Goal: Task Accomplishment & Management: Use online tool/utility

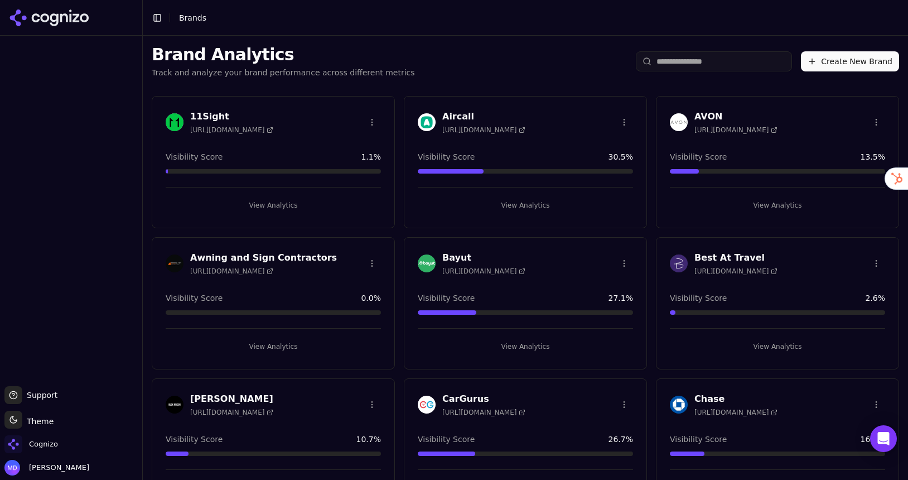
click at [60, 436] on div "Cognizo" at bounding box center [70, 446] width 133 height 22
click at [49, 443] on span "Cognizo" at bounding box center [43, 444] width 29 height 10
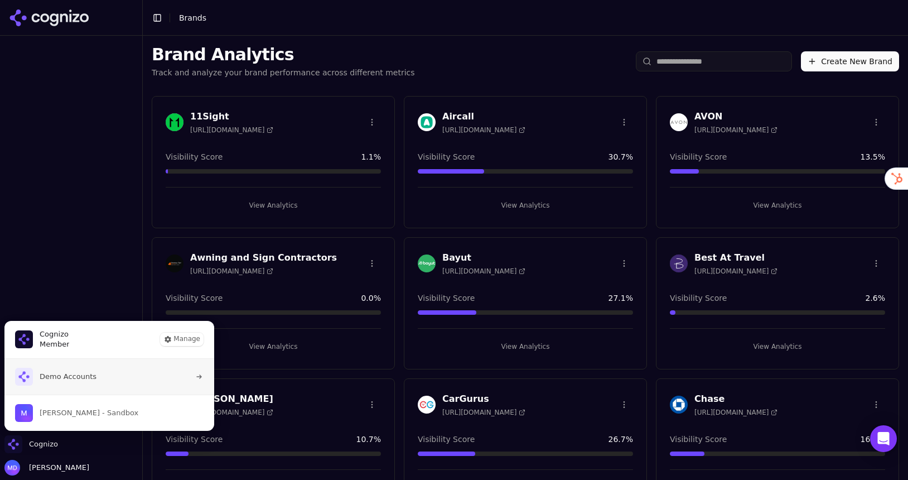
click at [59, 375] on span "Demo Accounts" at bounding box center [68, 377] width 57 height 10
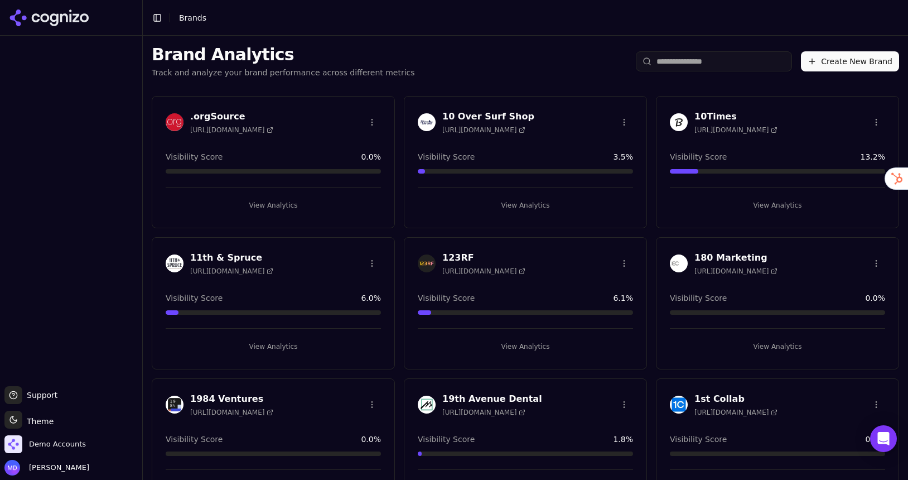
click at [667, 54] on input "search" at bounding box center [714, 61] width 156 height 20
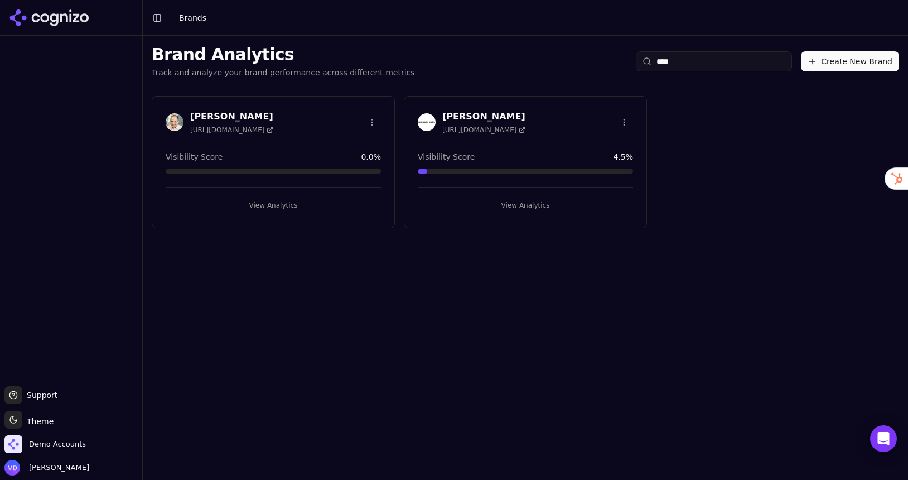
type input "****"
click at [546, 192] on div "View Analytics" at bounding box center [525, 200] width 215 height 27
click at [544, 208] on button "View Analytics" at bounding box center [525, 205] width 215 height 18
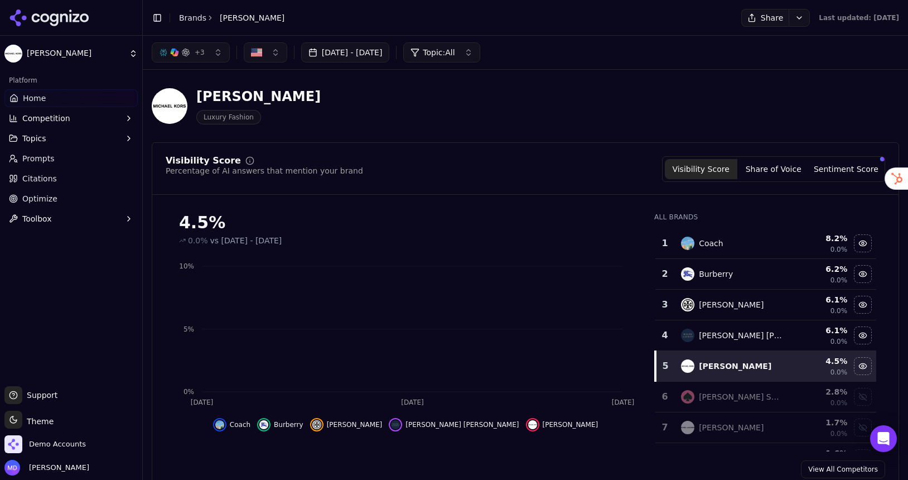
click at [61, 201] on link "Optimize" at bounding box center [70, 199] width 133 height 18
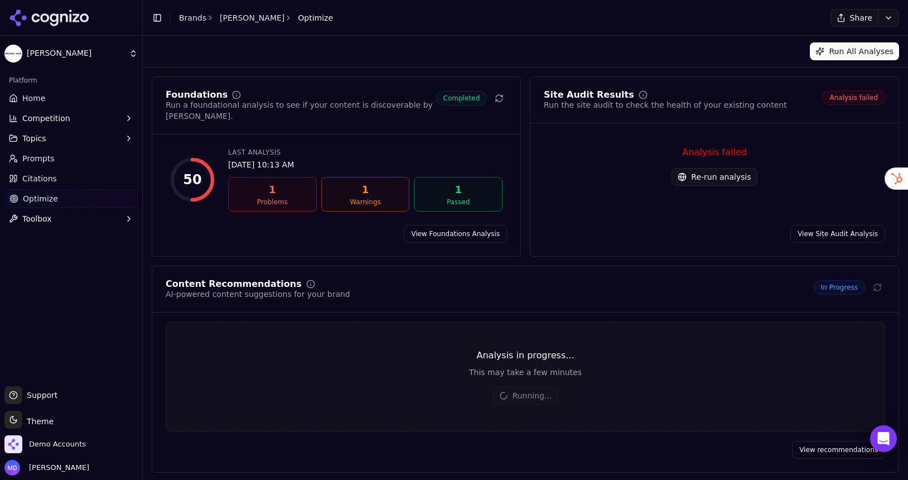
click at [705, 174] on button "Re-run analysis" at bounding box center [714, 177] width 85 height 18
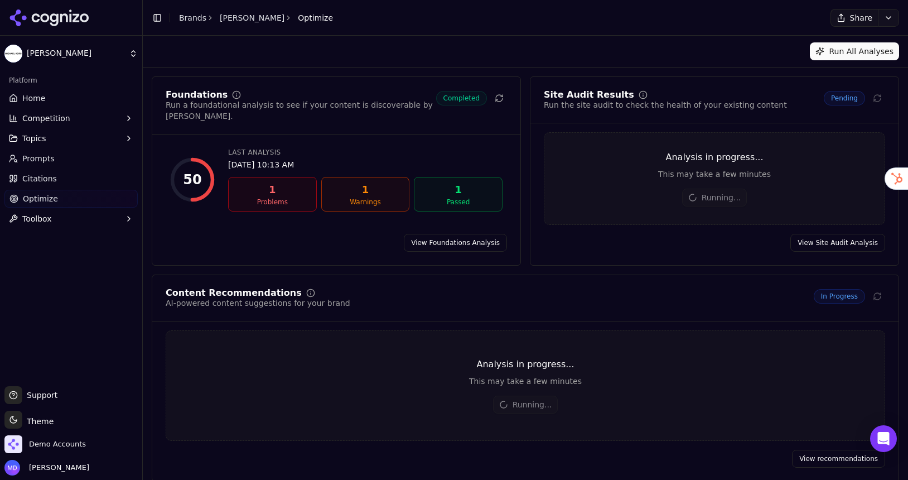
click at [413, 243] on link "View Foundations Analysis" at bounding box center [455, 243] width 103 height 18
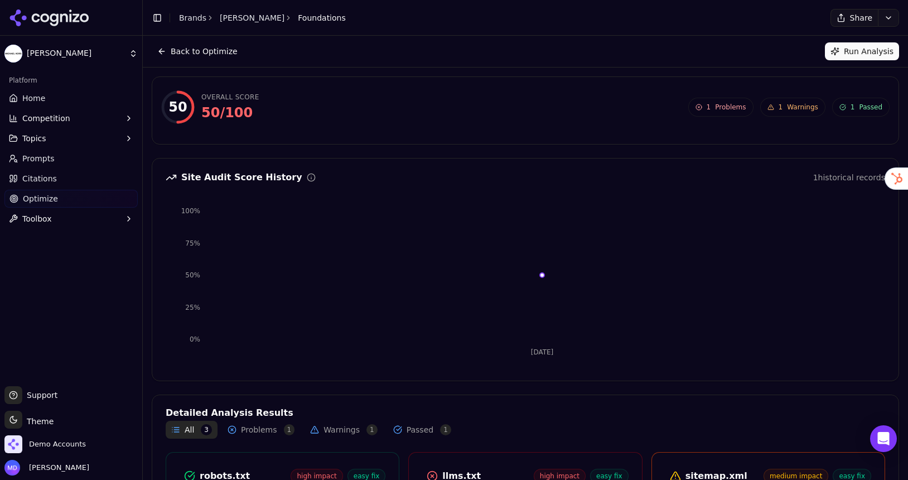
click at [174, 51] on button "Back to Optimize" at bounding box center [197, 51] width 91 height 18
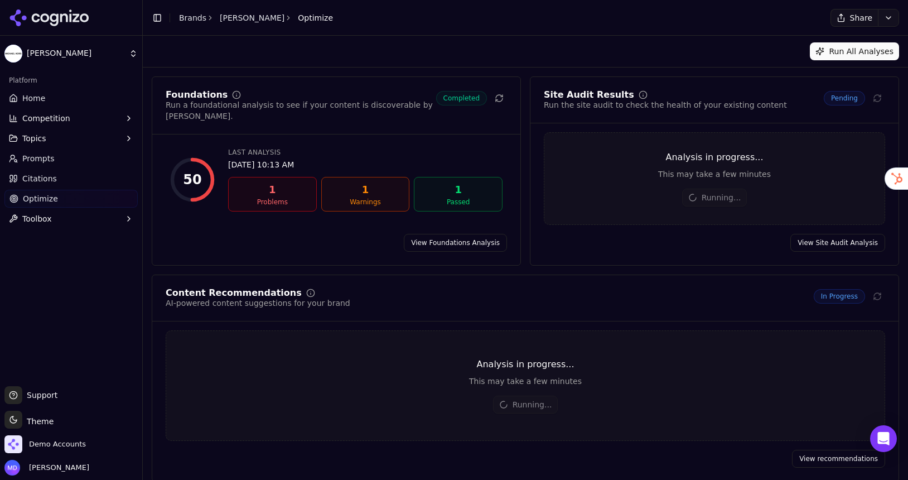
click at [45, 98] on link "Home" at bounding box center [70, 98] width 133 height 18
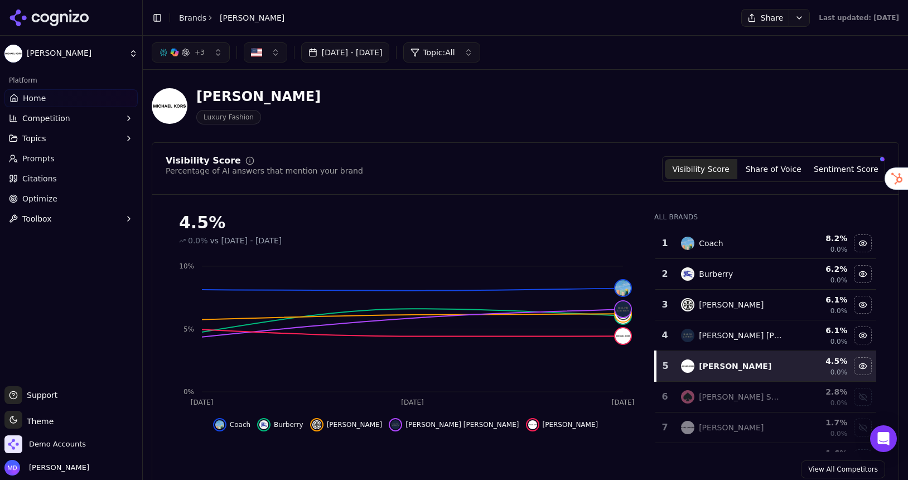
click at [29, 202] on span "Optimize" at bounding box center [39, 198] width 35 height 11
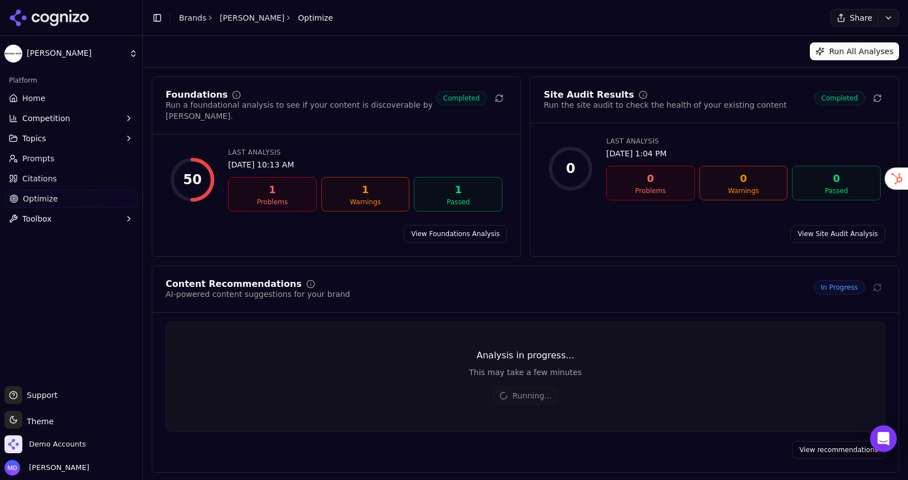
click at [184, 19] on link "Brands" at bounding box center [192, 17] width 27 height 9
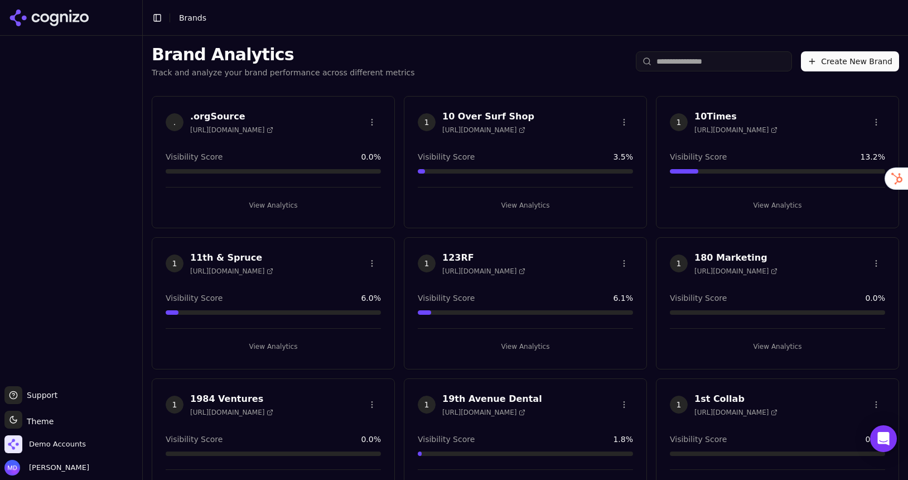
click at [712, 61] on input "search" at bounding box center [714, 61] width 156 height 20
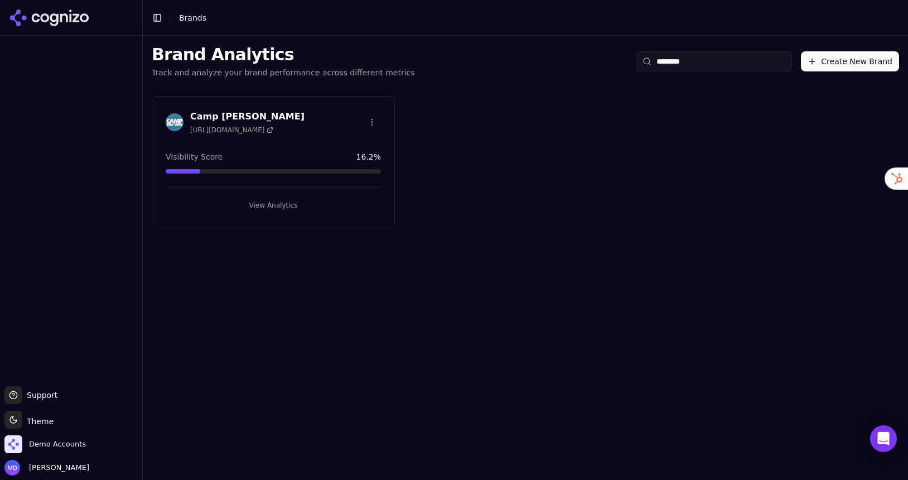
type input "********"
click at [255, 205] on button "View Analytics" at bounding box center [273, 205] width 215 height 18
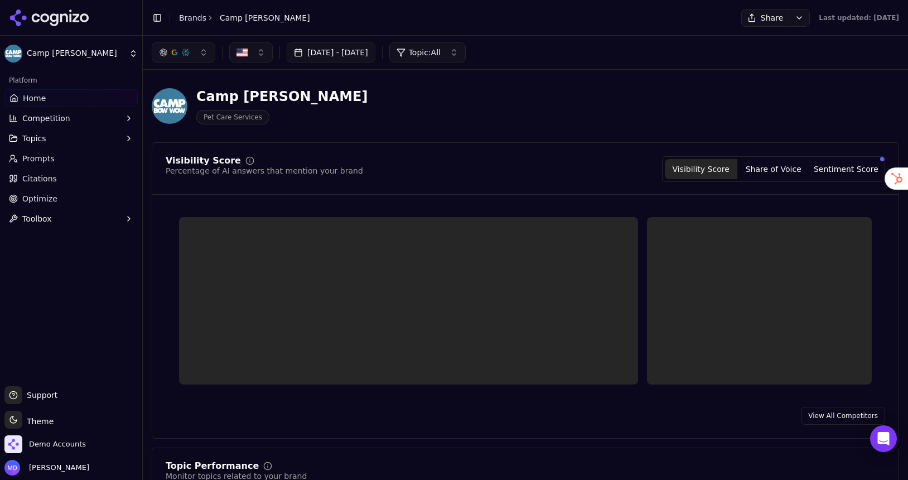
click at [58, 203] on link "Optimize" at bounding box center [70, 199] width 133 height 18
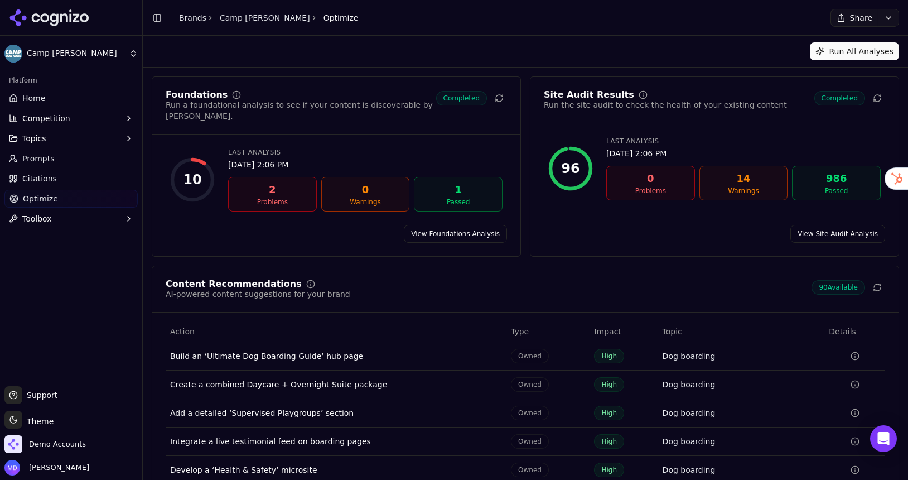
click at [83, 95] on link "Home" at bounding box center [70, 98] width 133 height 18
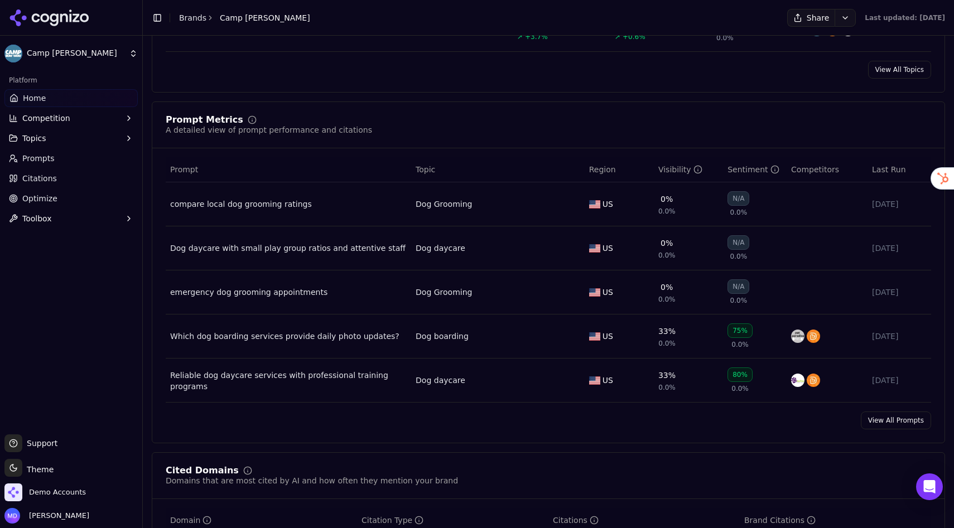
scroll to position [772, 0]
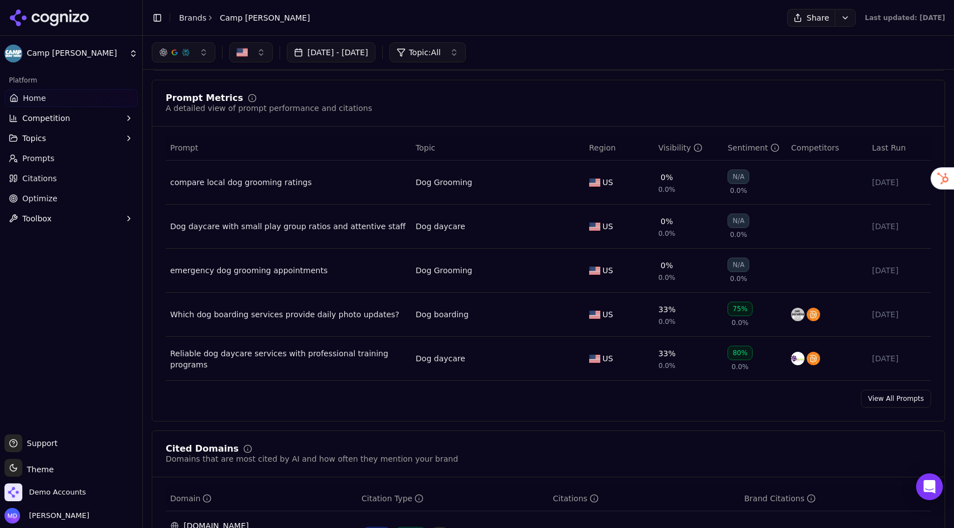
click at [870, 407] on link "View All Prompts" at bounding box center [896, 399] width 70 height 18
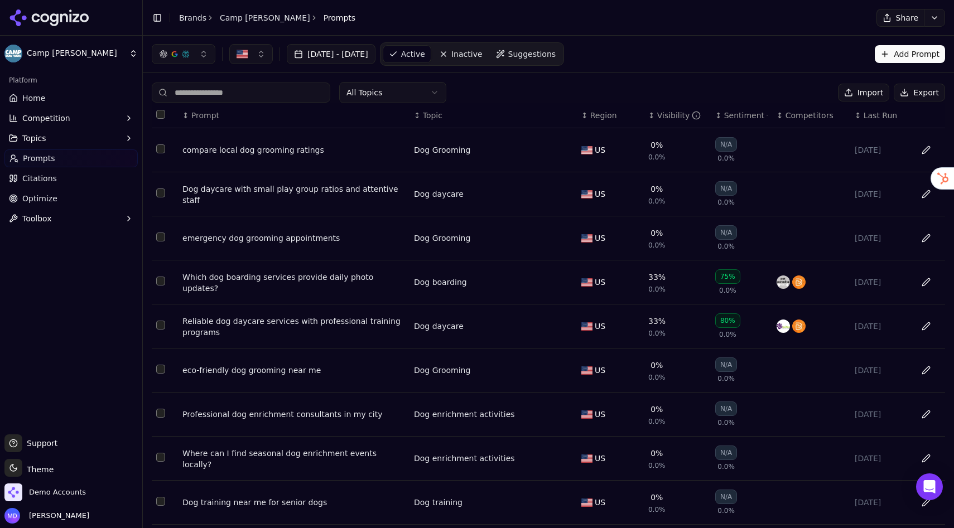
click at [668, 115] on div "Visibility" at bounding box center [679, 115] width 44 height 11
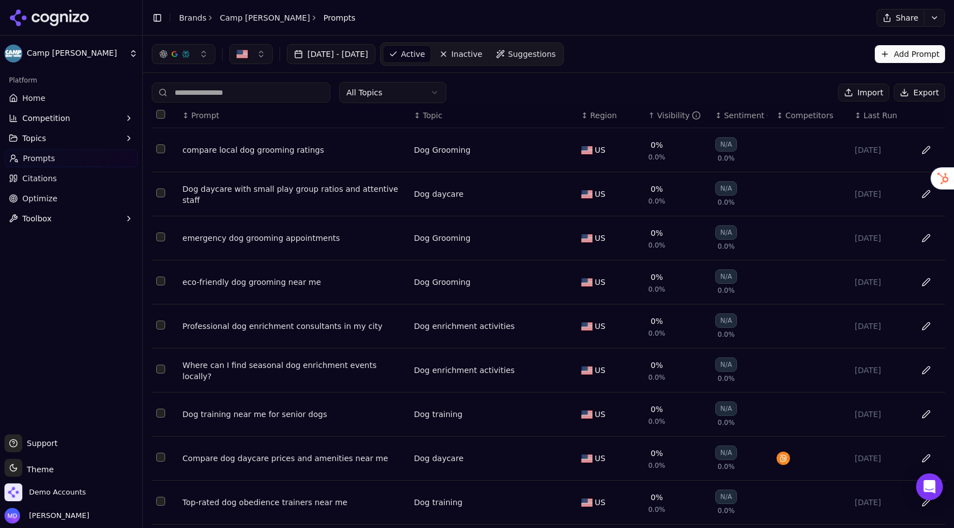
click at [668, 115] on div "Visibility" at bounding box center [679, 115] width 44 height 11
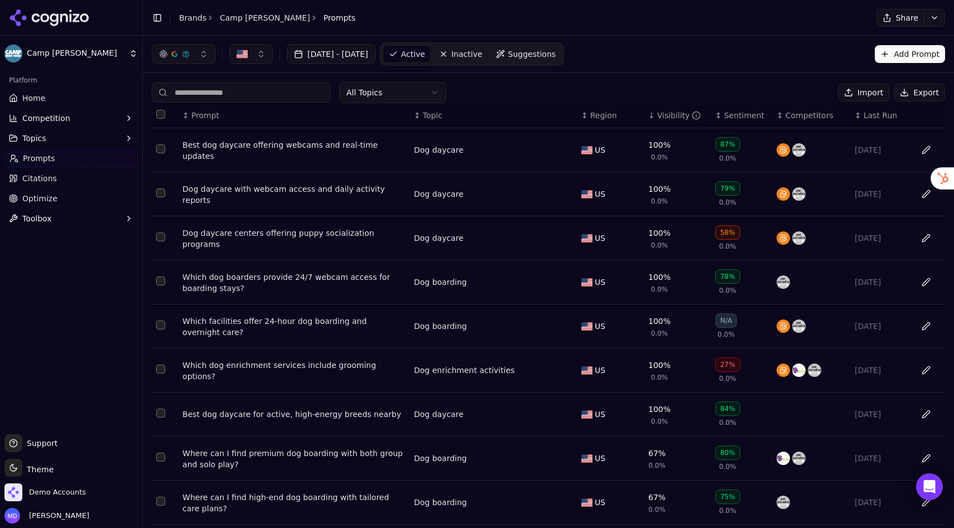
click at [668, 115] on div "Visibility" at bounding box center [679, 115] width 44 height 11
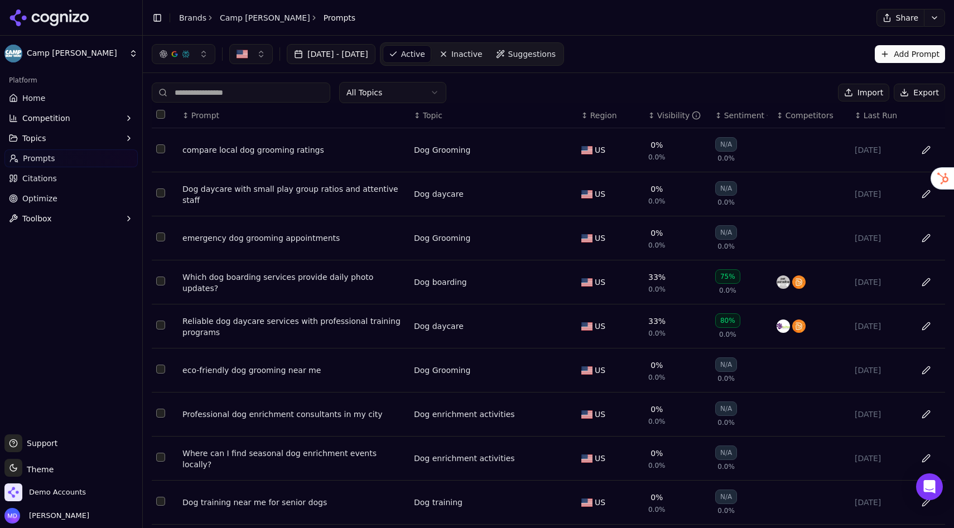
click at [69, 98] on link "Home" at bounding box center [70, 98] width 133 height 18
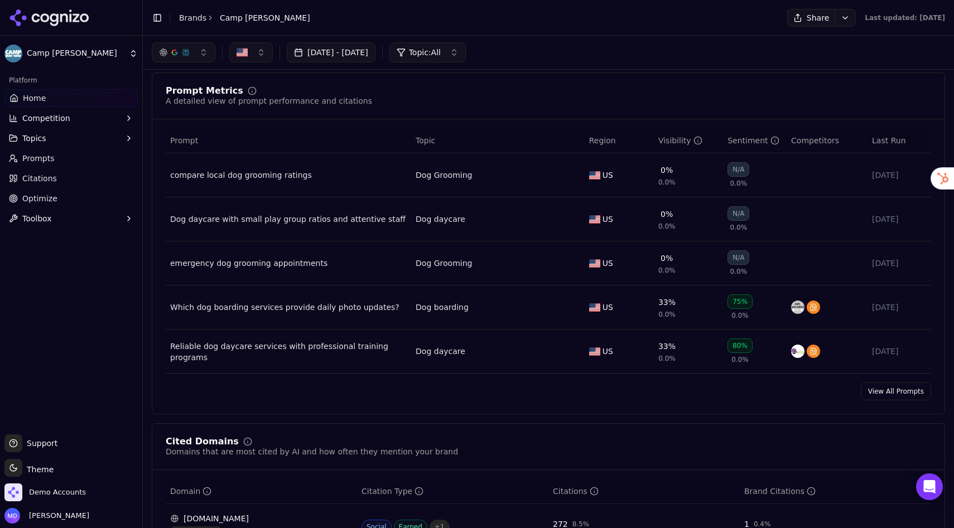
scroll to position [775, 0]
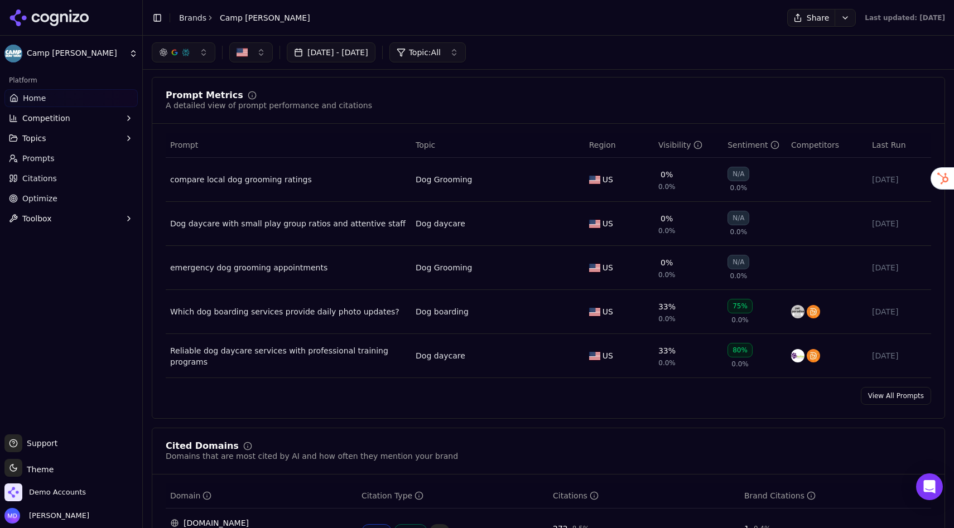
click at [83, 158] on link "Prompts" at bounding box center [70, 159] width 133 height 18
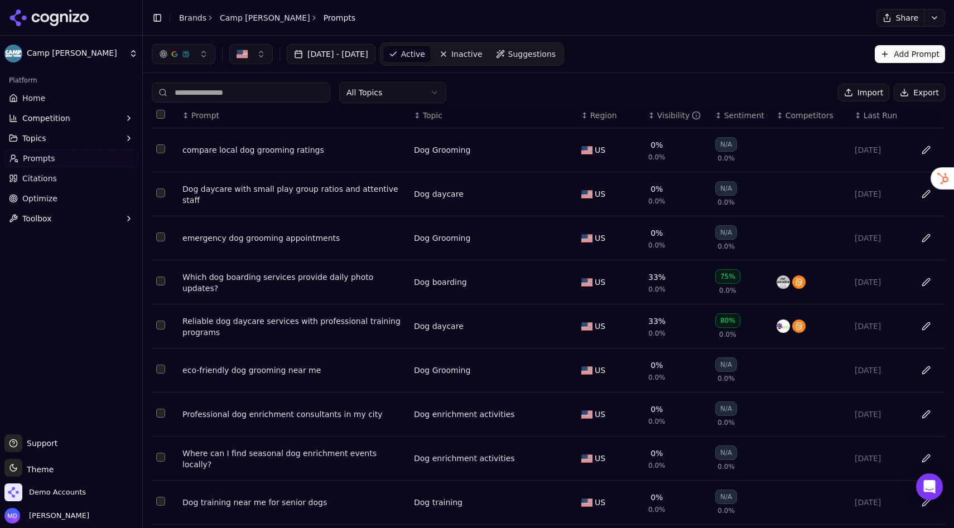
click at [661, 119] on div "Visibility" at bounding box center [679, 115] width 44 height 11
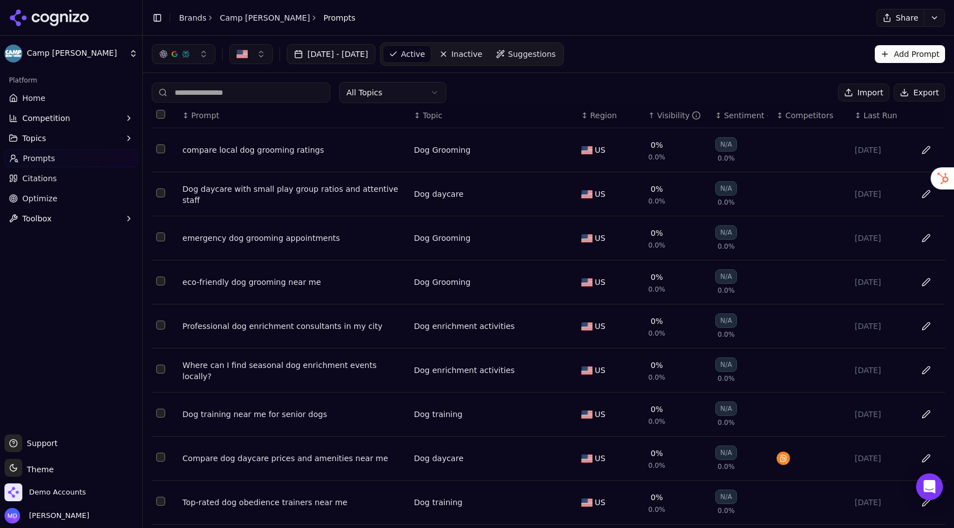
click at [661, 119] on div "Visibility" at bounding box center [679, 115] width 44 height 11
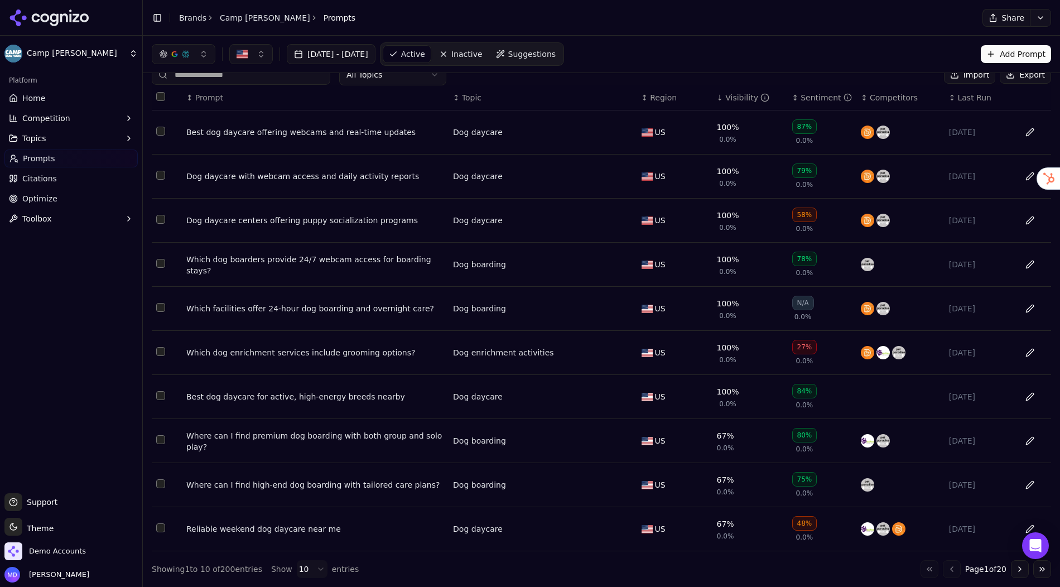
scroll to position [14, 0]
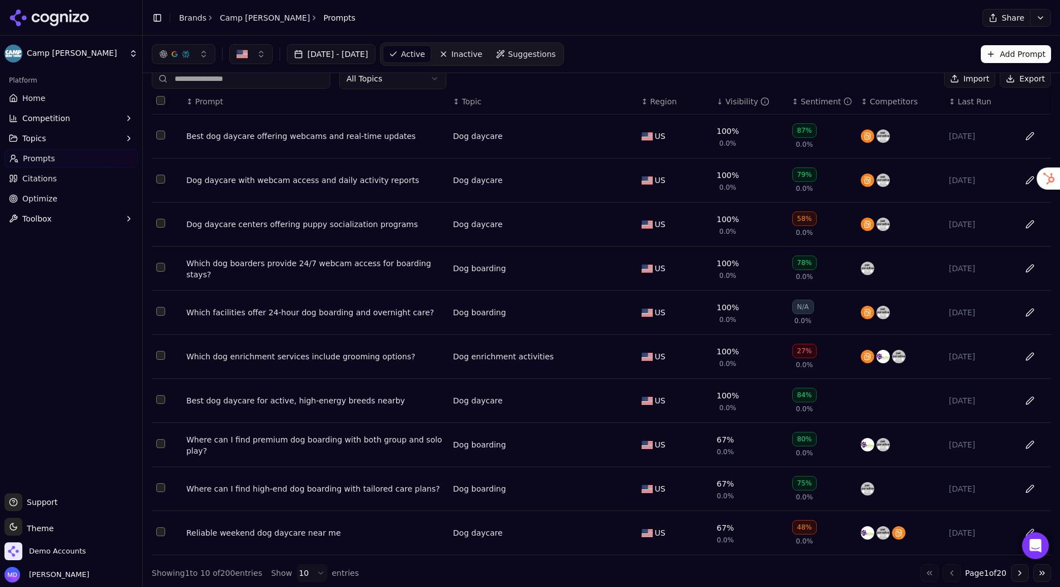
click at [310, 479] on html "Camp Bow Wow Platform Home Competition Topics Prompts Citations Optimize Toolbo…" at bounding box center [530, 293] width 1060 height 587
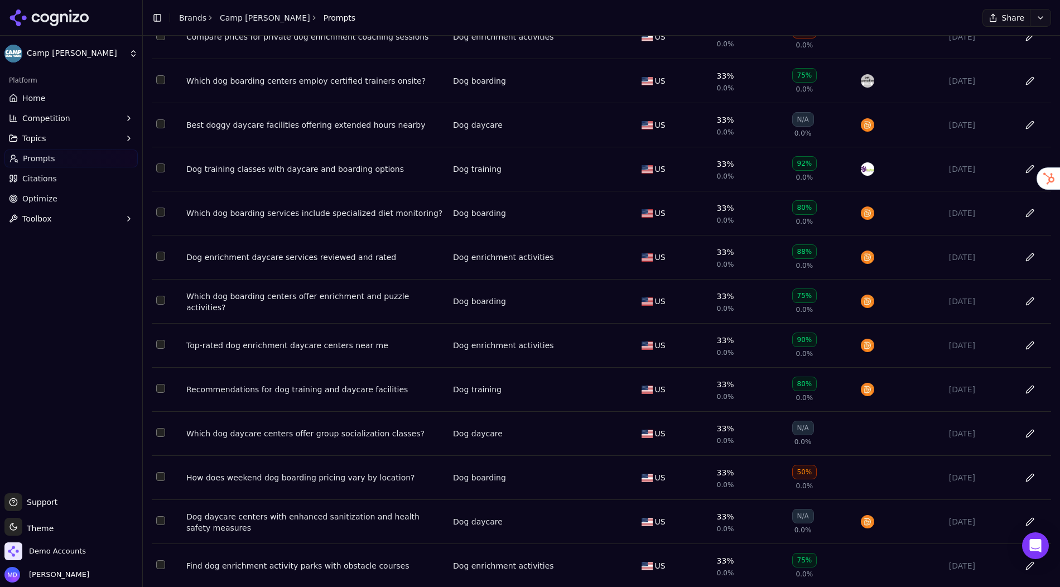
scroll to position [1768, 0]
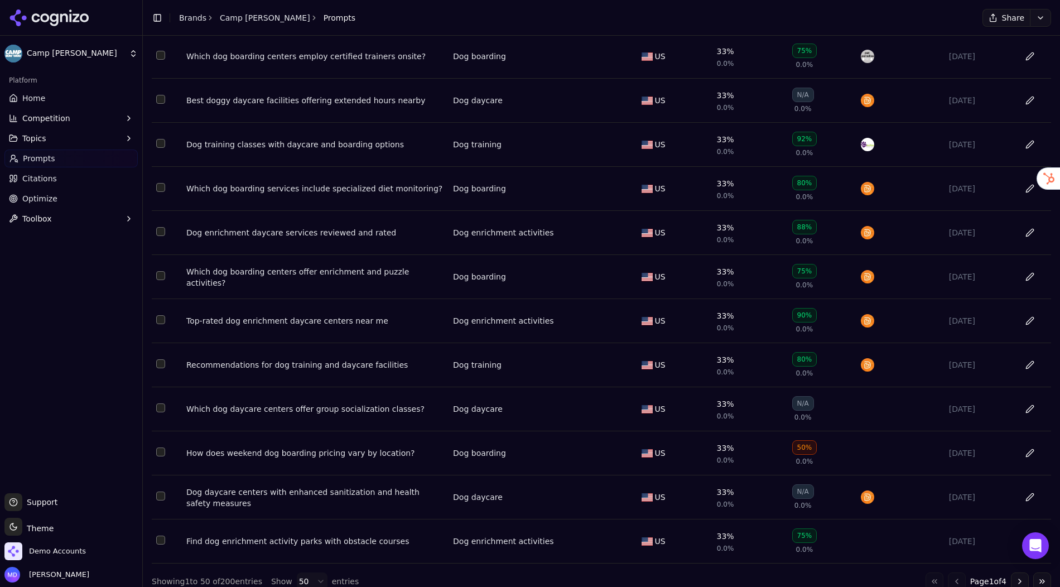
click at [908, 479] on button "Go to next page" at bounding box center [1020, 581] width 18 height 18
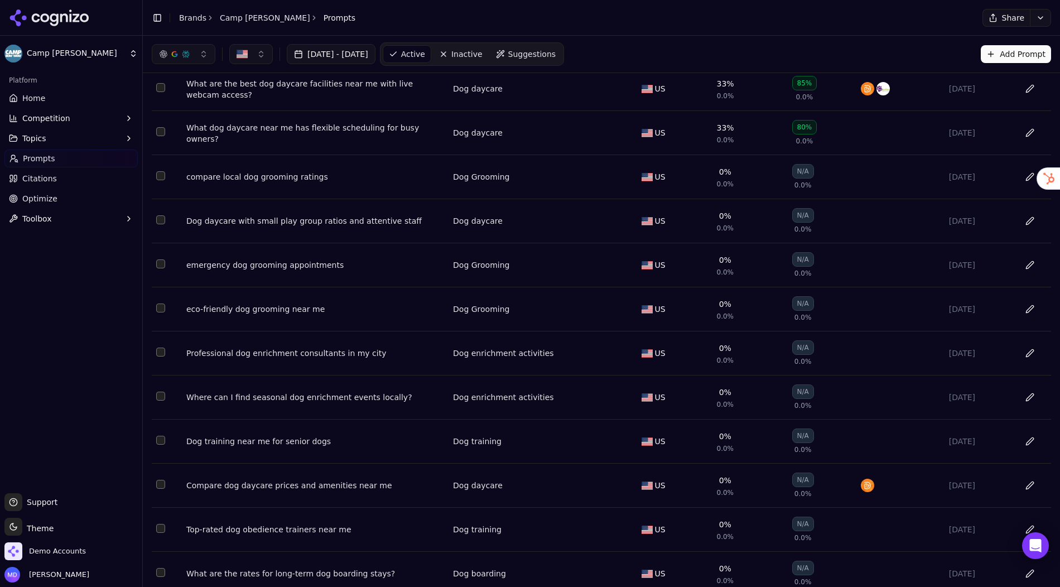
scroll to position [582, 0]
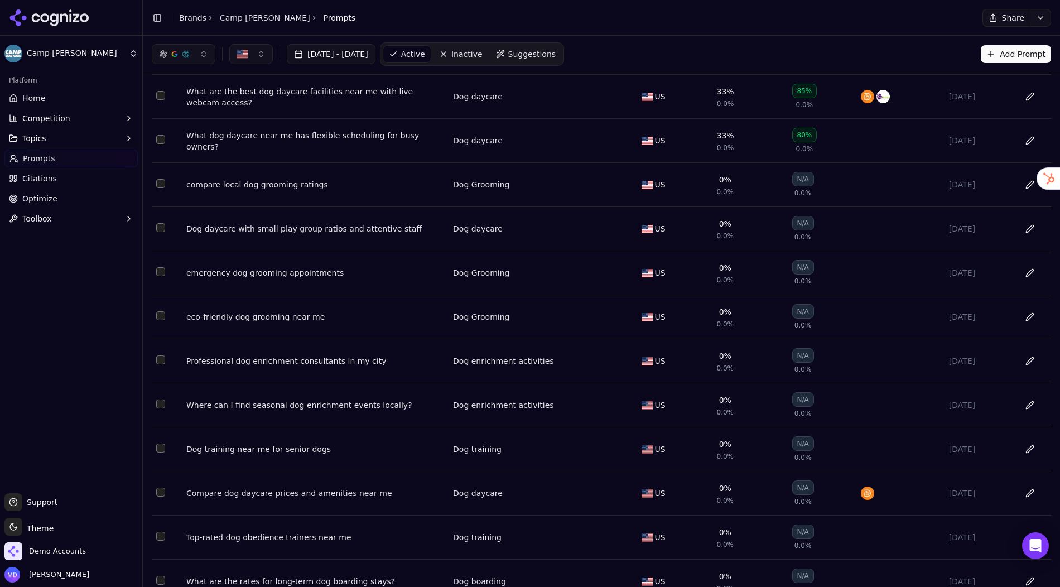
click at [41, 182] on span "Citations" at bounding box center [39, 178] width 35 height 11
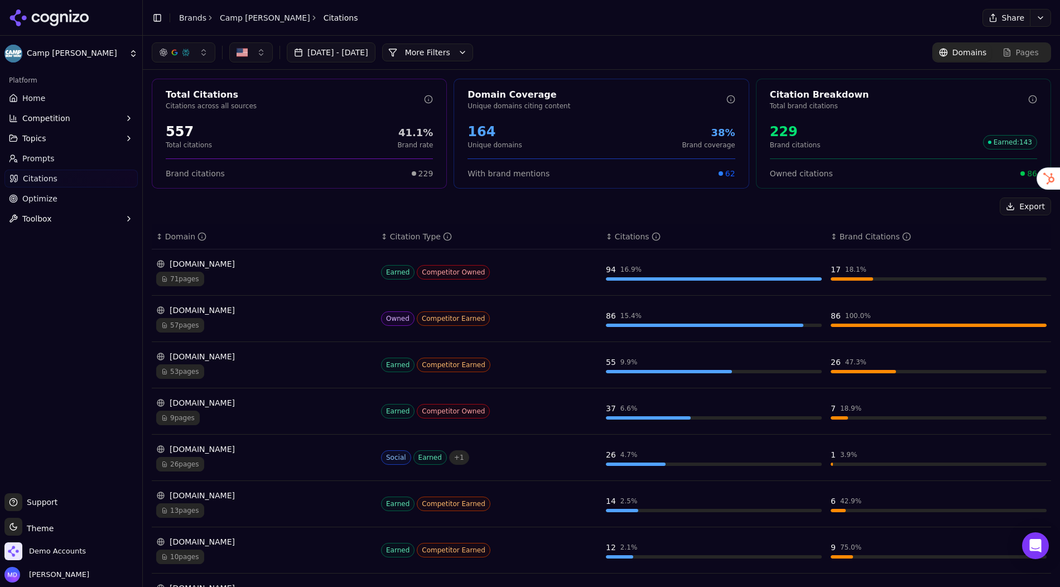
click at [55, 201] on link "Optimize" at bounding box center [70, 199] width 133 height 18
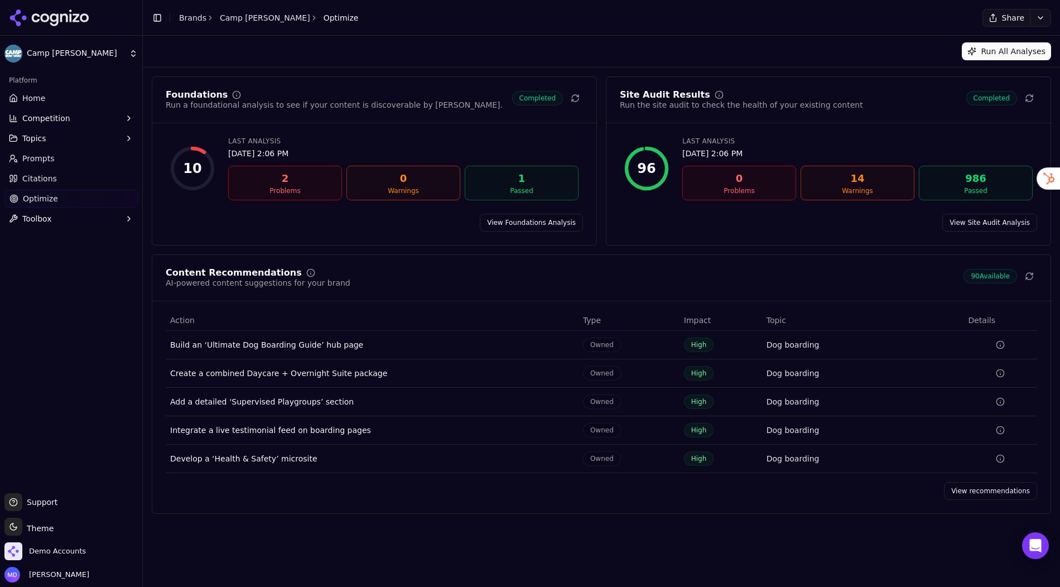
click at [505, 221] on link "View Foundations Analysis" at bounding box center [531, 223] width 103 height 18
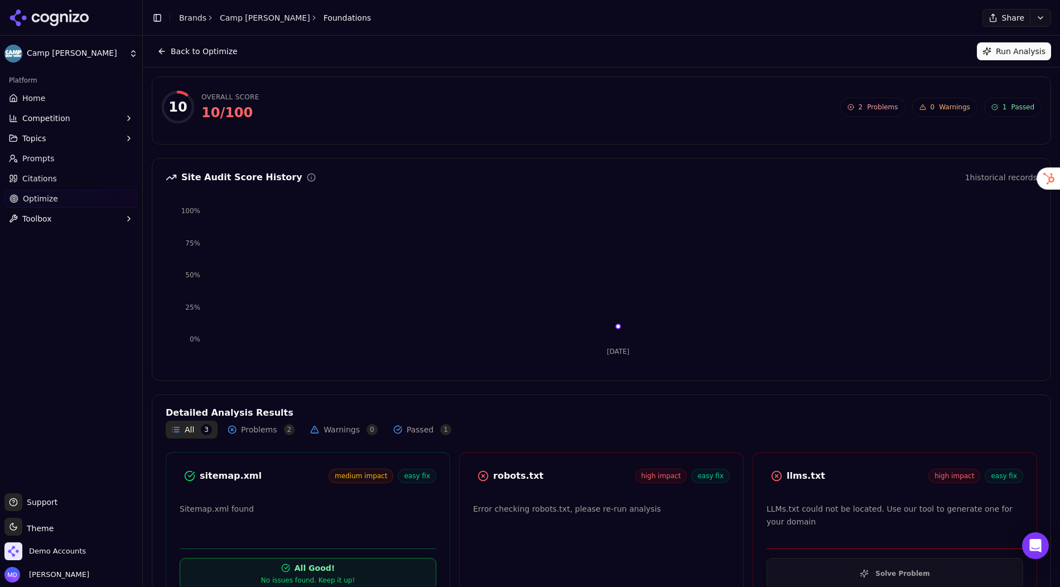
click at [152, 59] on div "Back to Optimize" at bounding box center [197, 51] width 91 height 18
click at [159, 57] on button "Back to Optimize" at bounding box center [197, 51] width 91 height 18
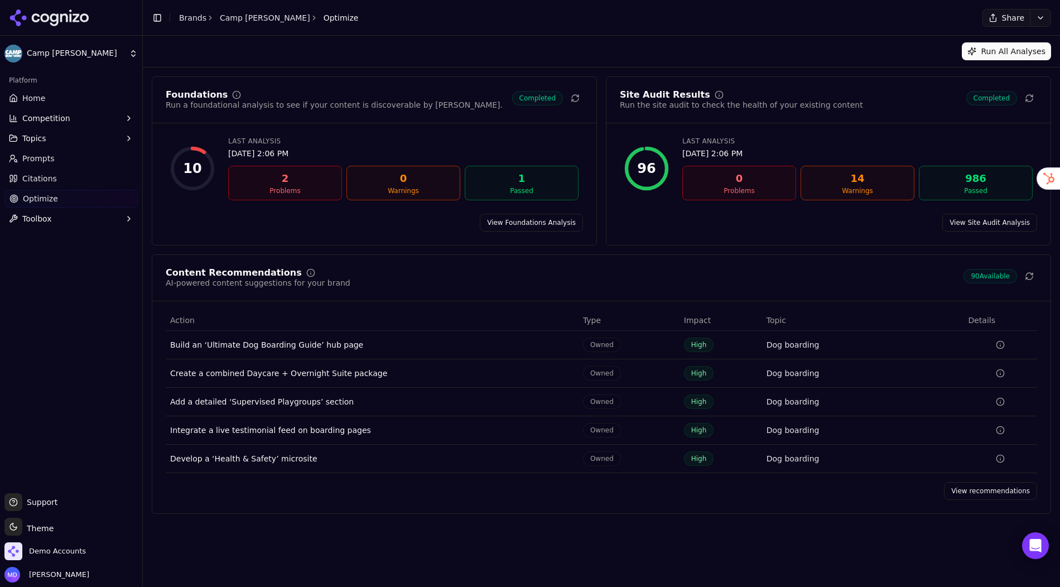
click at [908, 479] on link "View recommendations" at bounding box center [990, 491] width 93 height 18
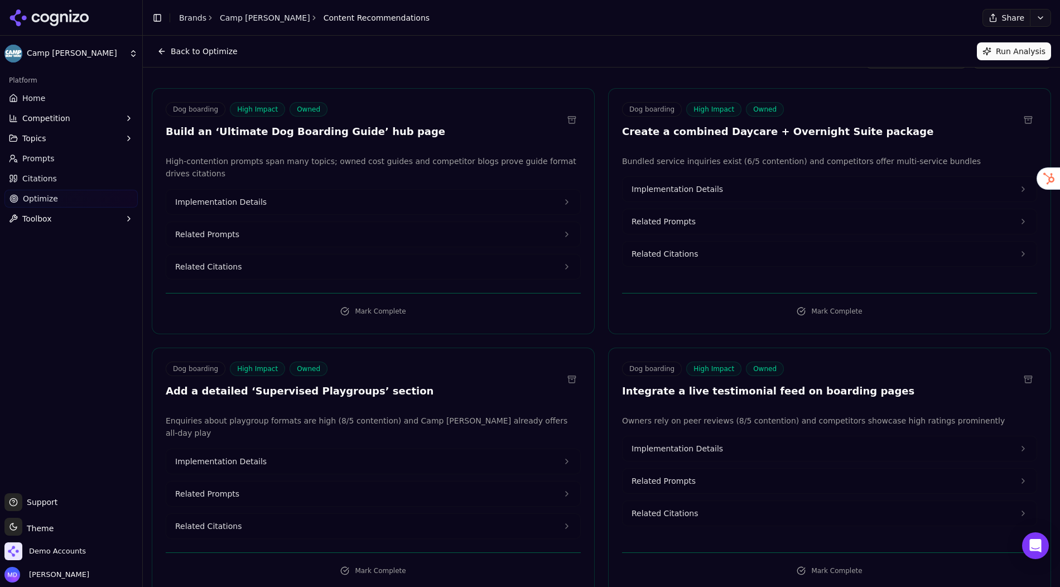
scroll to position [48, 0]
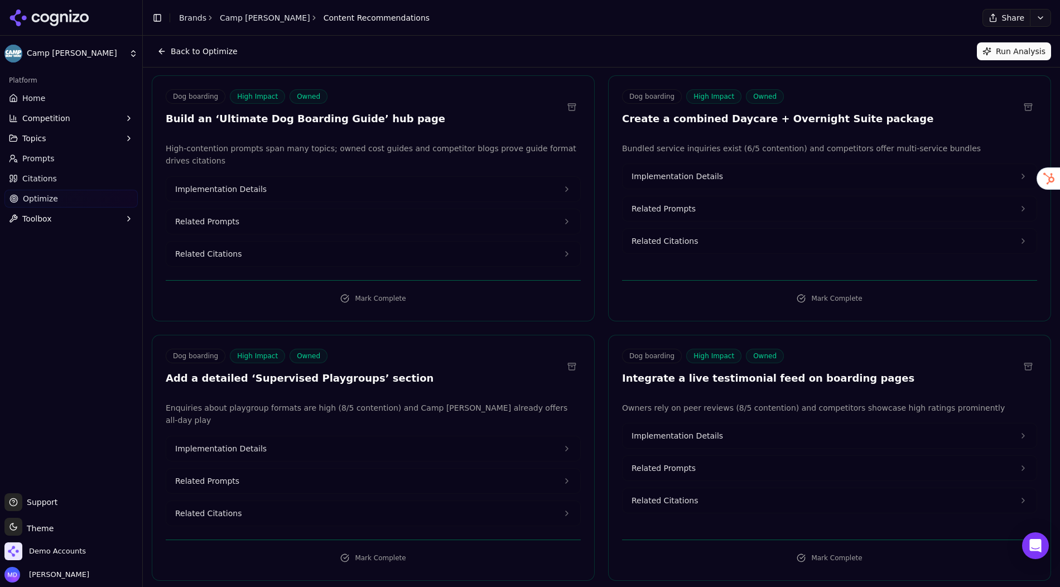
click at [317, 181] on button "Implementation Details" at bounding box center [373, 189] width 414 height 25
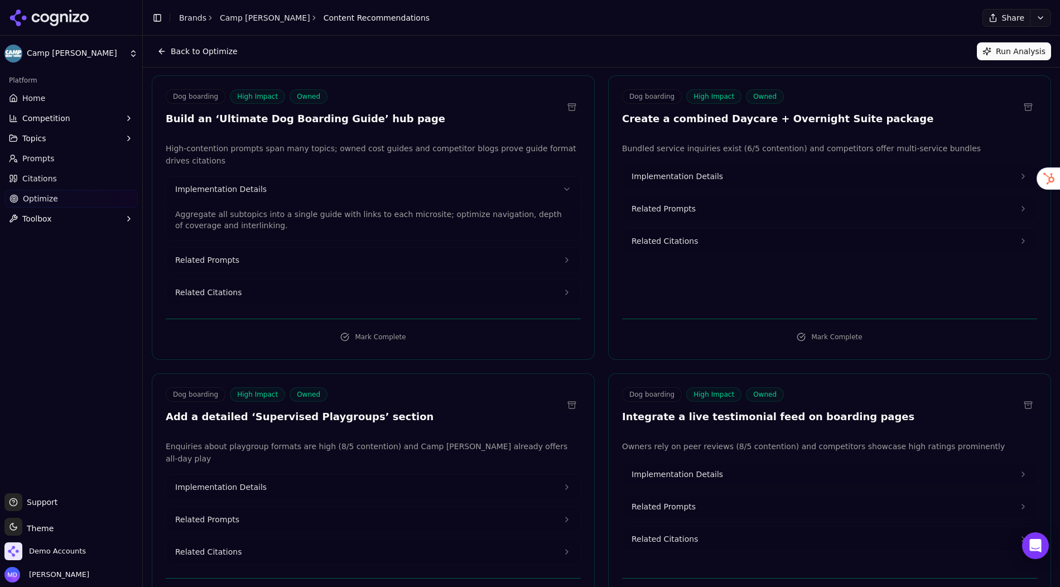
click at [679, 166] on button "Implementation Details" at bounding box center [830, 176] width 414 height 25
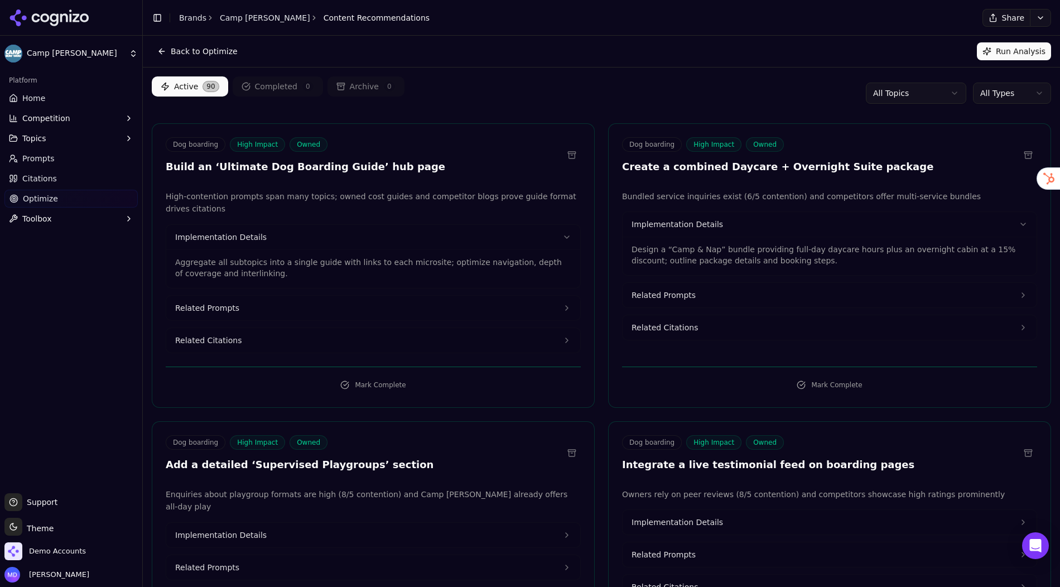
click at [908, 107] on div "Active 90 Completed 0 Archive 0 All Topics All Types" at bounding box center [601, 92] width 899 height 33
click at [908, 100] on html "Camp Bow Wow Platform Home Competition Topics Prompts Citations Optimize Toolbo…" at bounding box center [530, 293] width 1060 height 587
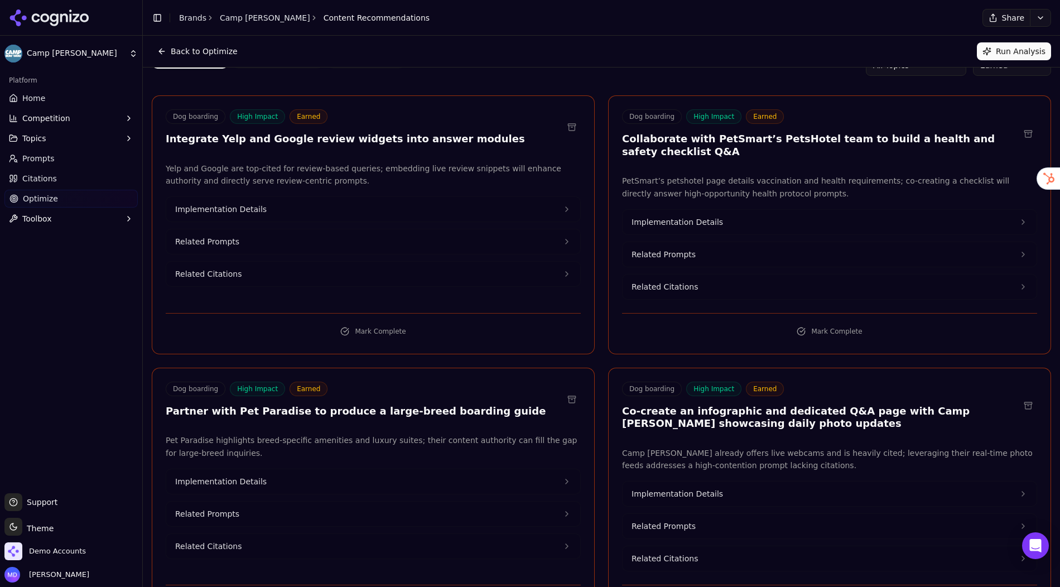
scroll to position [28, 0]
click at [253, 204] on span "Implementation Details" at bounding box center [220, 208] width 91 height 11
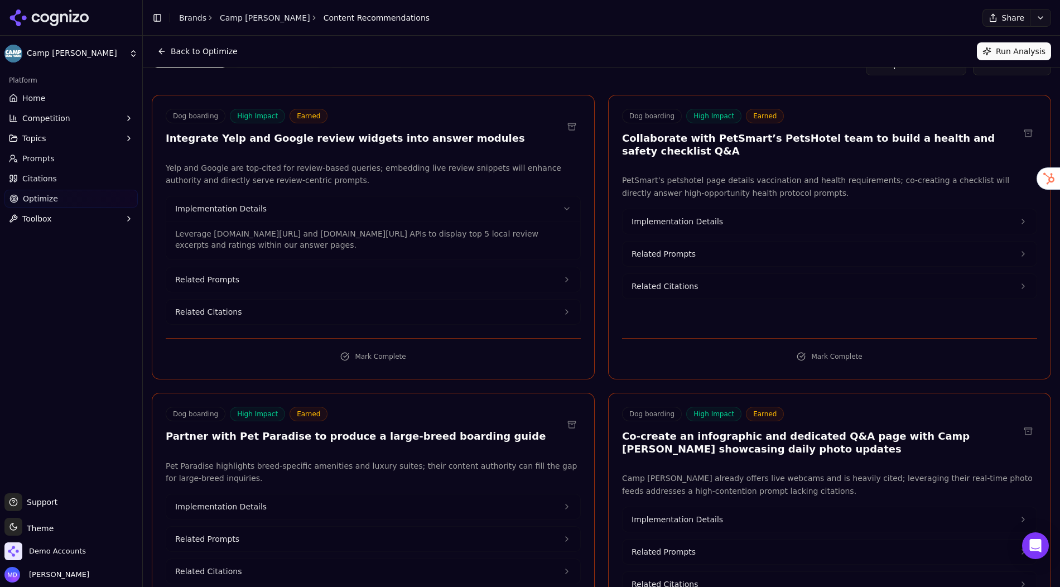
click at [661, 217] on span "Implementation Details" at bounding box center [676, 221] width 91 height 11
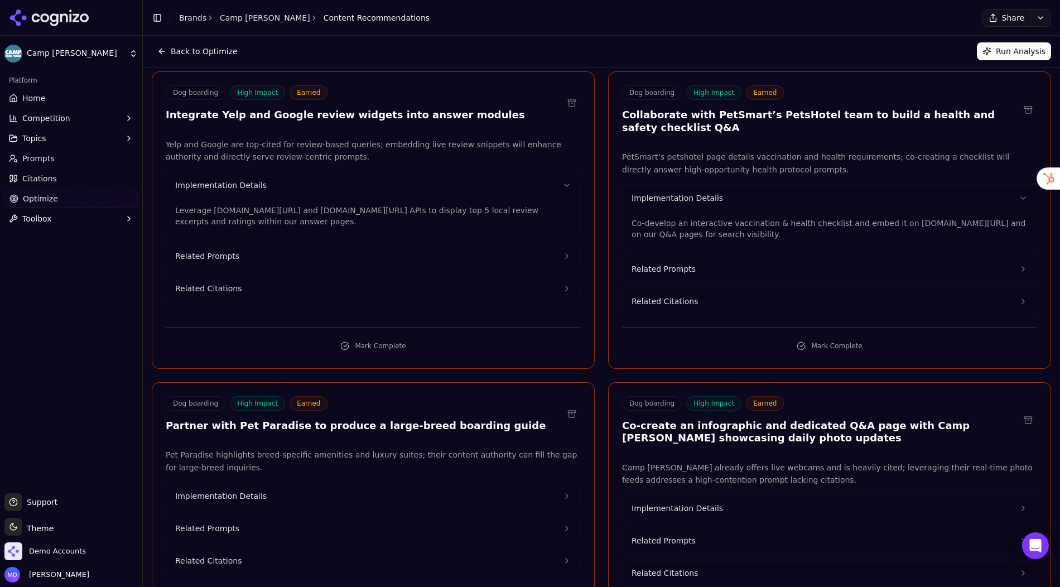
scroll to position [56, 0]
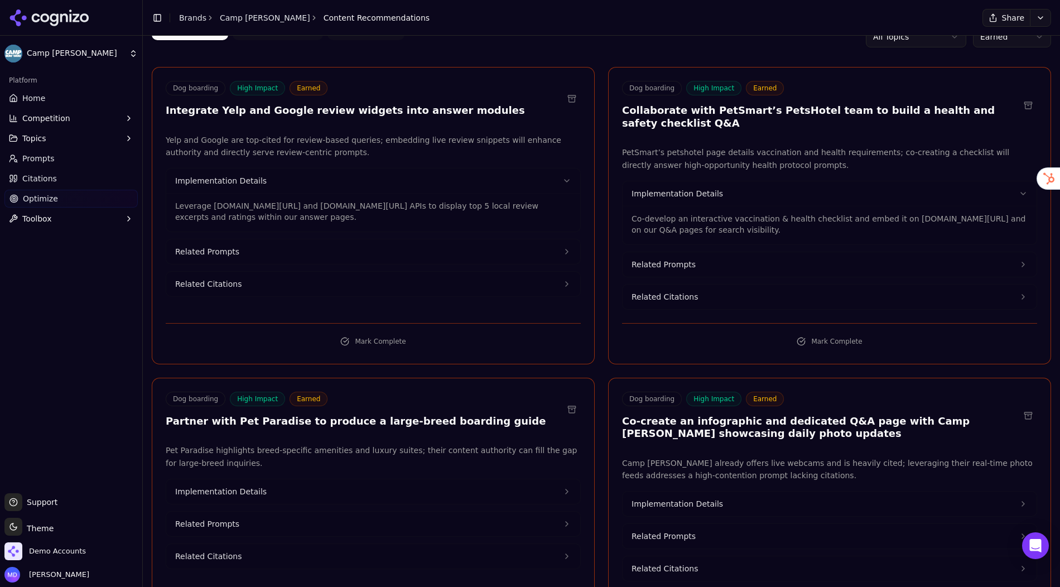
click at [908, 40] on html "Camp Bow Wow Platform Home Competition Topics Prompts Citations Optimize Toolbo…" at bounding box center [530, 293] width 1060 height 587
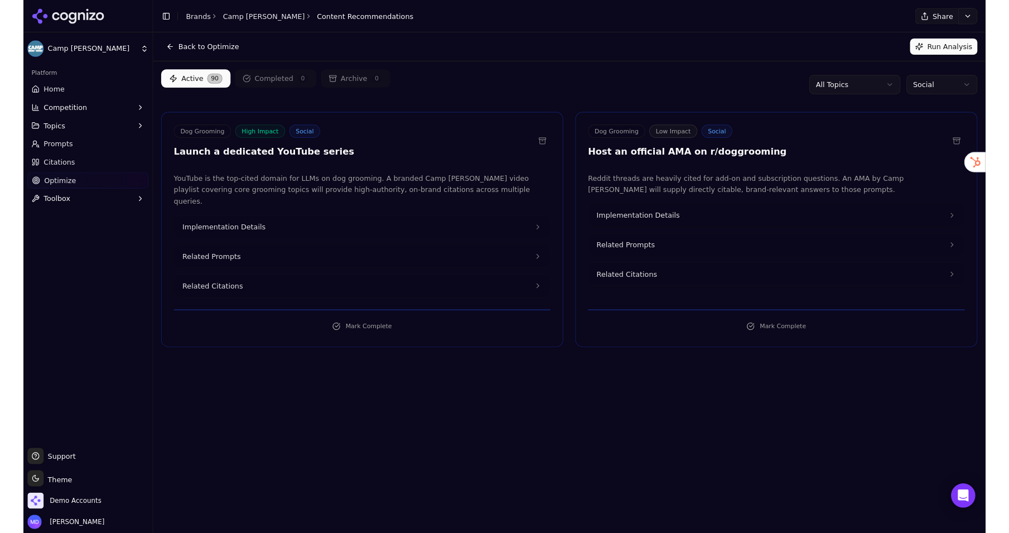
scroll to position [0, 0]
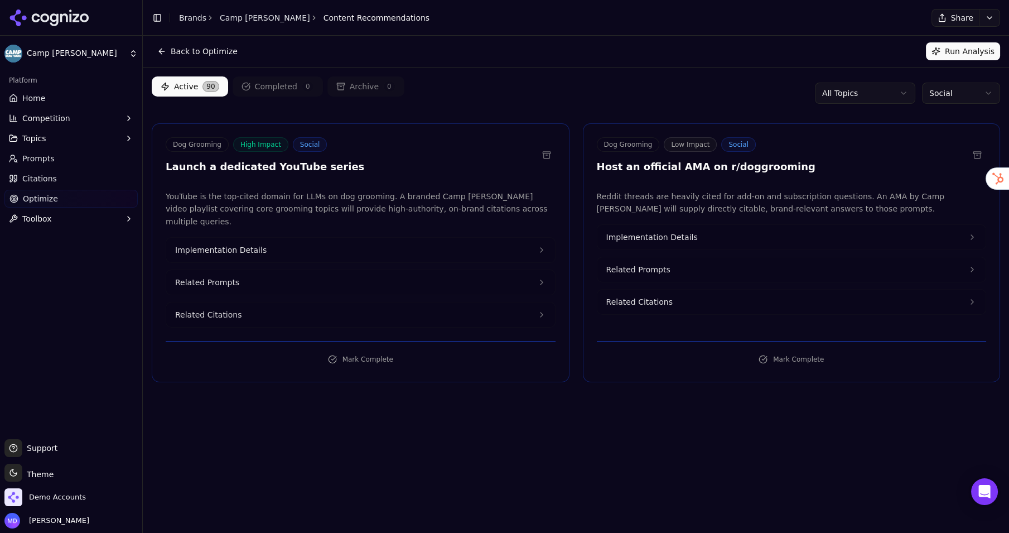
click at [33, 100] on span "Home" at bounding box center [33, 98] width 23 height 11
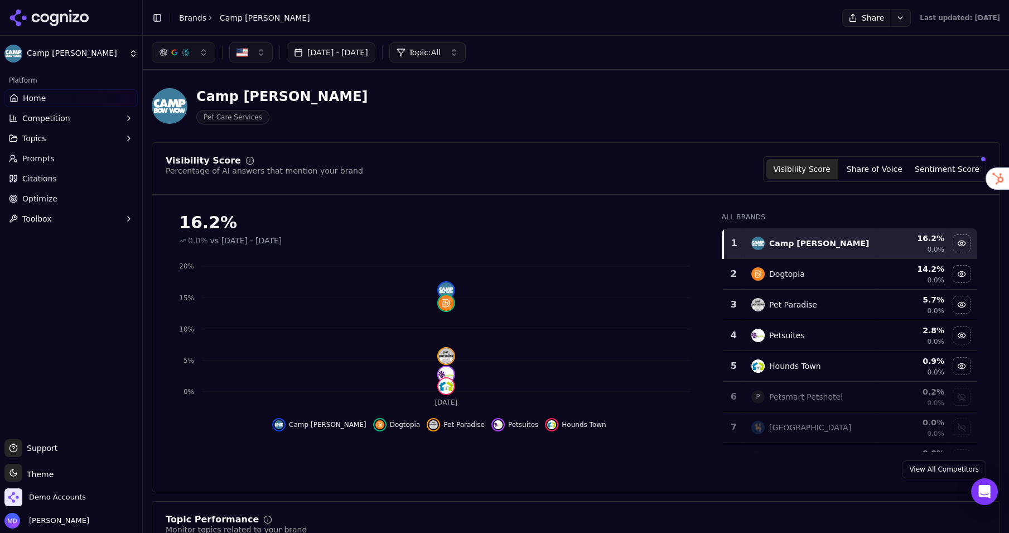
click at [13, 199] on icon at bounding box center [13, 198] width 9 height 9
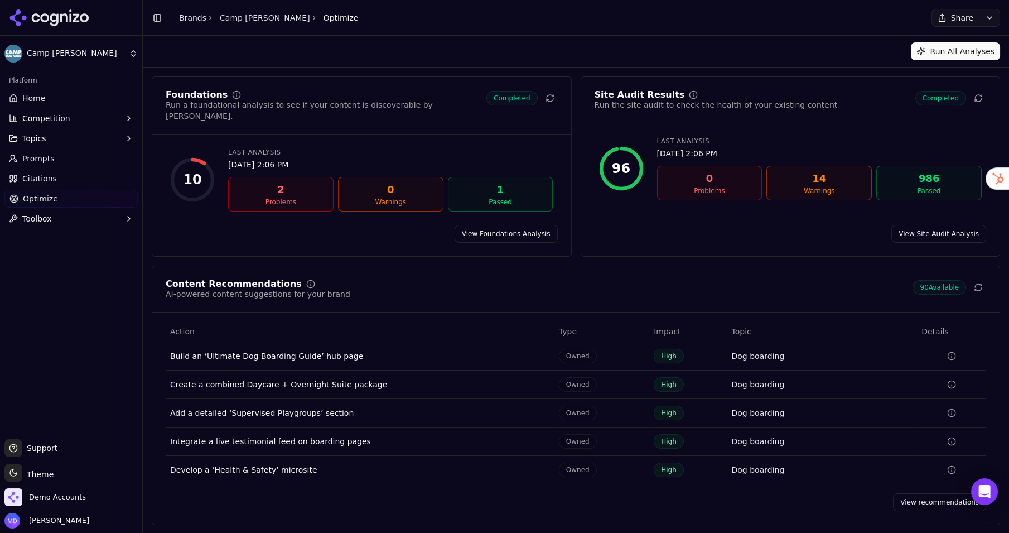
click at [191, 22] on li "Brands" at bounding box center [192, 17] width 27 height 11
click at [191, 21] on link "Brands" at bounding box center [192, 17] width 27 height 9
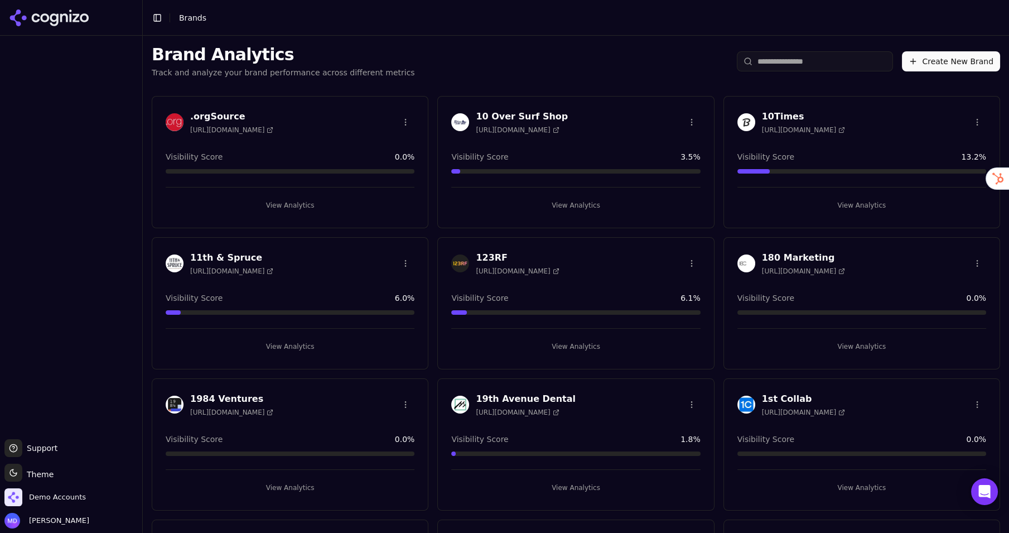
click at [790, 59] on input "search" at bounding box center [815, 61] width 156 height 20
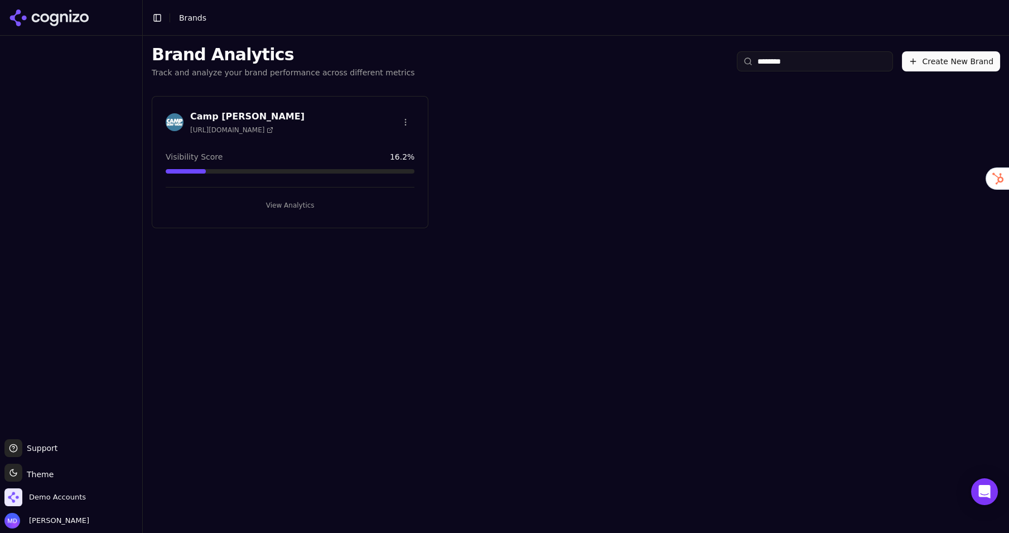
type input "********"
click at [316, 206] on button "View Analytics" at bounding box center [290, 205] width 249 height 18
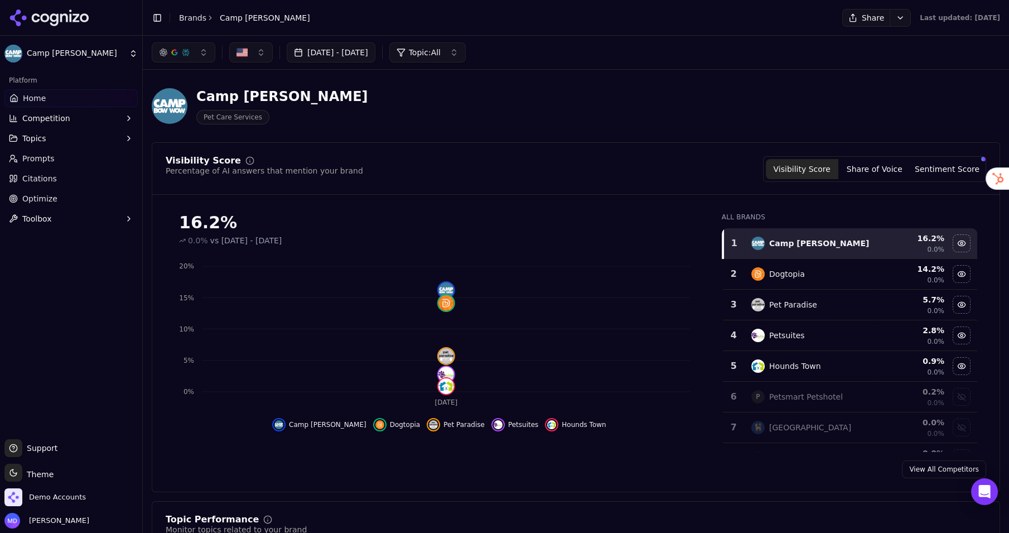
click at [190, 23] on div "Toggle Sidebar Brands Camp Bow Wow" at bounding box center [231, 18] width 176 height 16
click at [189, 20] on link "Brands" at bounding box center [192, 17] width 27 height 9
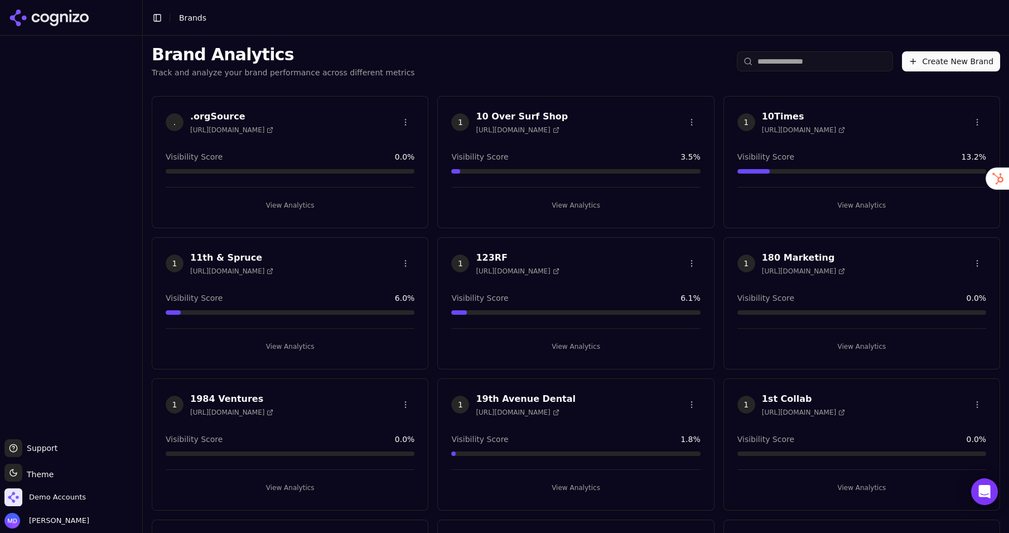
click at [752, 60] on icon at bounding box center [748, 61] width 9 height 9
click at [774, 62] on input "search" at bounding box center [815, 61] width 156 height 20
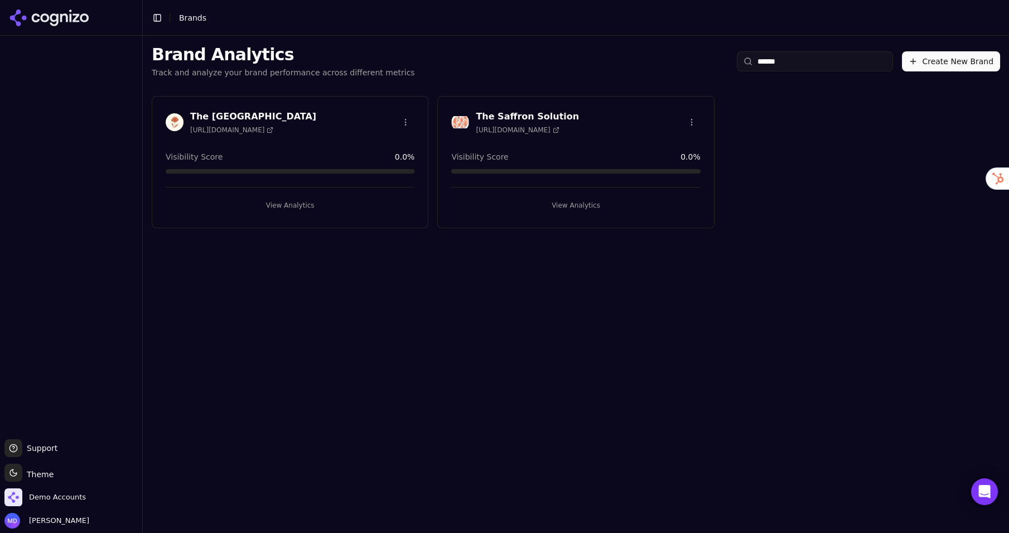
type input "******"
click at [337, 199] on button "View Analytics" at bounding box center [290, 205] width 249 height 18
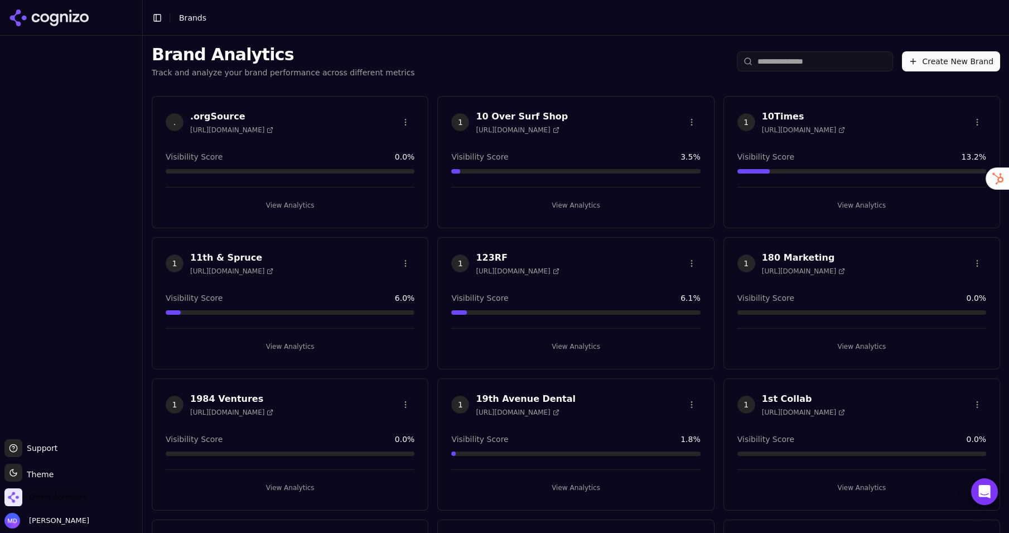
click at [54, 489] on span "Demo Accounts" at bounding box center [44, 497] width 81 height 18
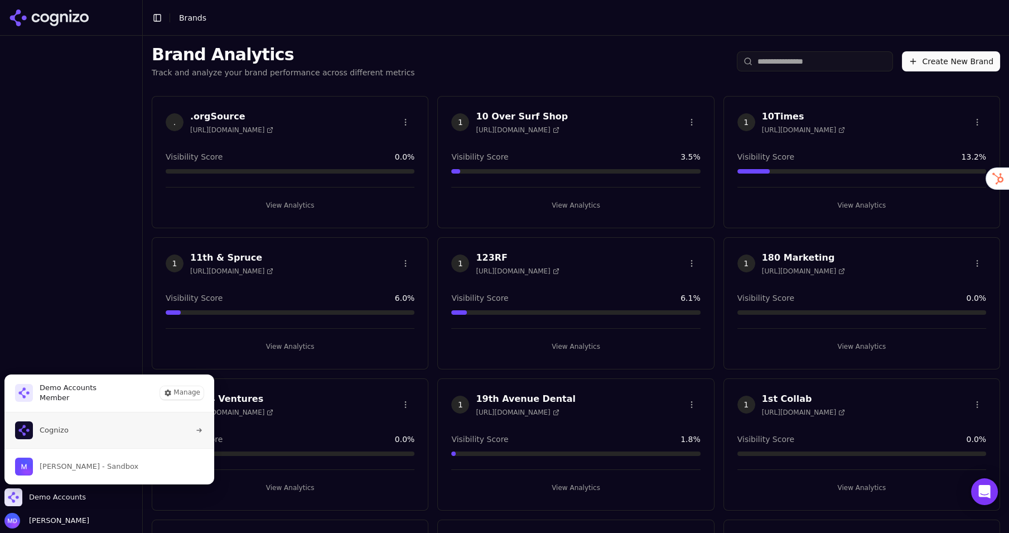
click at [110, 426] on button "Cognizo" at bounding box center [109, 430] width 211 height 36
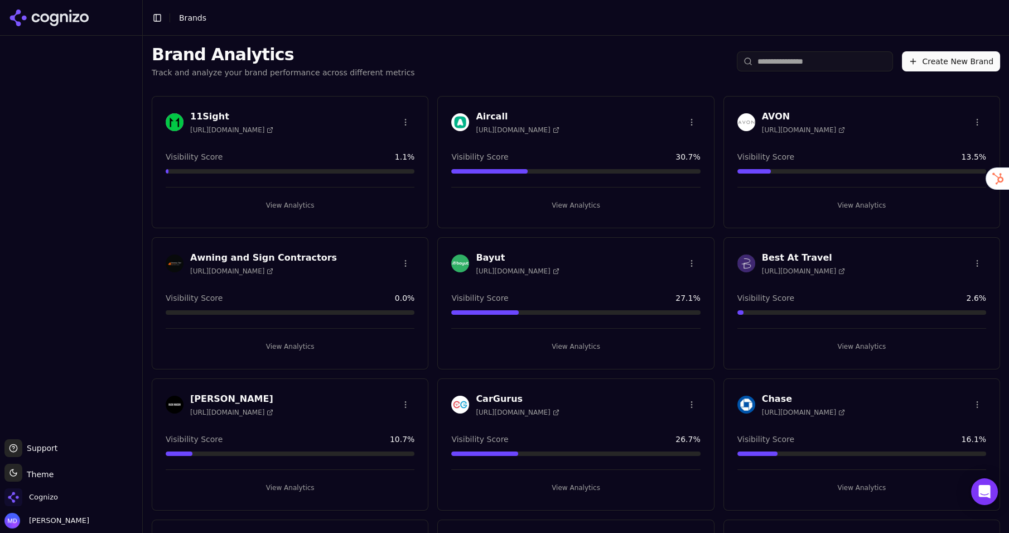
click at [831, 55] on input "search" at bounding box center [815, 61] width 156 height 20
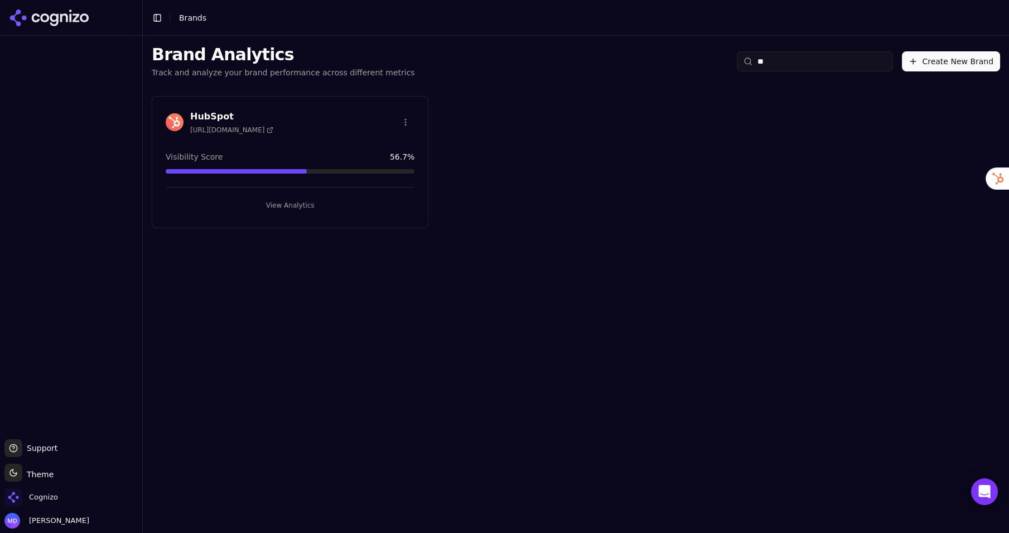
type input "**"
click at [330, 207] on button "View Analytics" at bounding box center [290, 205] width 249 height 18
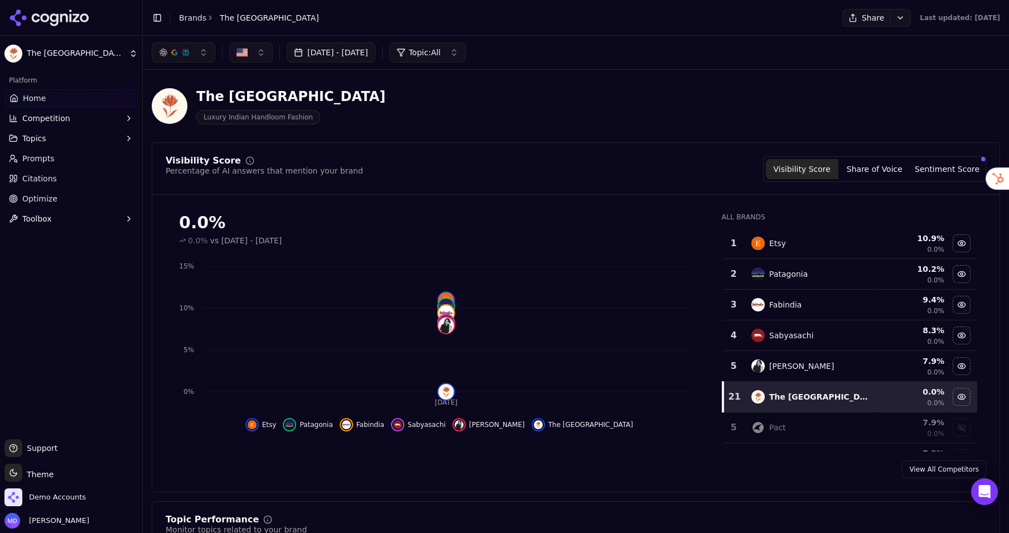
click at [196, 23] on li "Brands" at bounding box center [192, 17] width 27 height 11
click at [195, 16] on link "Brands" at bounding box center [192, 17] width 27 height 9
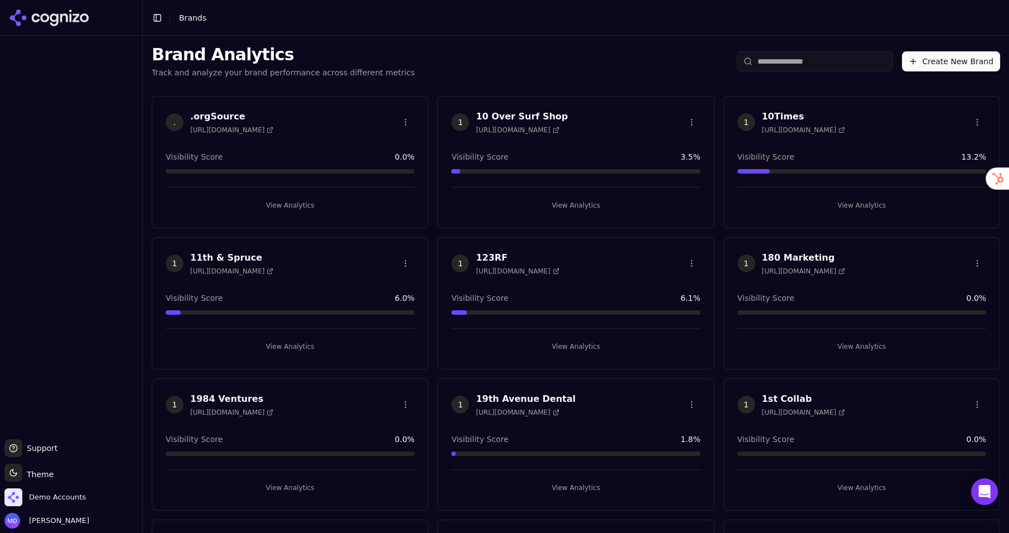
click at [773, 59] on input "search" at bounding box center [815, 61] width 156 height 20
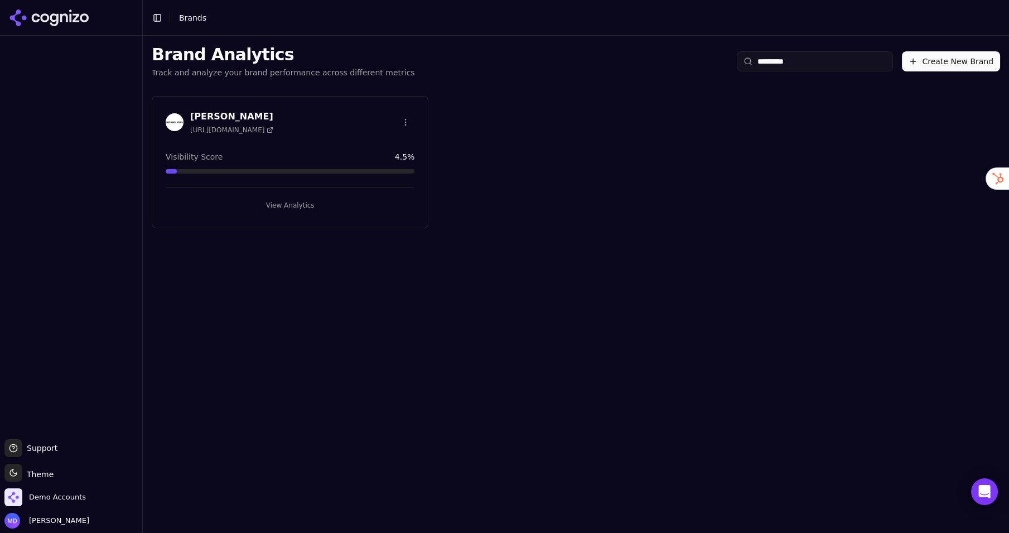
type input "*********"
click at [295, 206] on button "View Analytics" at bounding box center [290, 205] width 249 height 18
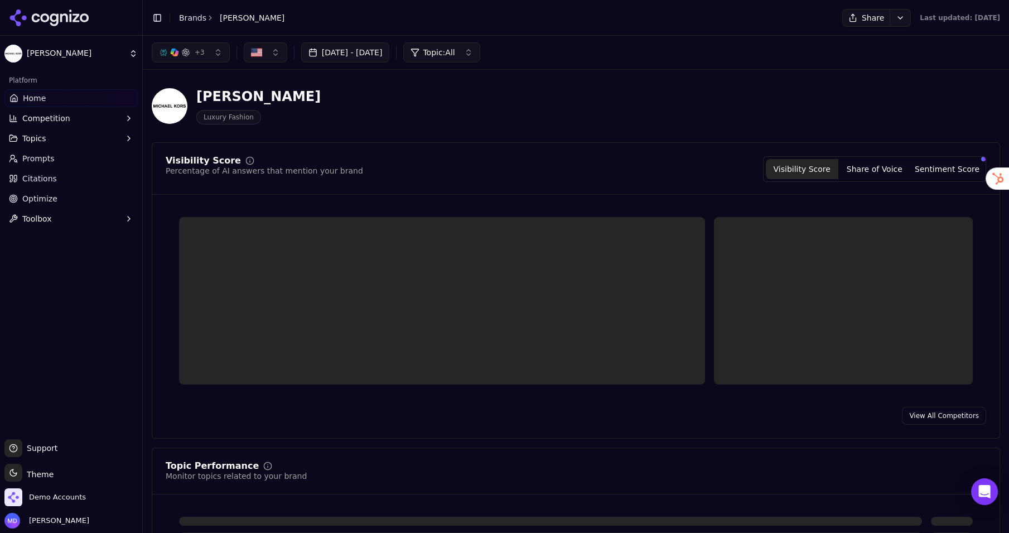
click at [60, 197] on link "Optimize" at bounding box center [70, 199] width 133 height 18
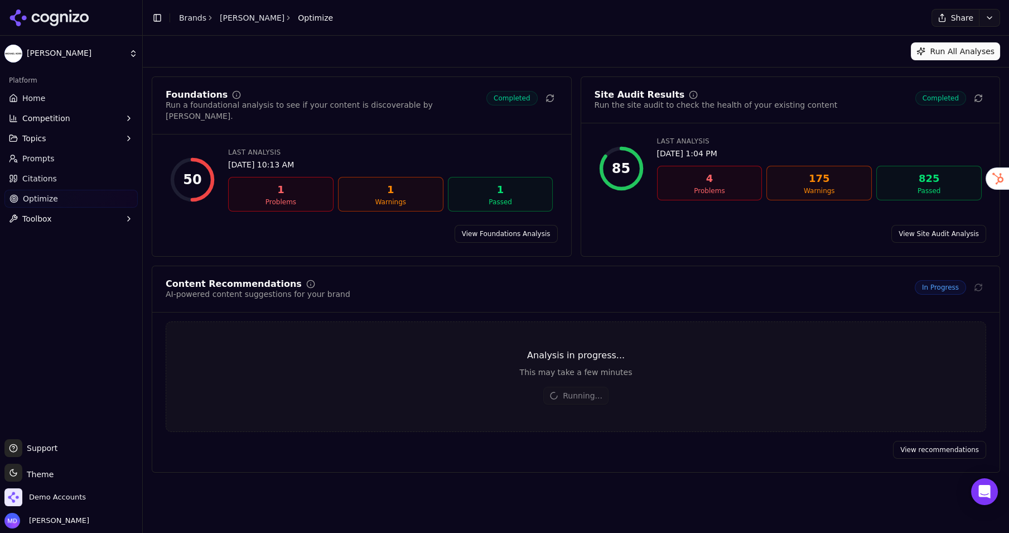
click at [933, 58] on button "Run All Analyses" at bounding box center [955, 51] width 89 height 18
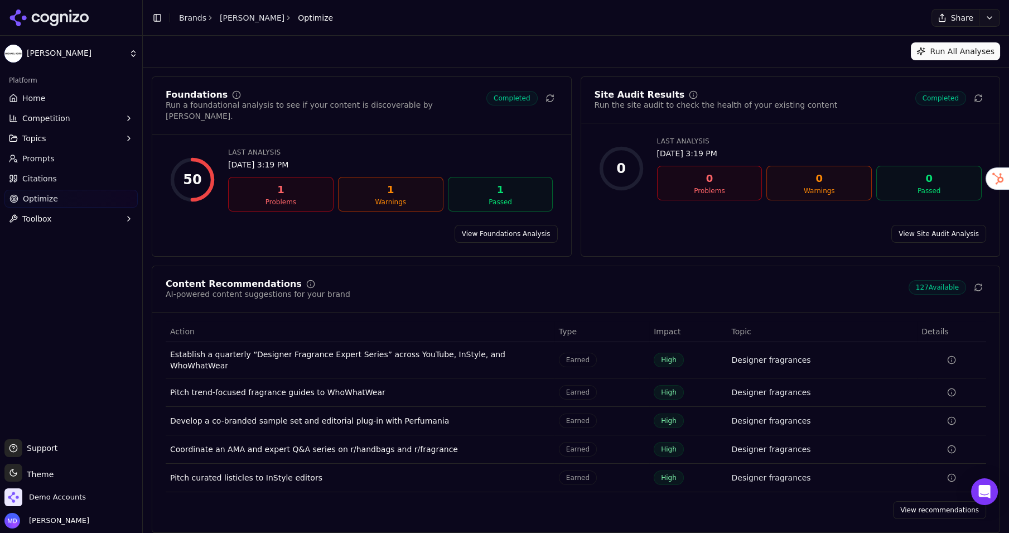
click at [478, 225] on link "View Foundations Analysis" at bounding box center [506, 234] width 103 height 18
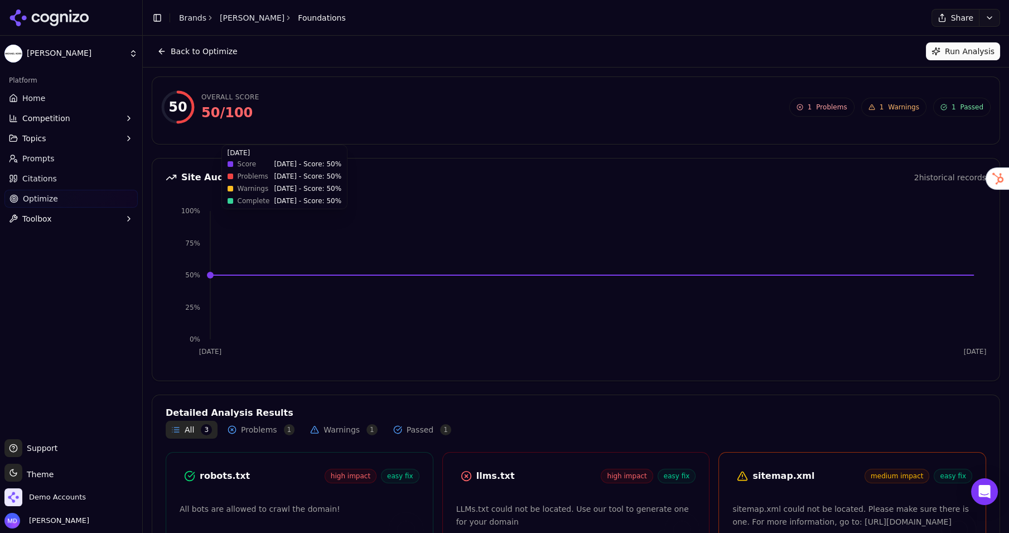
scroll to position [90, 0]
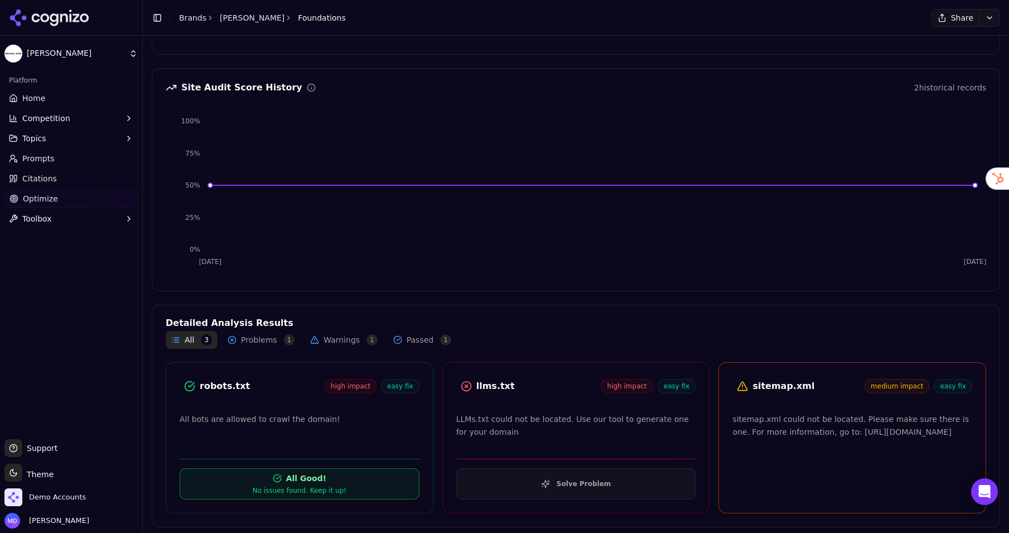
click at [43, 179] on span "Citations" at bounding box center [39, 178] width 35 height 11
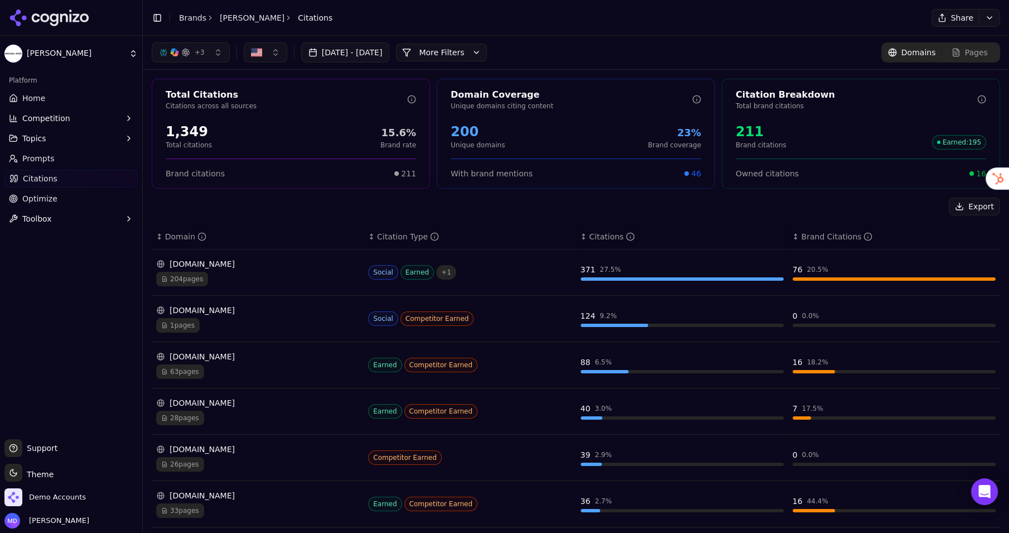
click at [487, 49] on button "More Filters" at bounding box center [441, 53] width 91 height 18
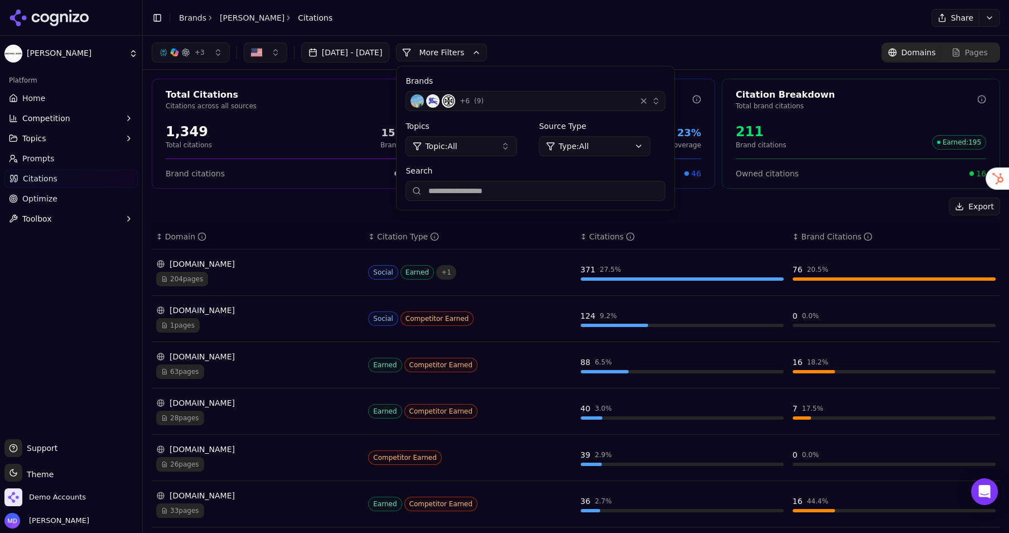
click at [496, 186] on input "Search" at bounding box center [536, 191] width 260 height 20
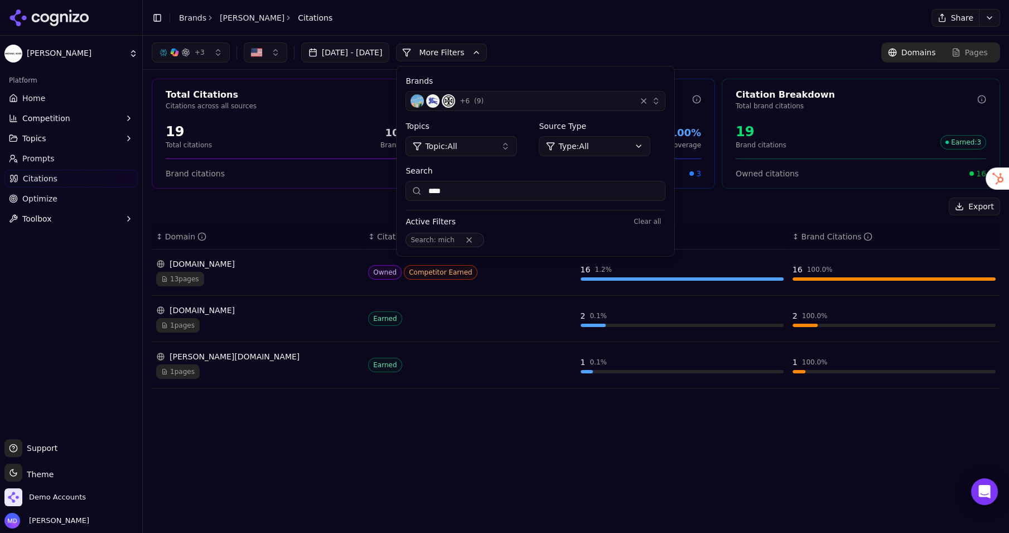
type input "****"
click at [62, 96] on link "Home" at bounding box center [70, 98] width 133 height 18
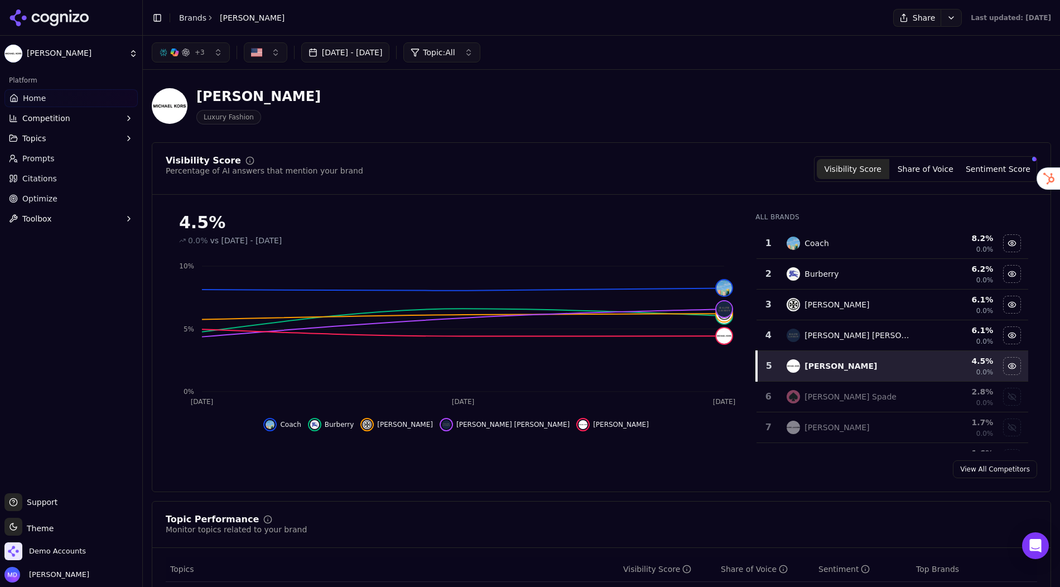
click at [1009, 167] on button "Sentiment Score" at bounding box center [998, 169] width 73 height 20
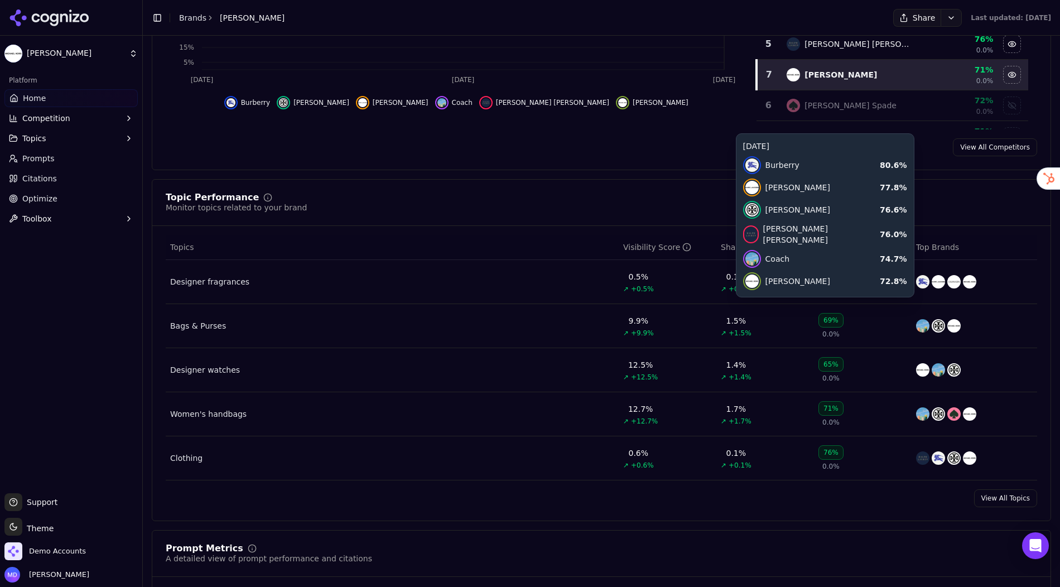
scroll to position [325, 0]
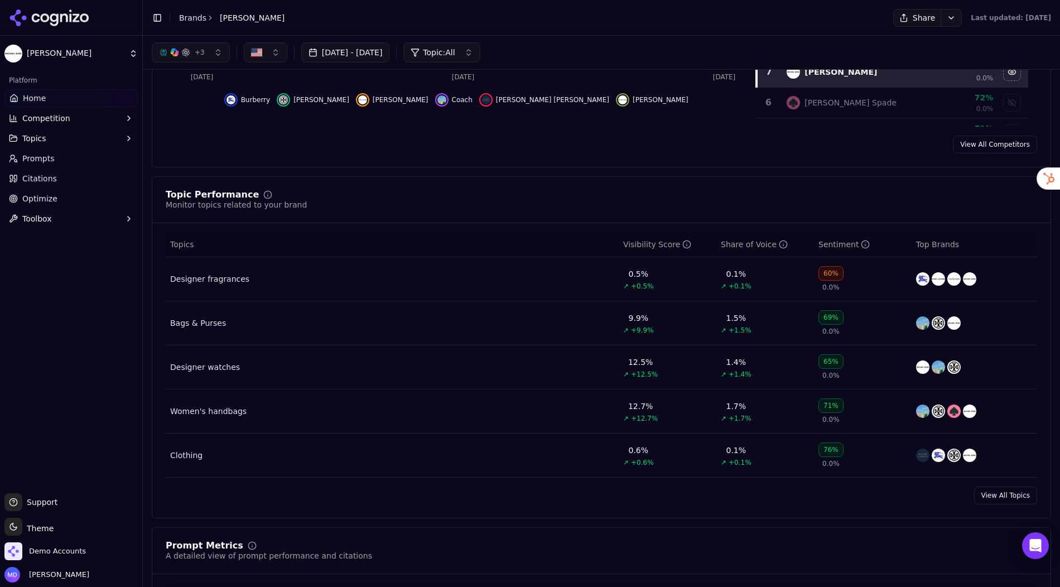
click at [33, 122] on span "Competition" at bounding box center [46, 118] width 48 height 11
click at [47, 141] on span "Metrics" at bounding box center [71, 136] width 97 height 11
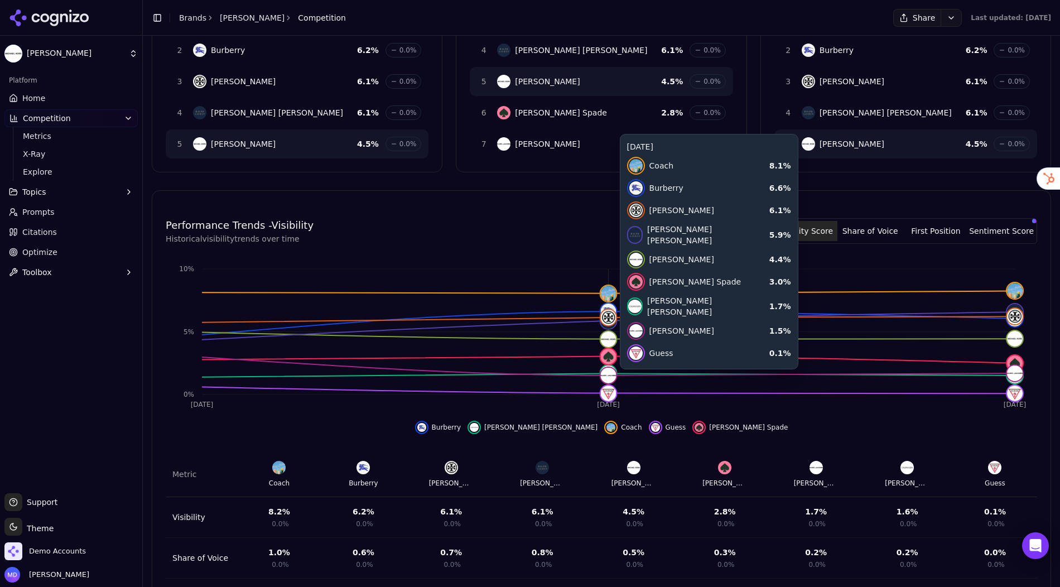
scroll to position [268, 0]
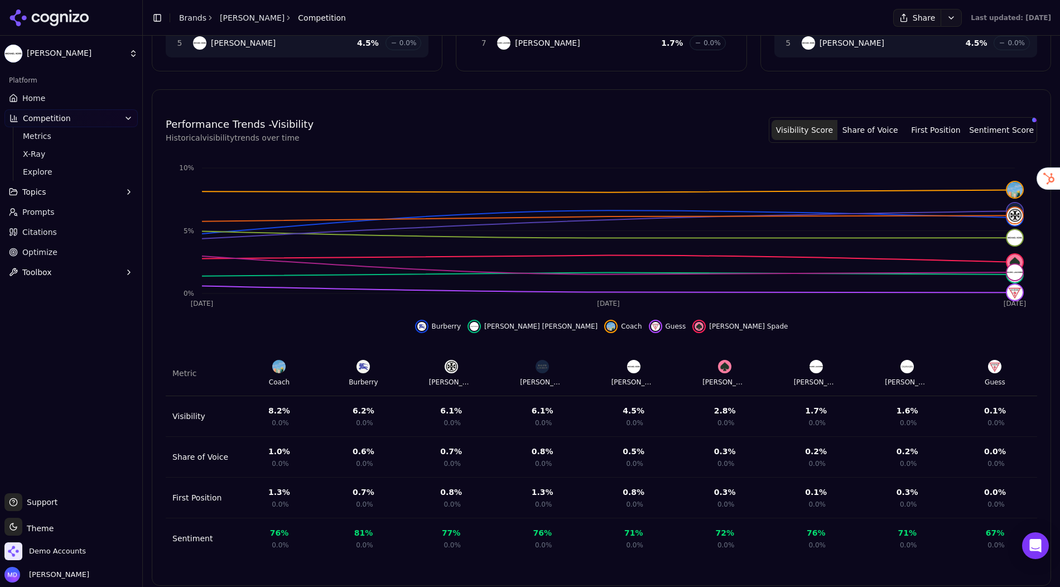
click at [35, 95] on span "Home" at bounding box center [33, 98] width 23 height 11
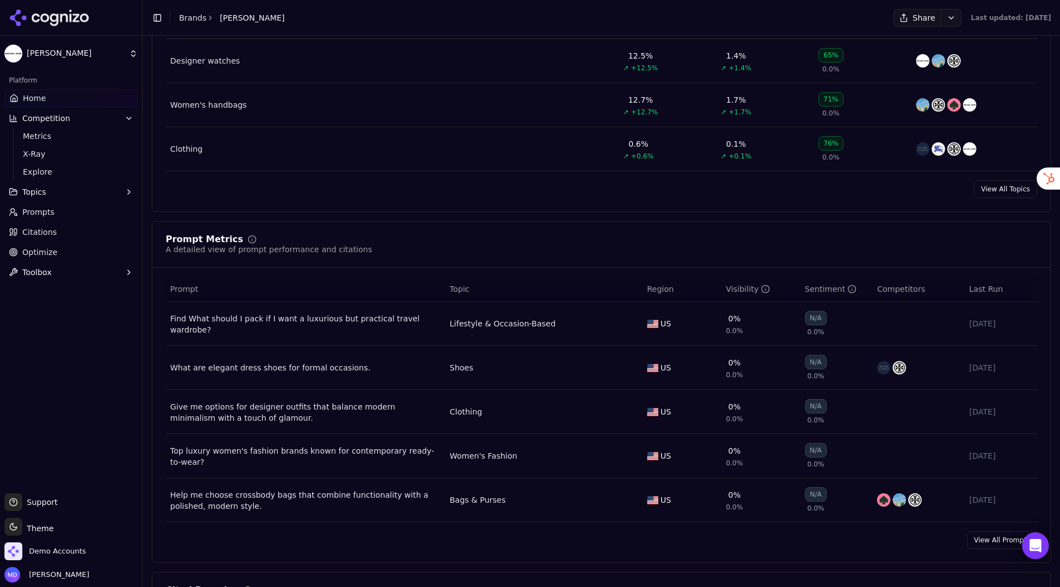
scroll to position [635, 0]
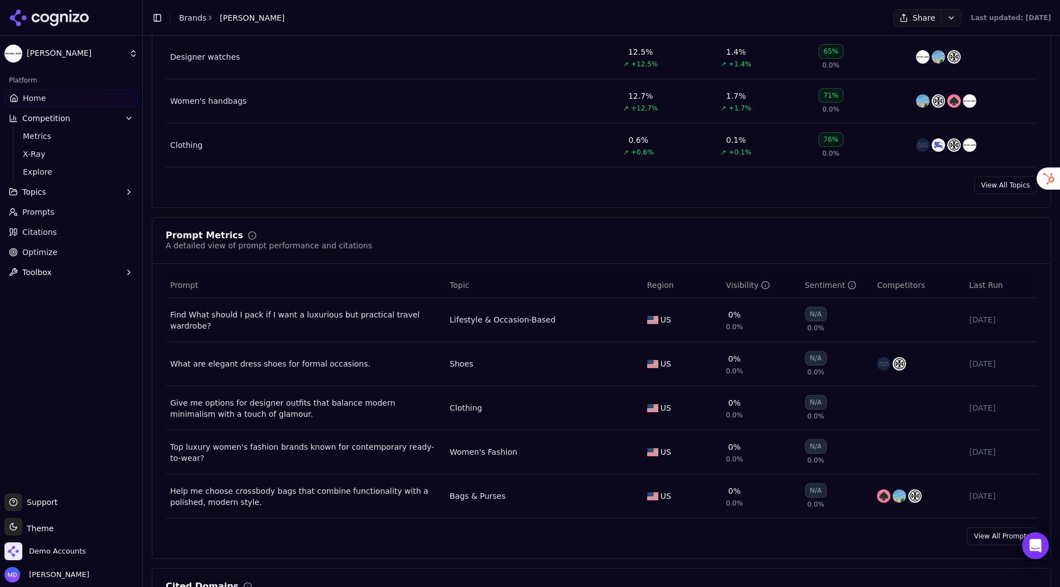
click at [989, 532] on link "View All Prompts" at bounding box center [1002, 536] width 70 height 18
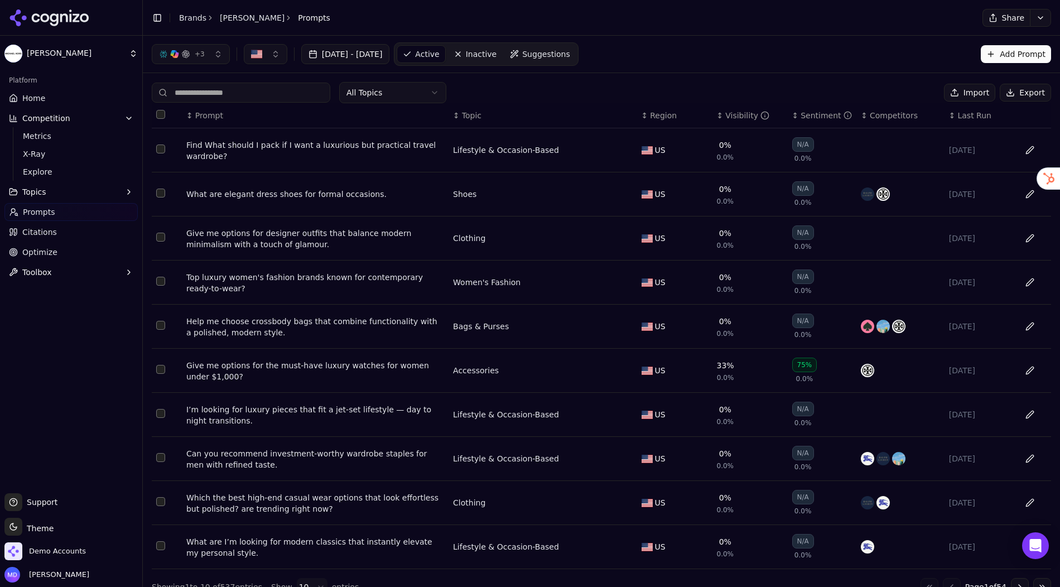
click at [156, 150] on button "Select row 1" at bounding box center [160, 148] width 9 height 9
click at [880, 91] on button "Deactivate ( 1 )" at bounding box center [897, 93] width 81 height 18
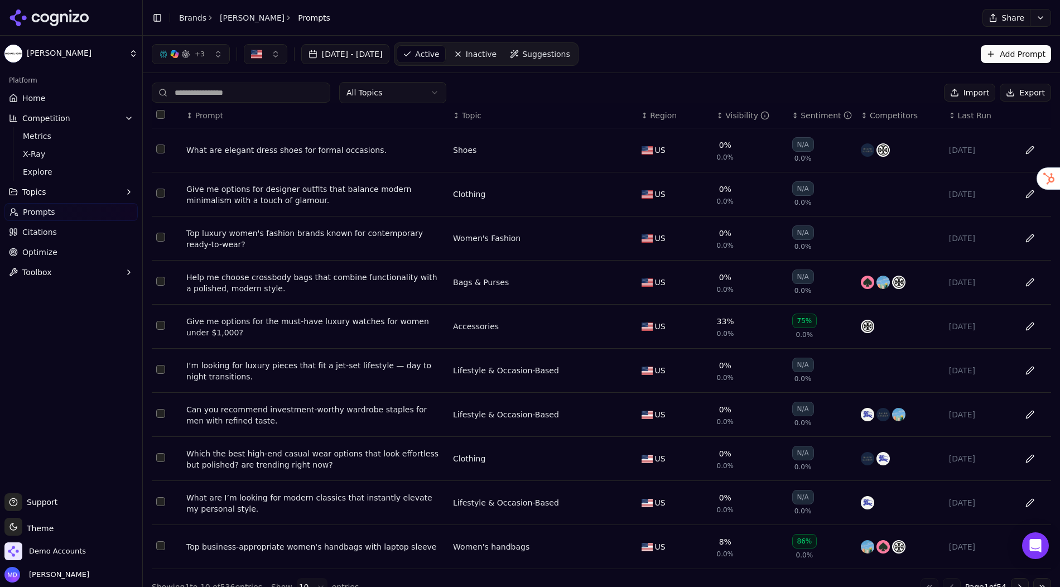
click at [732, 117] on div "Visibility" at bounding box center [747, 115] width 44 height 11
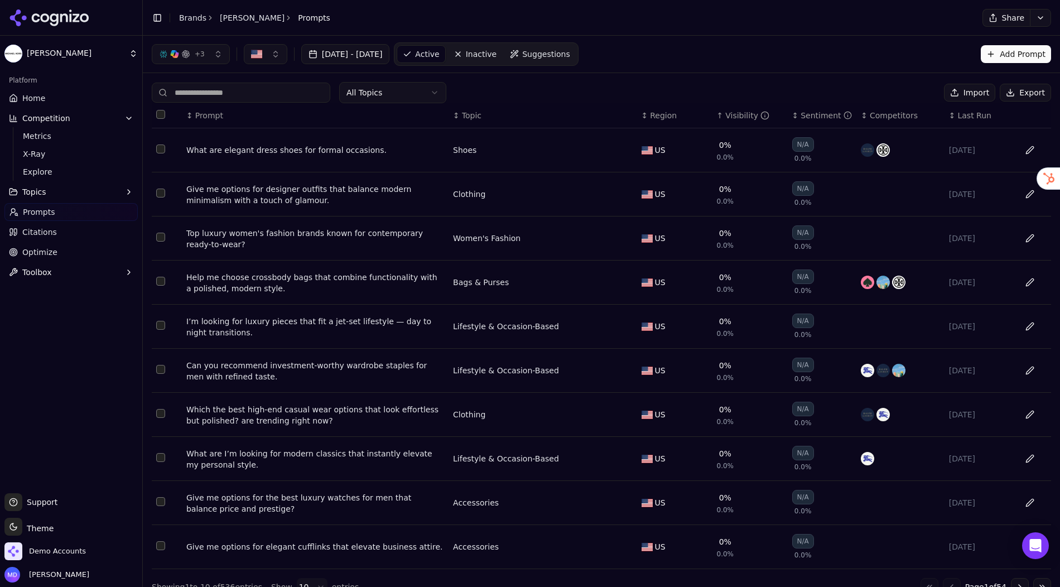
click at [85, 193] on button "Topics" at bounding box center [70, 192] width 133 height 18
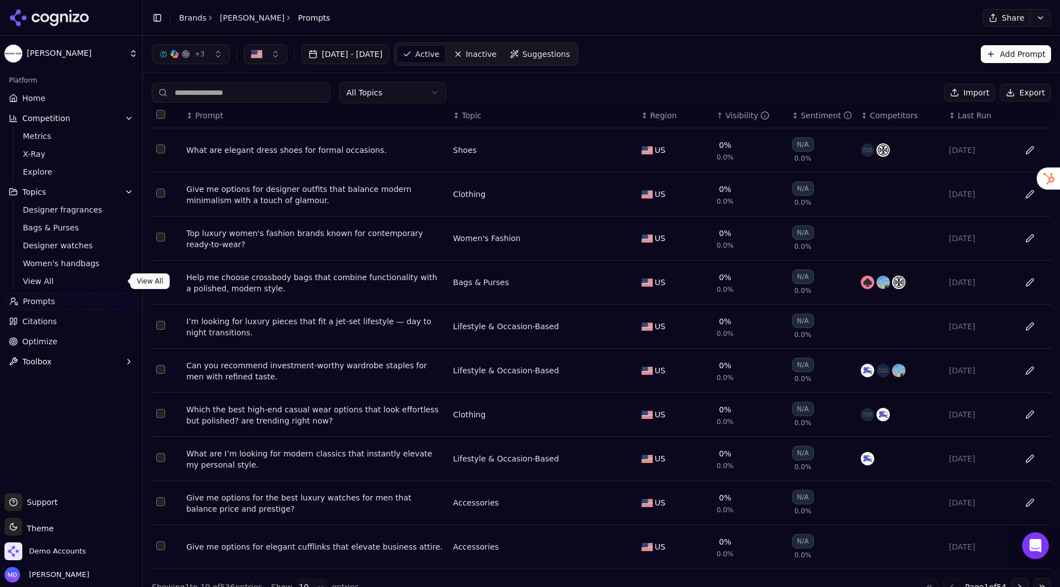
click at [51, 274] on link "View All" at bounding box center [71, 281] width 106 height 16
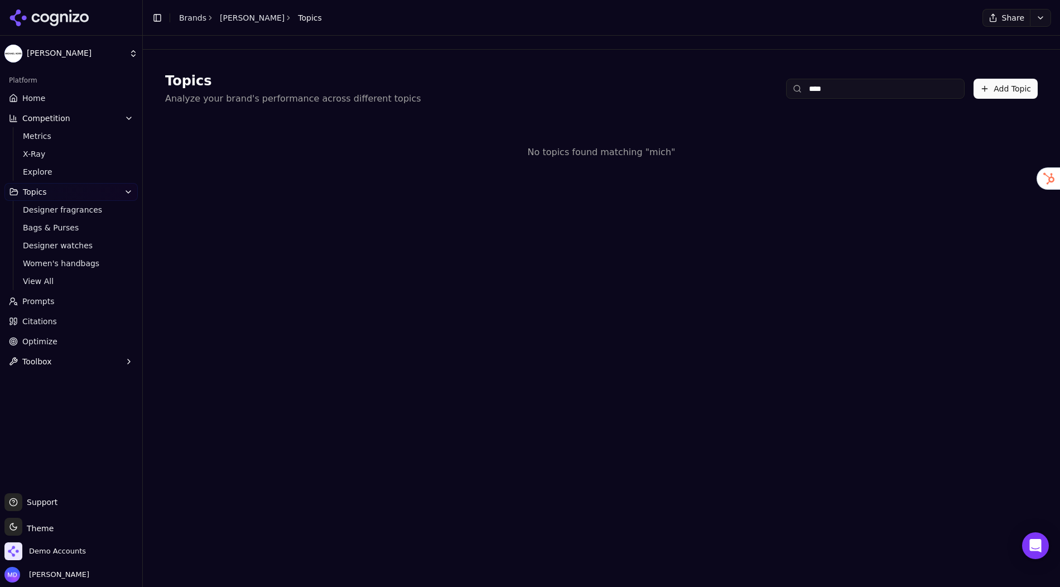
drag, startPoint x: 837, startPoint y: 86, endPoint x: 777, endPoint y: 81, distance: 60.5
click at [777, 82] on div "Topics Analyze your brand's performance across different topics **** Add Topic" at bounding box center [601, 88] width 872 height 33
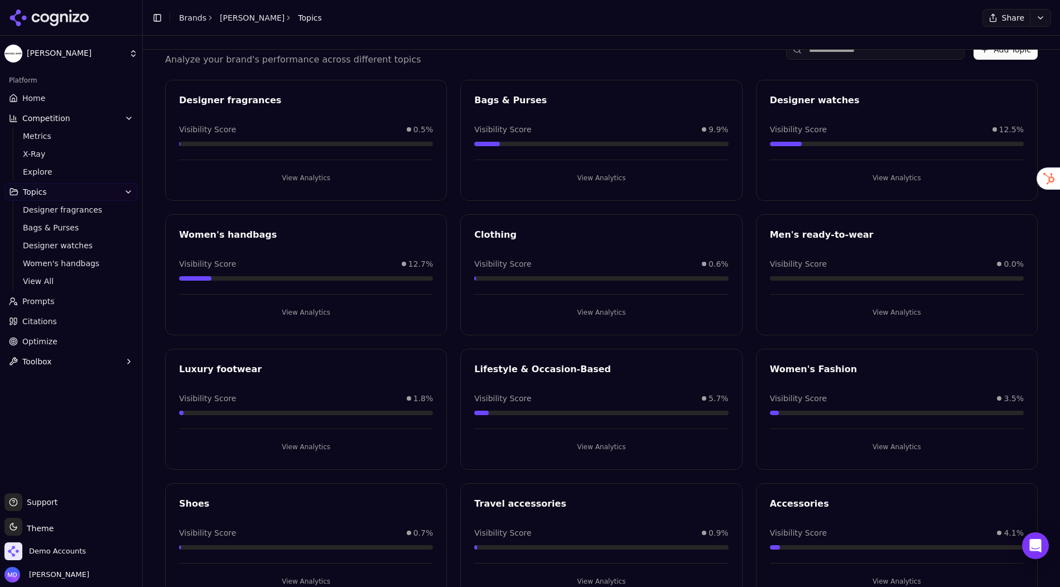
scroll to position [37, 0]
click at [39, 301] on span "Prompts" at bounding box center [38, 301] width 32 height 11
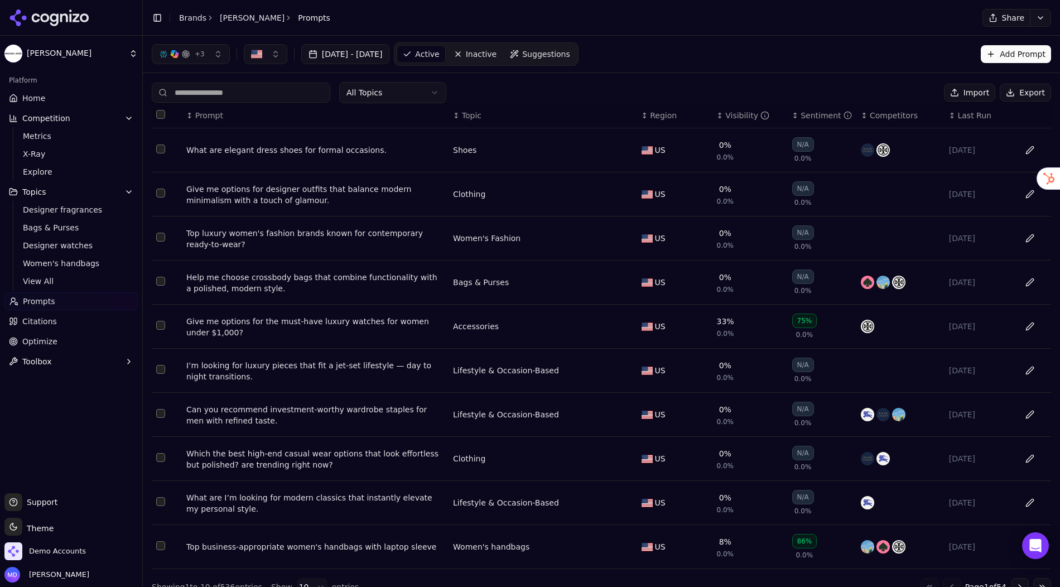
click at [731, 110] on div "Visibility" at bounding box center [747, 115] width 44 height 11
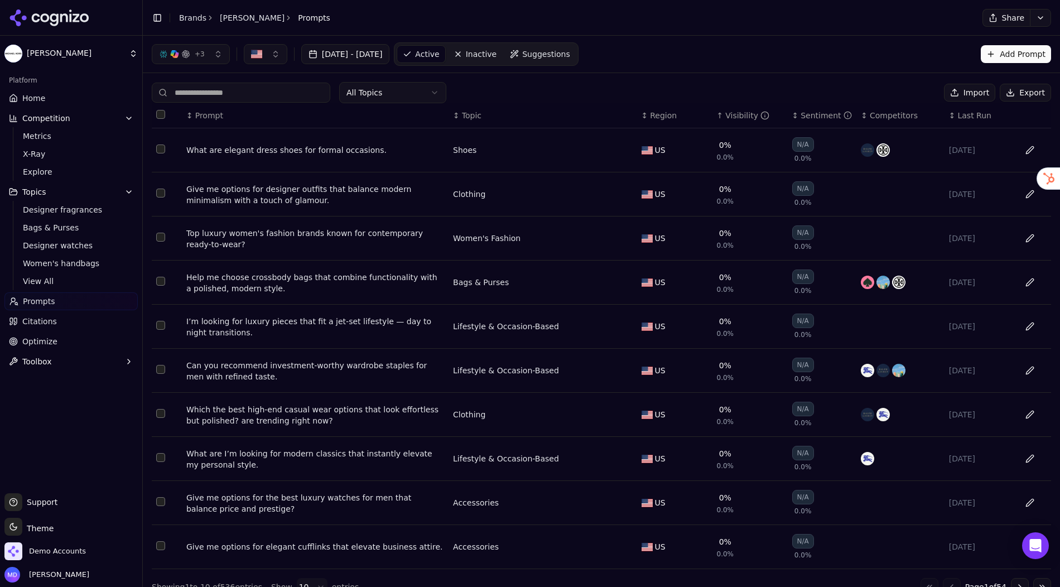
click at [731, 110] on div "Visibility" at bounding box center [747, 115] width 44 height 11
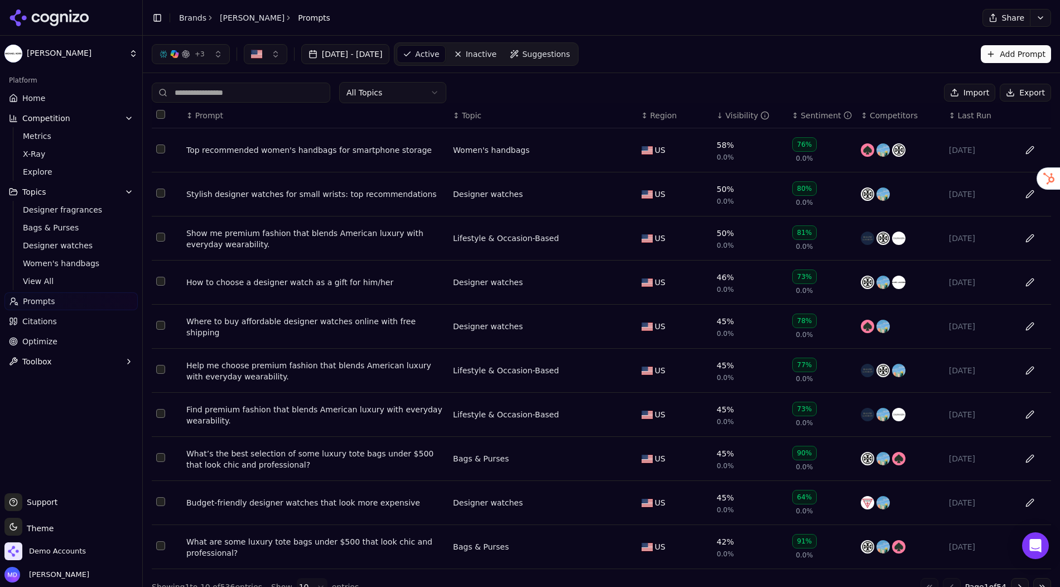
click at [749, 123] on th "↓ Visibility" at bounding box center [749, 115] width 75 height 25
click at [739, 119] on div "Visibility" at bounding box center [747, 115] width 44 height 11
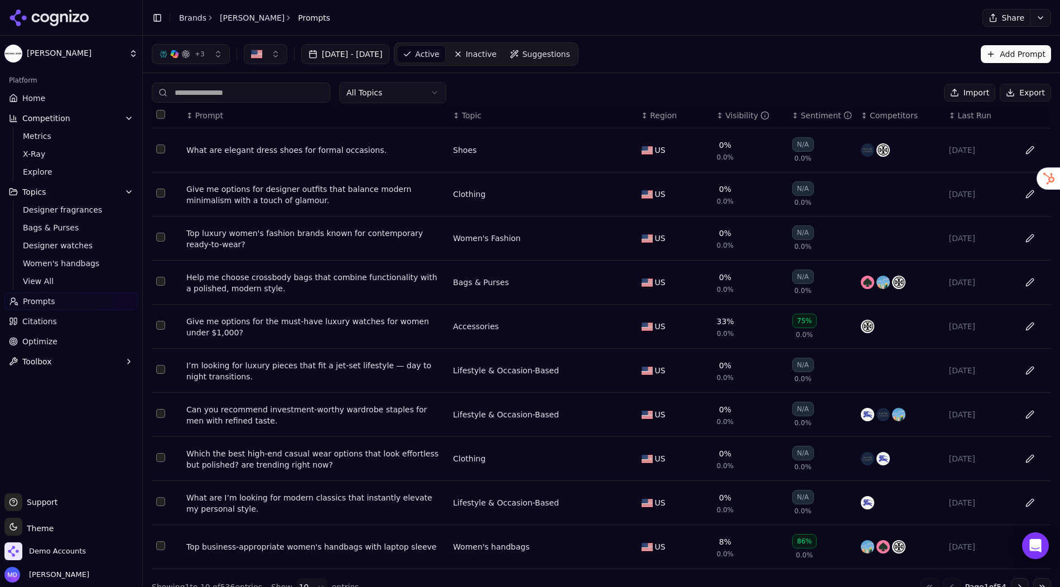
click at [161, 454] on button "Select row 8" at bounding box center [160, 457] width 9 height 9
click at [901, 91] on button "Deactivate ( 1 )" at bounding box center [897, 93] width 81 height 18
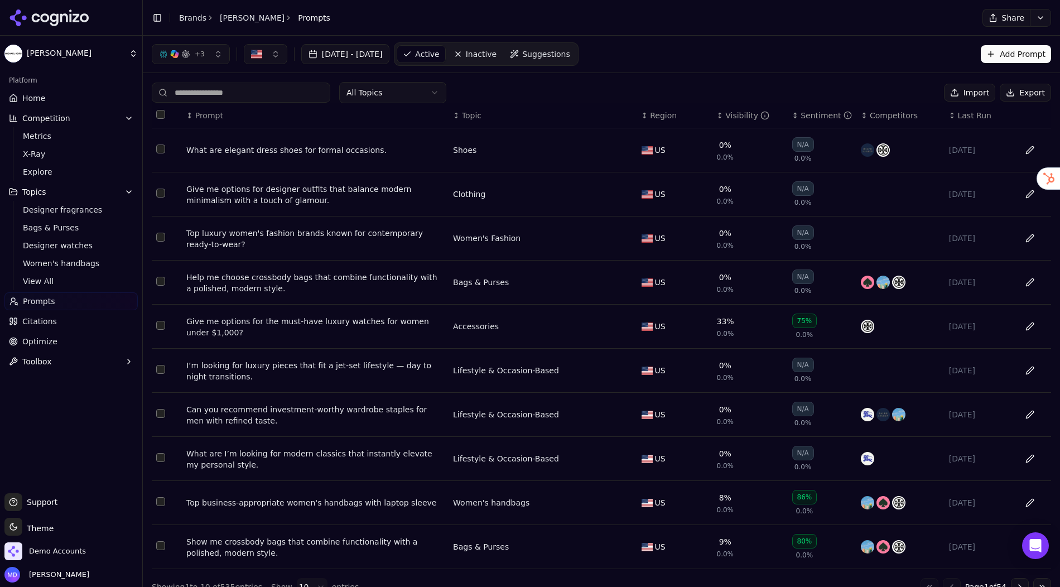
click at [161, 454] on button "Select row 8" at bounding box center [160, 457] width 9 height 9
click at [890, 97] on button "Deactivate ( 1 )" at bounding box center [897, 93] width 81 height 18
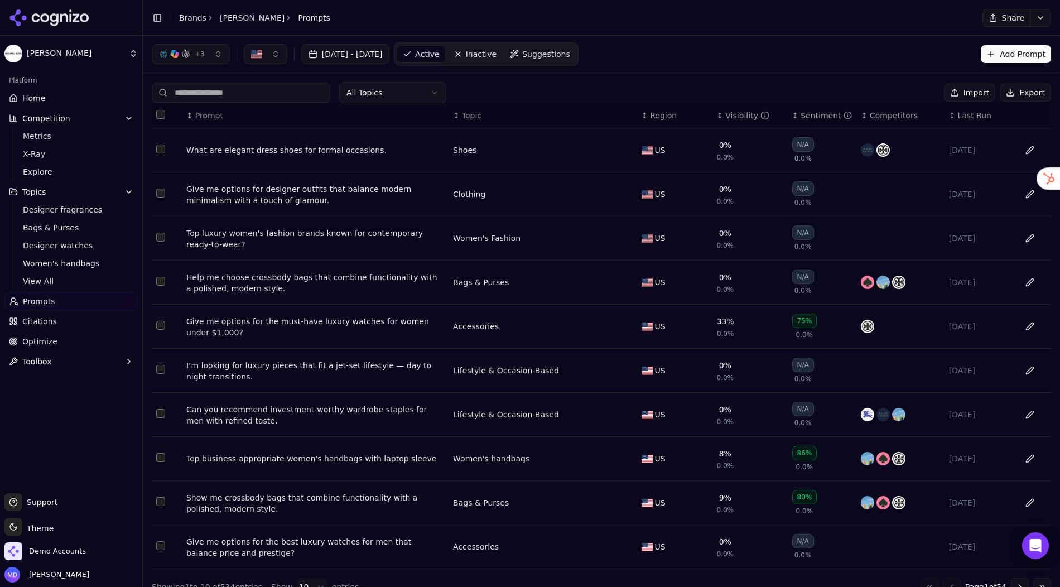
click at [749, 119] on div "Visibility" at bounding box center [747, 115] width 44 height 11
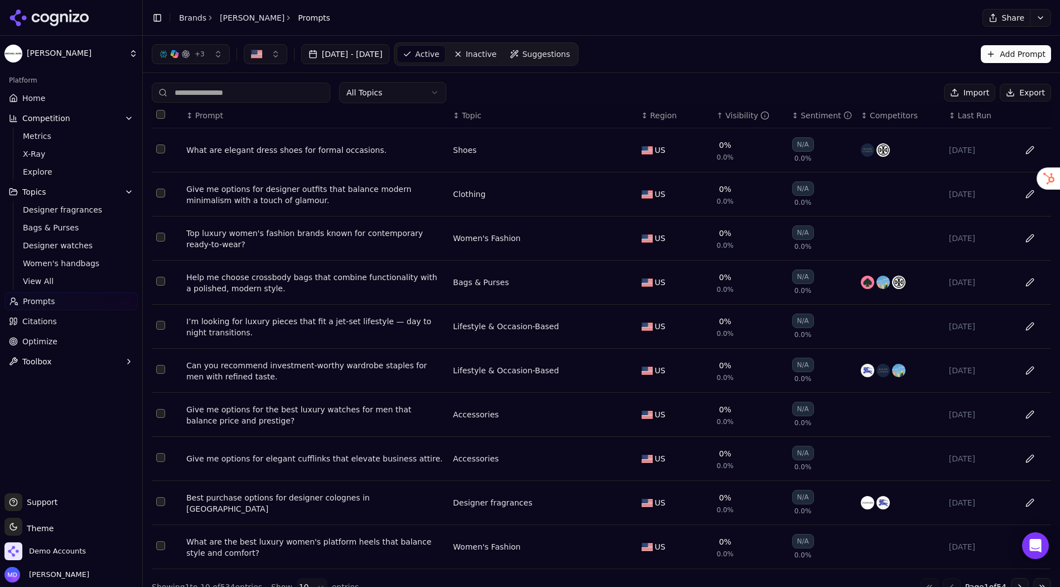
click at [160, 459] on td "Data table" at bounding box center [167, 459] width 30 height 44
click at [163, 456] on button "Select row 12" at bounding box center [160, 457] width 9 height 9
click at [895, 74] on div "All Topics Deactivate ( 1 ) Import Export ↕ Prompt ↕ Topic ↕ Region ↑ Visibilit…" at bounding box center [601, 339] width 917 height 532
click at [895, 89] on button "Deactivate ( 1 )" at bounding box center [897, 93] width 81 height 18
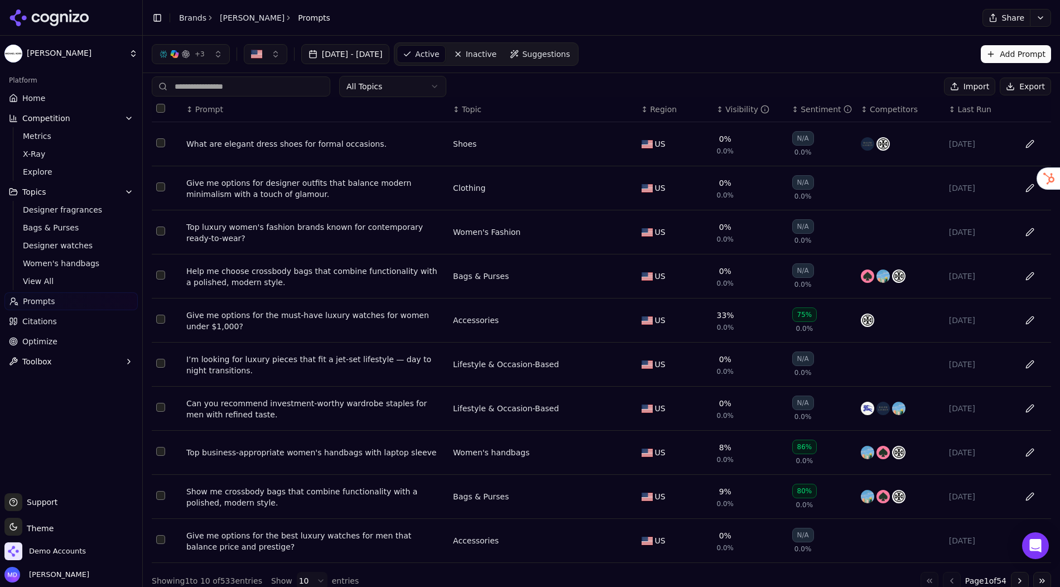
scroll to position [14, 0]
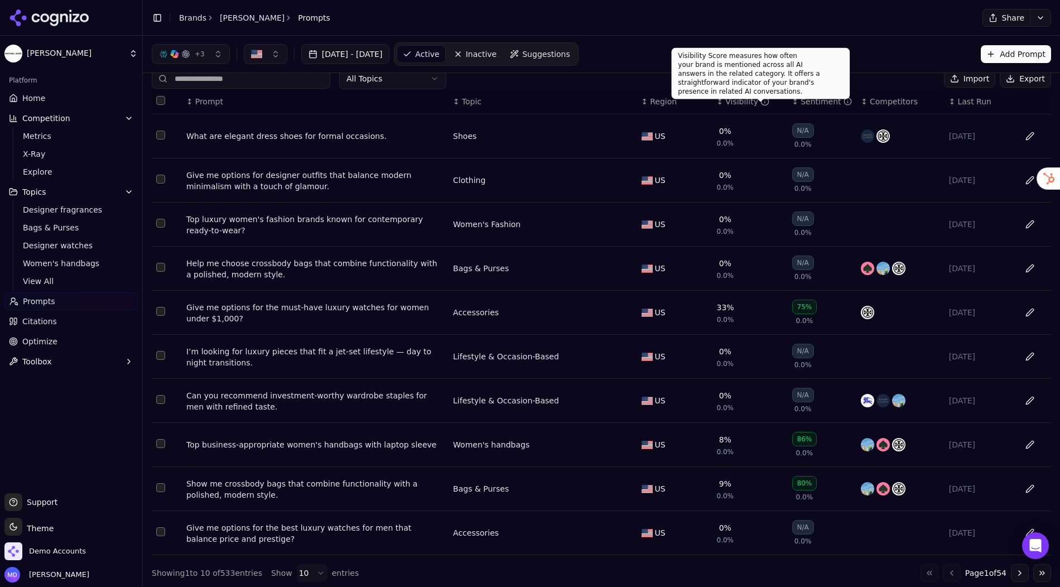
click at [744, 102] on div "Visibility" at bounding box center [747, 101] width 44 height 11
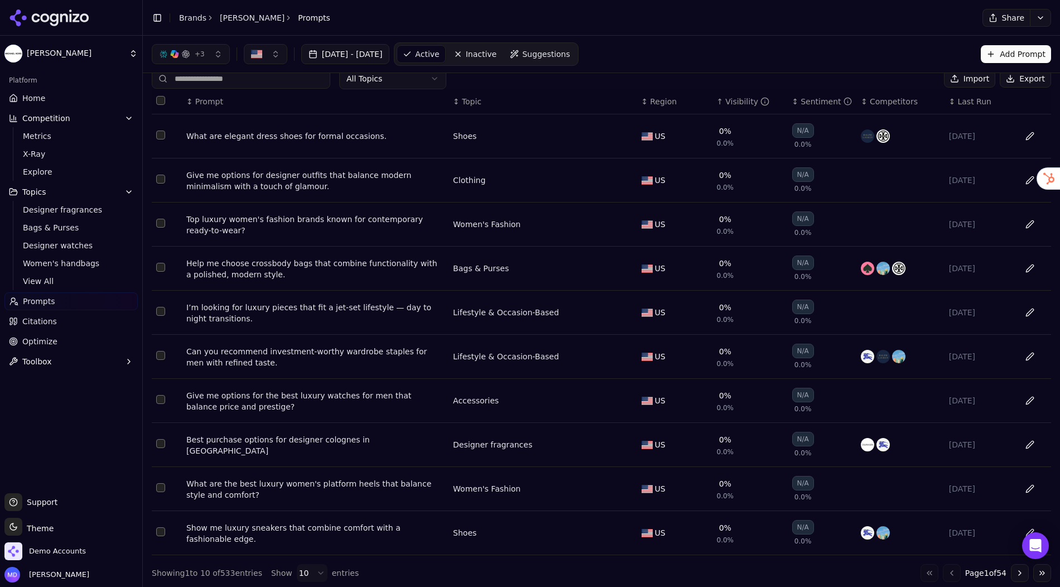
click at [49, 301] on span "Prompts" at bounding box center [39, 301] width 32 height 11
click at [46, 317] on span "Citations" at bounding box center [39, 321] width 35 height 11
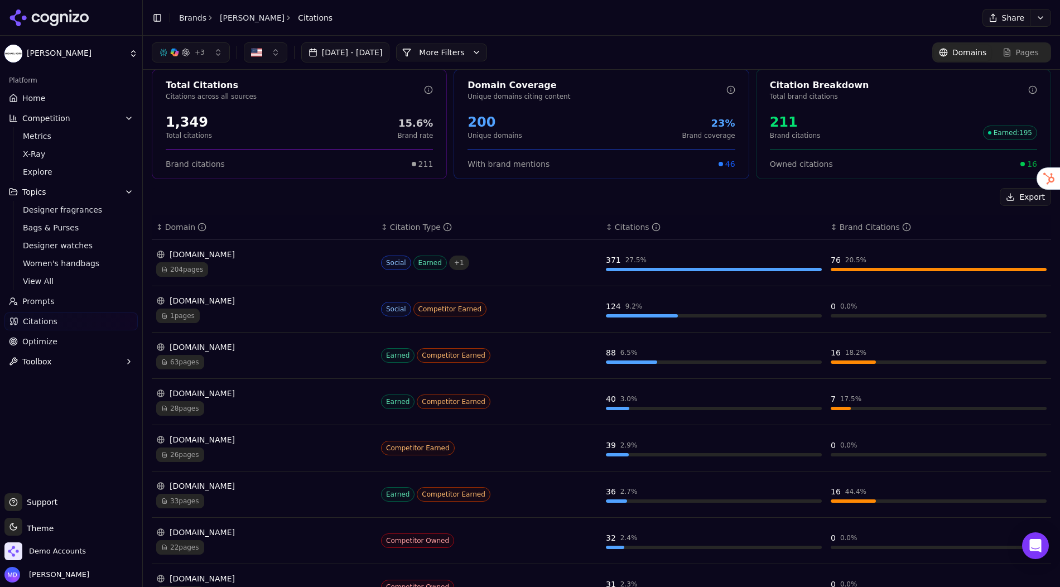
scroll to position [6, 0]
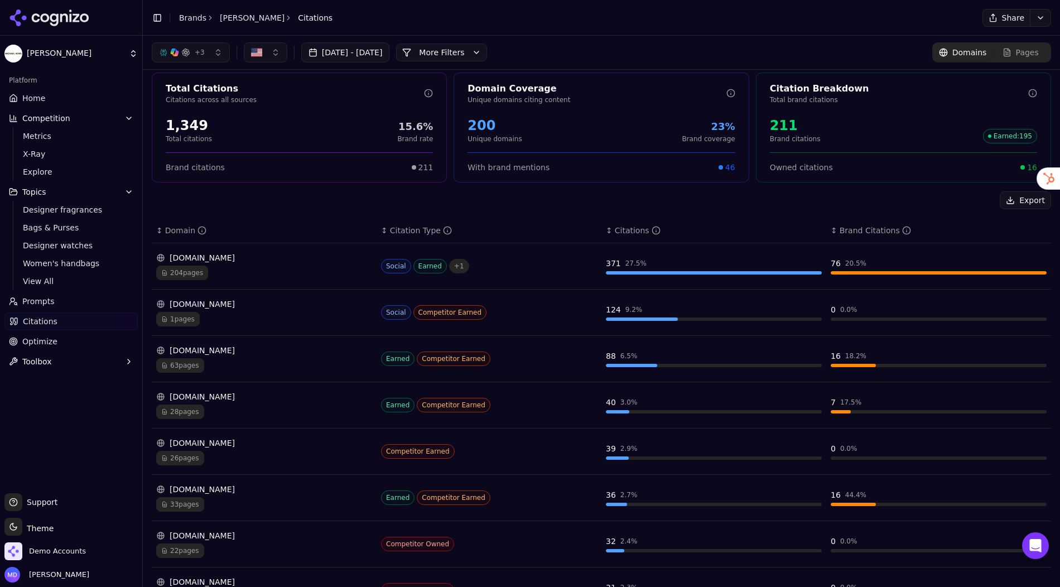
click at [49, 335] on link "Optimize" at bounding box center [70, 341] width 133 height 18
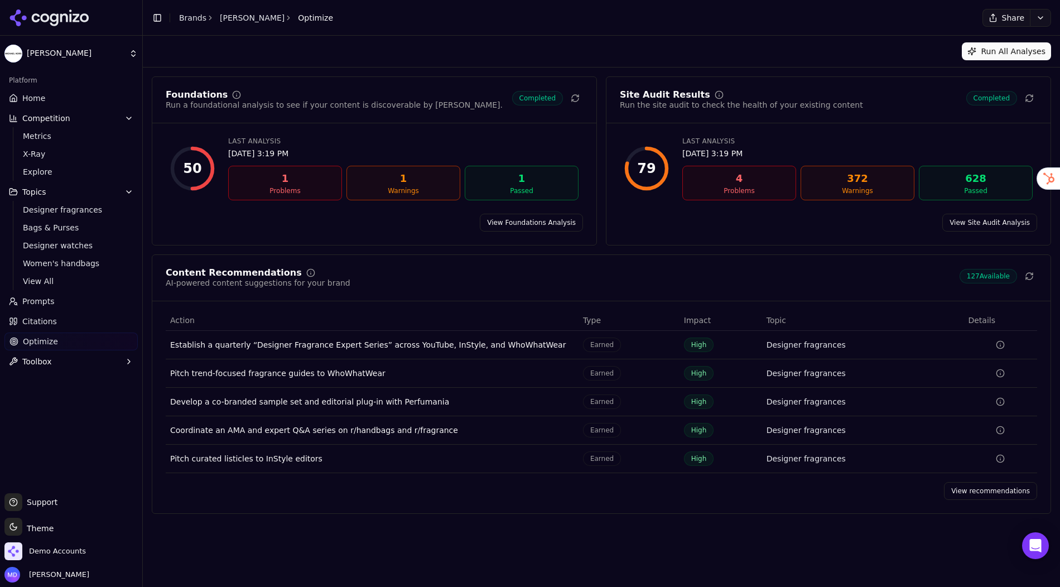
click at [965, 490] on link "View recommendations" at bounding box center [990, 491] width 93 height 18
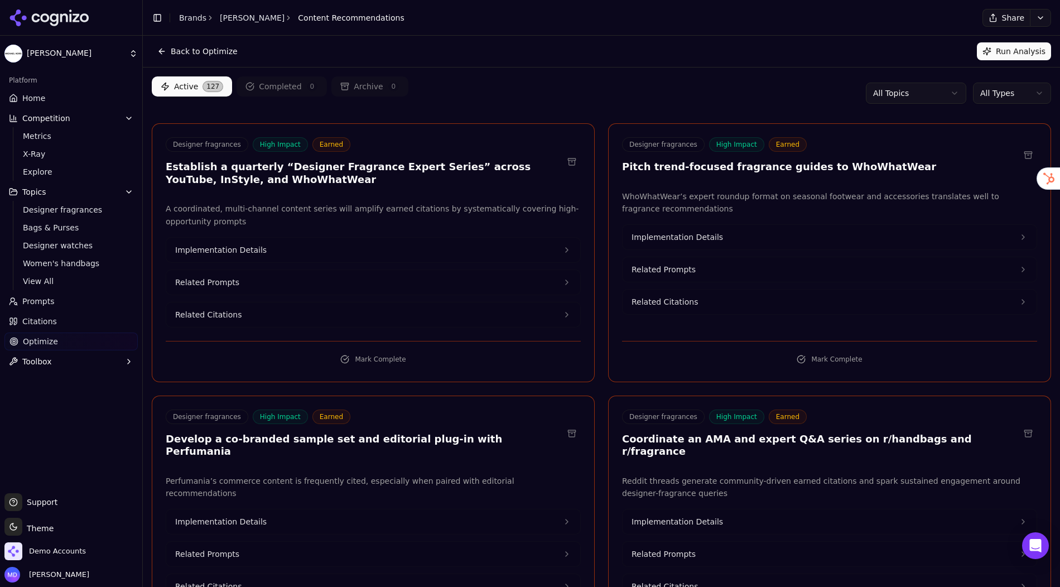
click at [999, 95] on html "[PERSON_NAME] Platform Home Competition Metrics X-Ray Explore Topics Designer f…" at bounding box center [530, 293] width 1060 height 587
click at [625, 105] on html "[PERSON_NAME] Platform Home Competition Metrics X-Ray Explore Topics Designer f…" at bounding box center [530, 293] width 1060 height 587
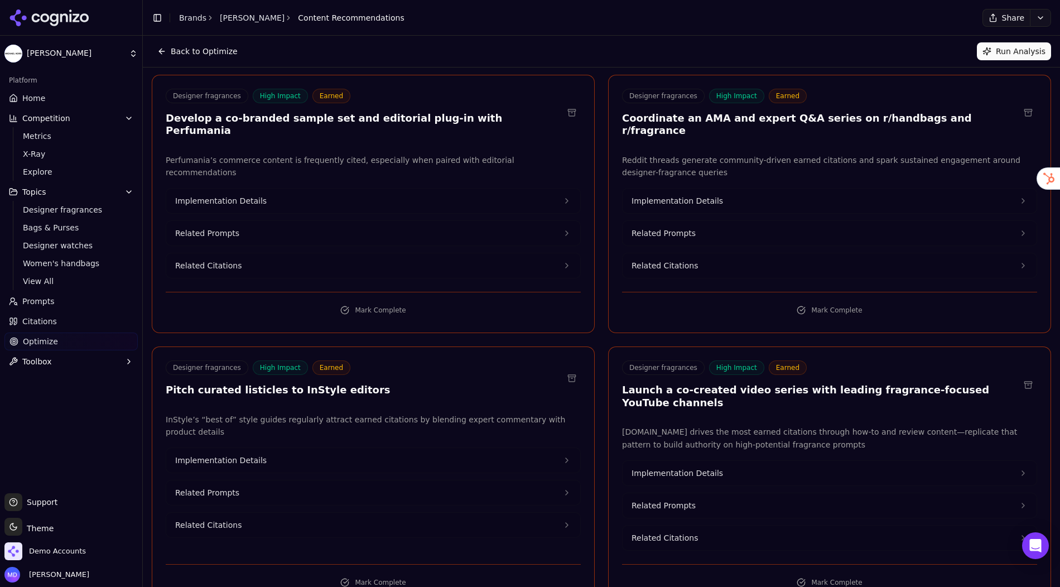
scroll to position [316, 0]
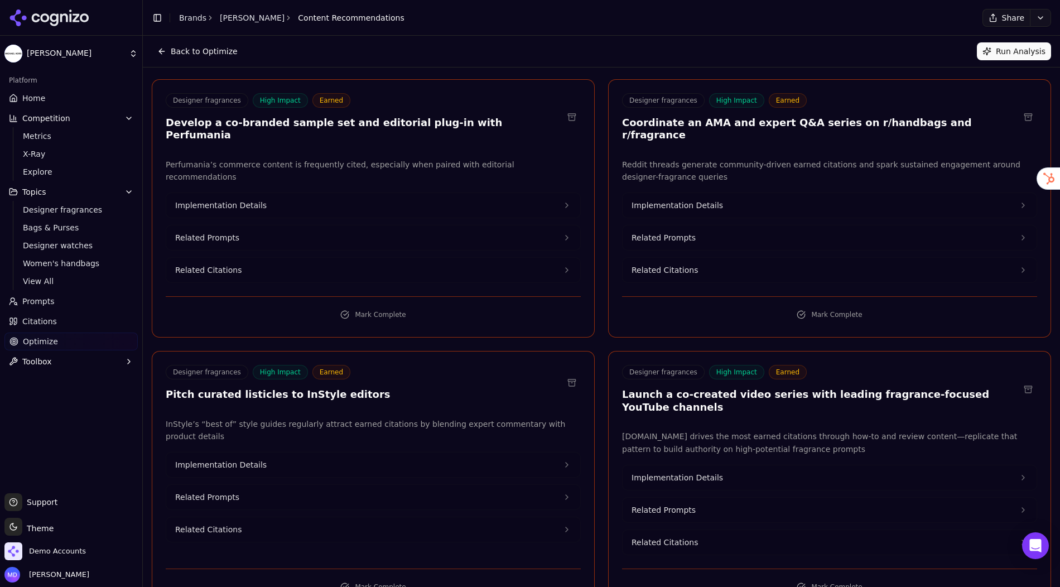
click at [536, 193] on button "Implementation Details" at bounding box center [373, 205] width 414 height 25
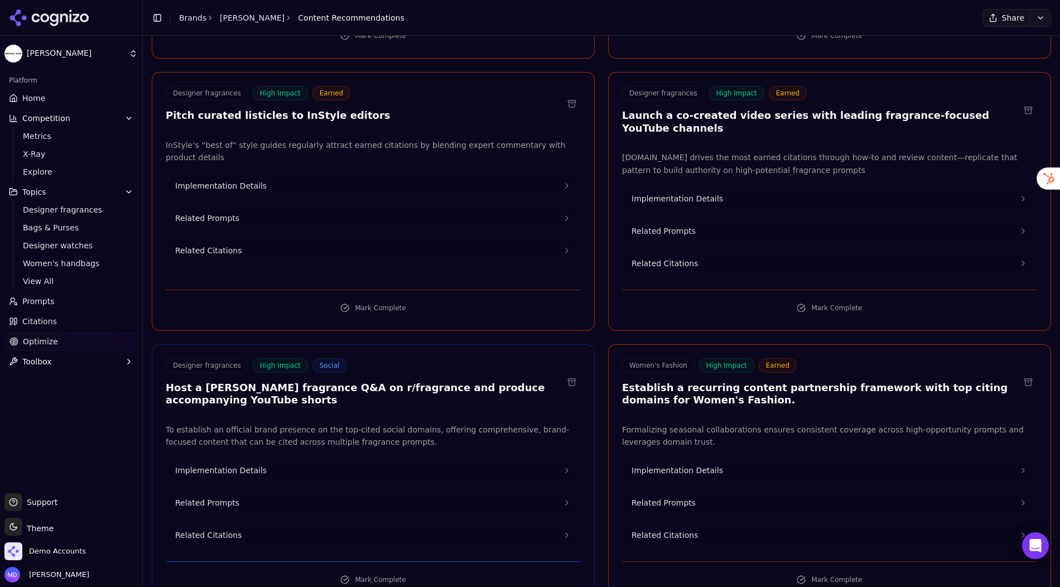
scroll to position [635, 0]
click at [351, 172] on button "Implementation Details" at bounding box center [373, 184] width 414 height 25
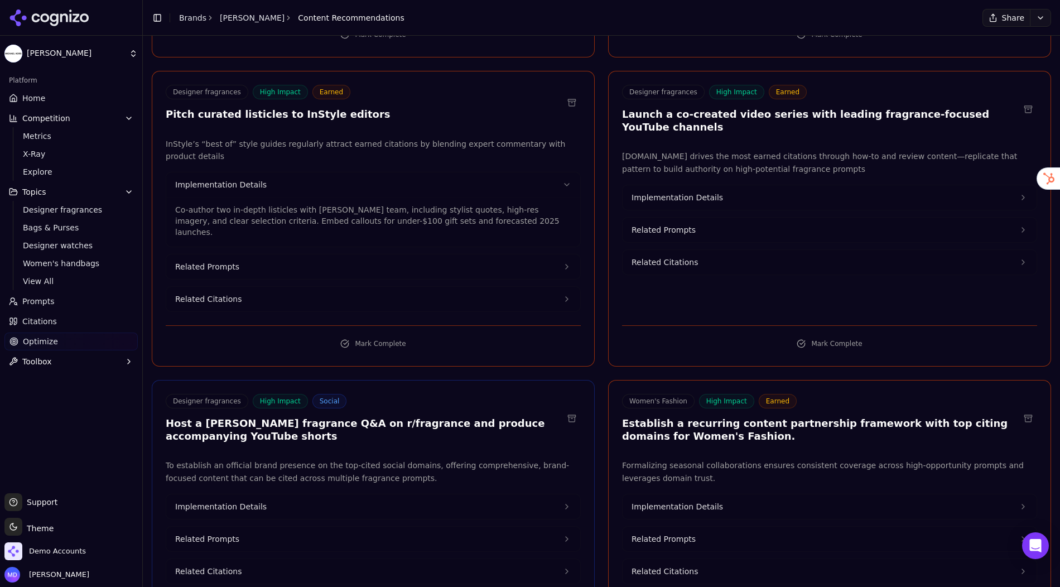
click at [664, 192] on span "Implementation Details" at bounding box center [676, 197] width 91 height 11
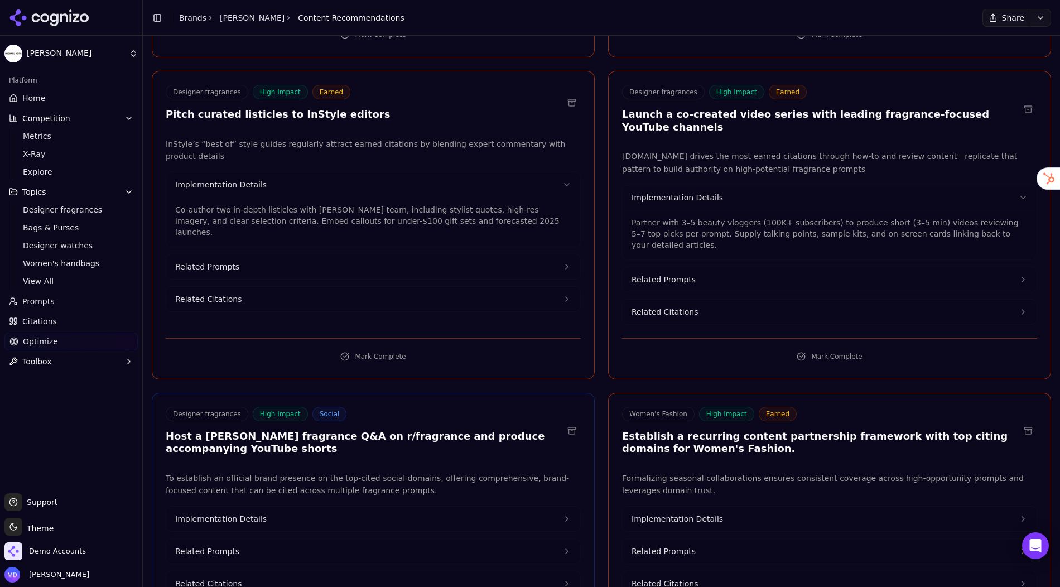
click at [239, 513] on span "Implementation Details" at bounding box center [220, 518] width 91 height 11
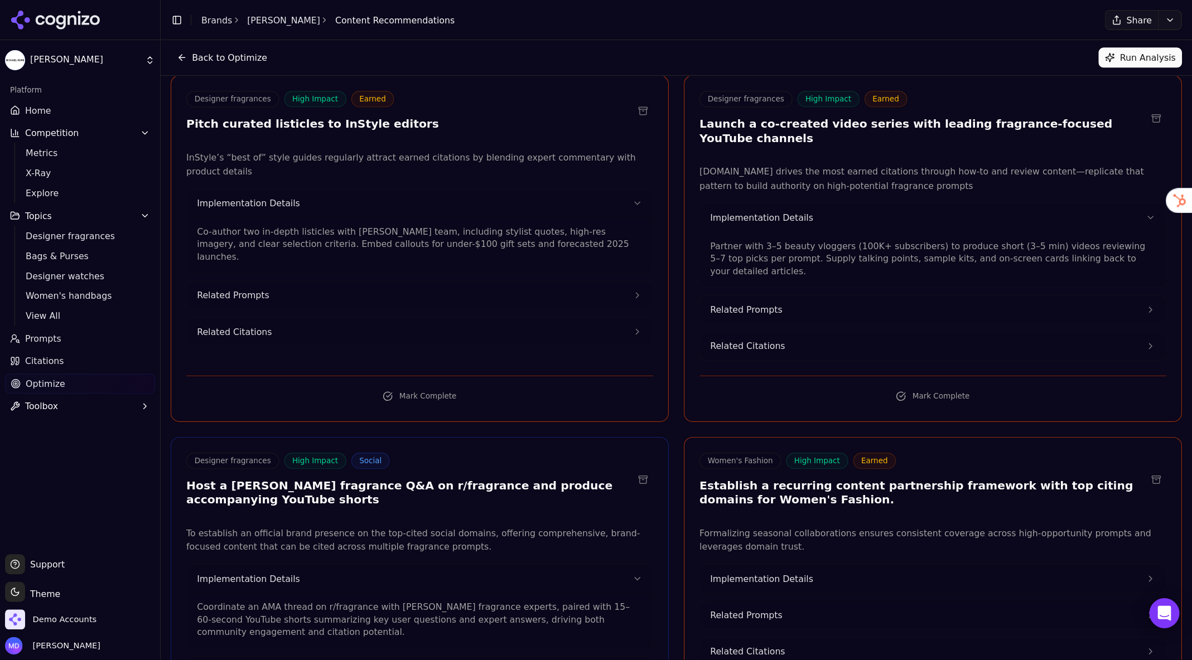
scroll to position [638, 0]
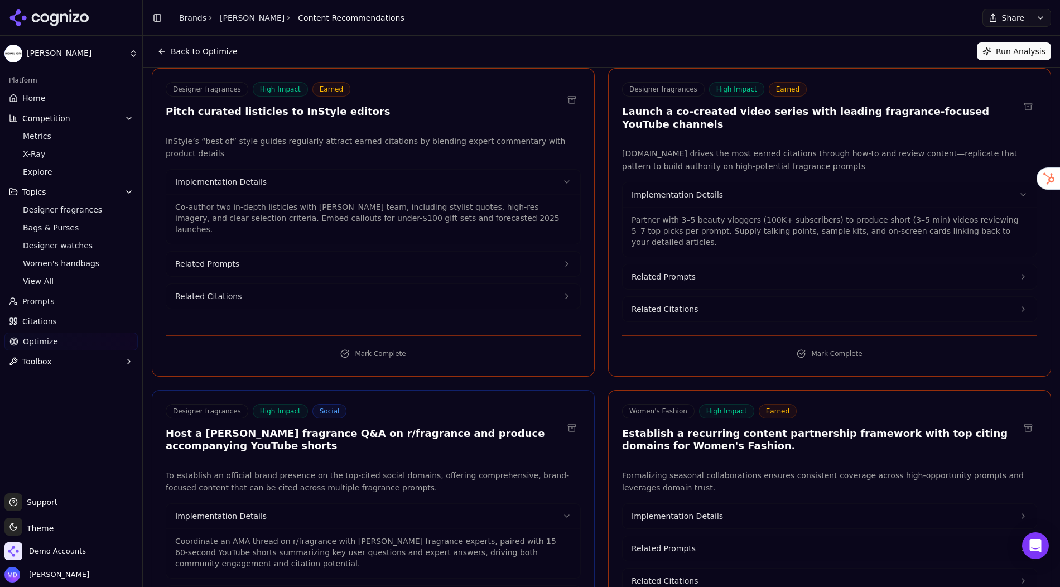
click at [683, 510] on span "Implementation Details" at bounding box center [676, 515] width 91 height 11
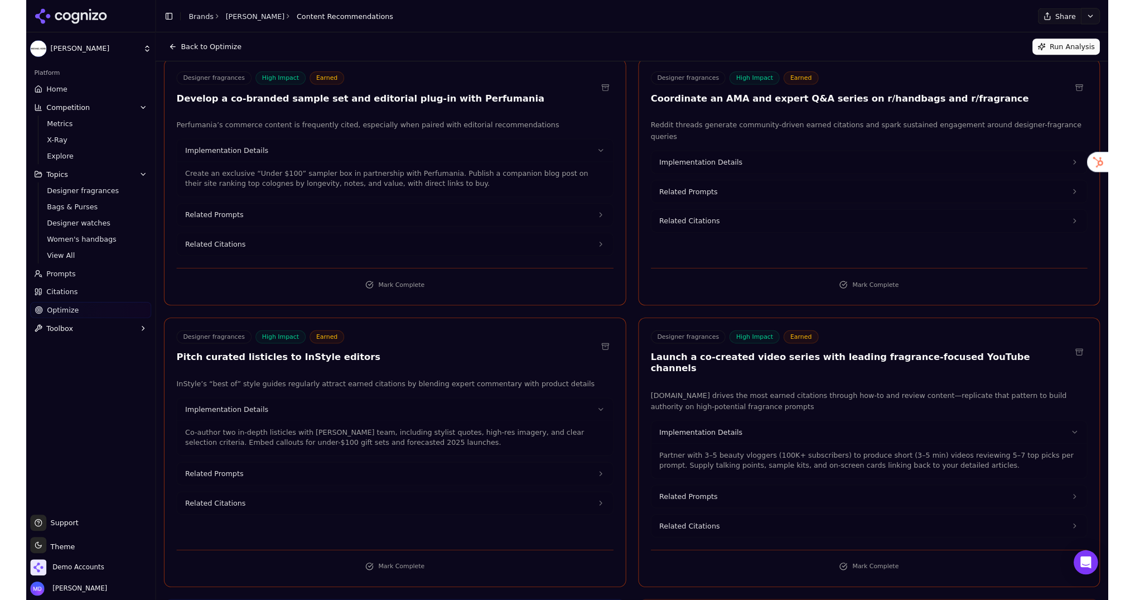
scroll to position [0, 0]
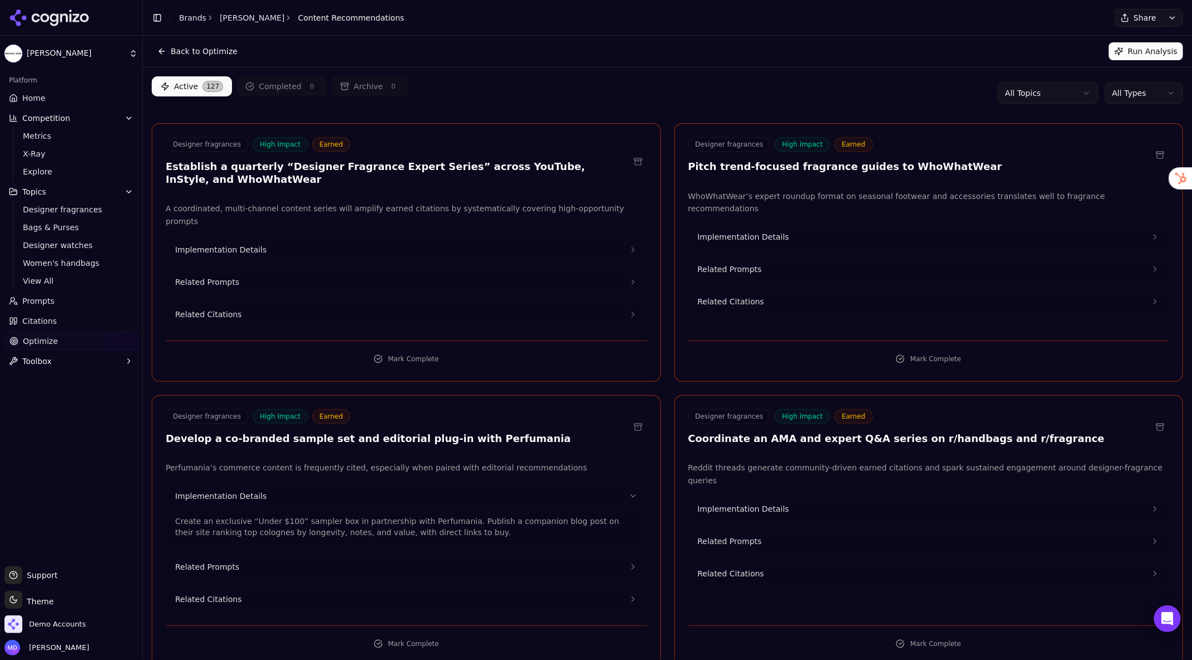
click at [1009, 52] on button "Run Analysis" at bounding box center [1146, 51] width 74 height 18
click at [204, 49] on button "Back to Optimize" at bounding box center [197, 51] width 91 height 18
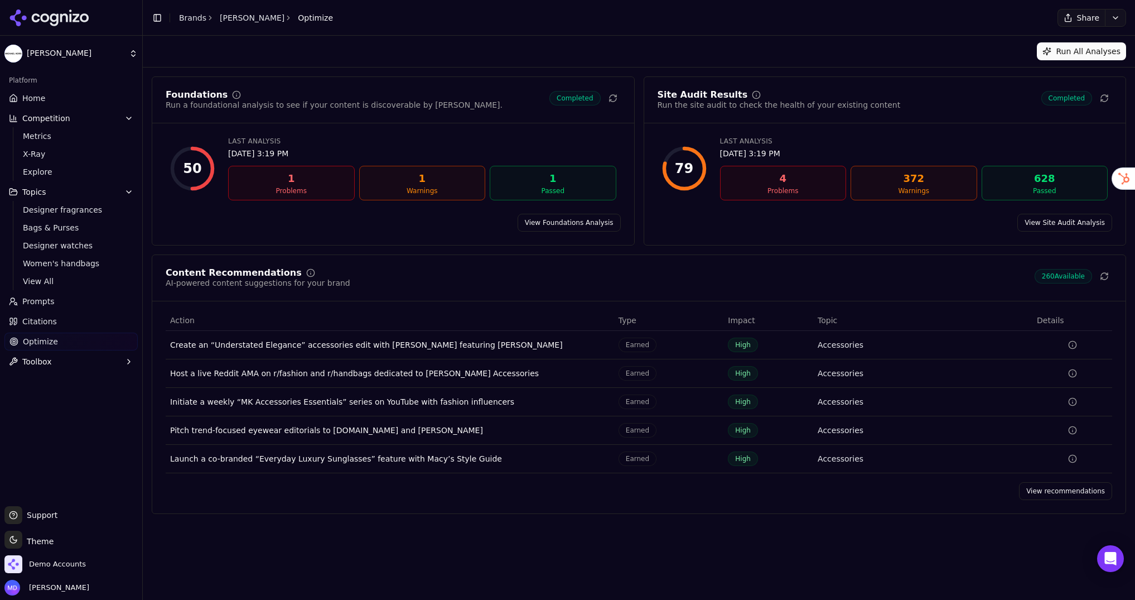
click at [1009, 495] on link "View recommendations" at bounding box center [1065, 491] width 93 height 18
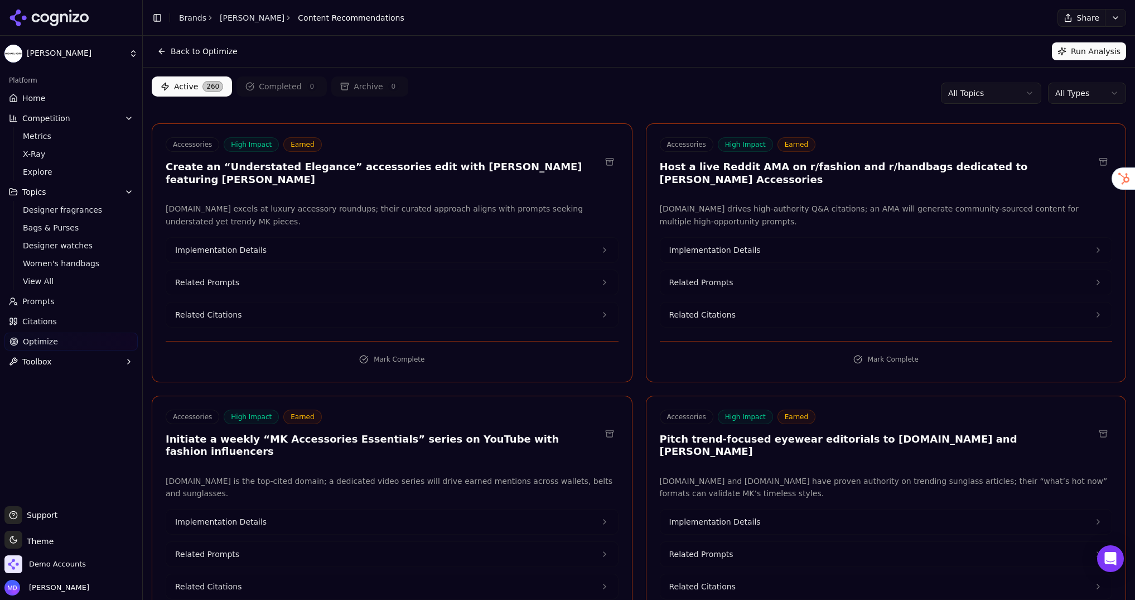
click at [1009, 93] on html "[PERSON_NAME] Platform Home Competition Metrics X-Ray Explore Topics Designer f…" at bounding box center [567, 300] width 1135 height 600
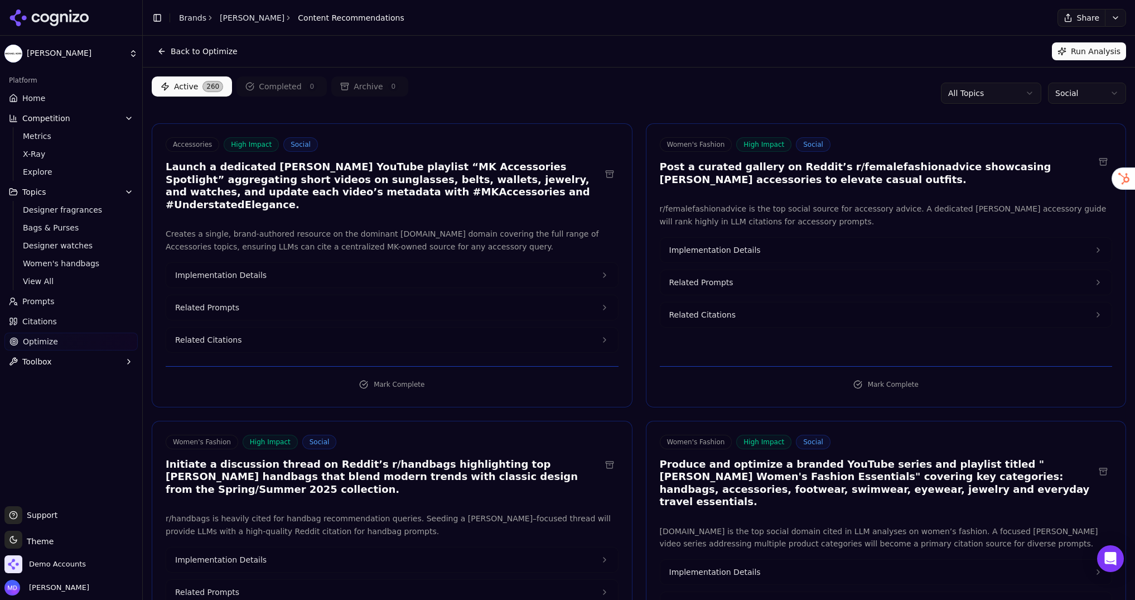
click at [210, 269] on span "Implementation Details" at bounding box center [220, 274] width 91 height 11
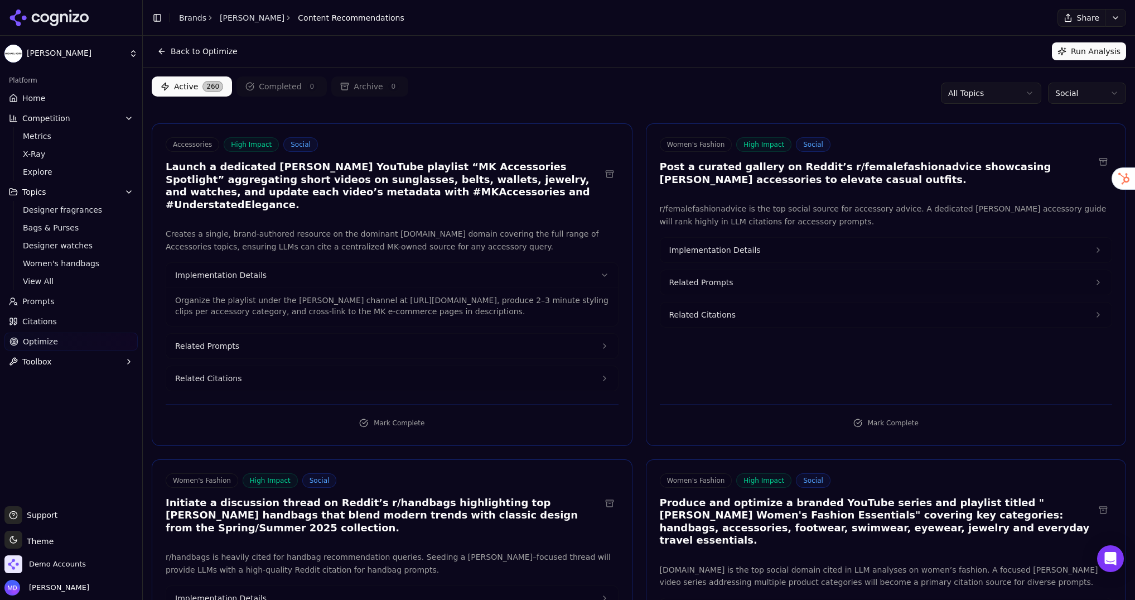
click at [756, 246] on button "Implementation Details" at bounding box center [886, 250] width 452 height 25
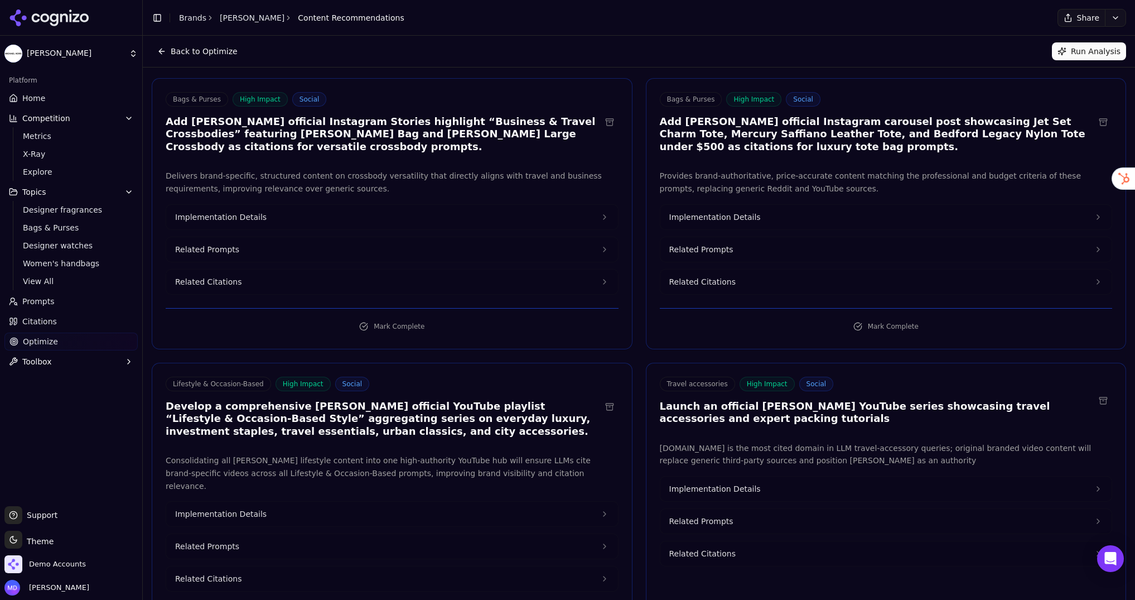
scroll to position [949, 0]
click at [363, 206] on button "Implementation Details" at bounding box center [392, 218] width 452 height 25
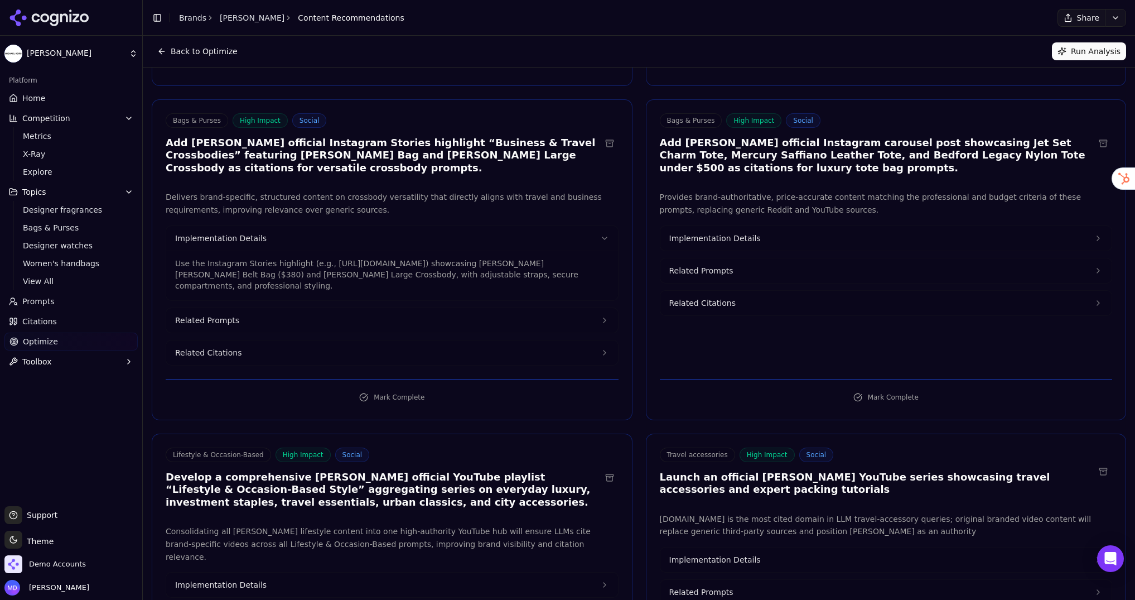
scroll to position [919, 0]
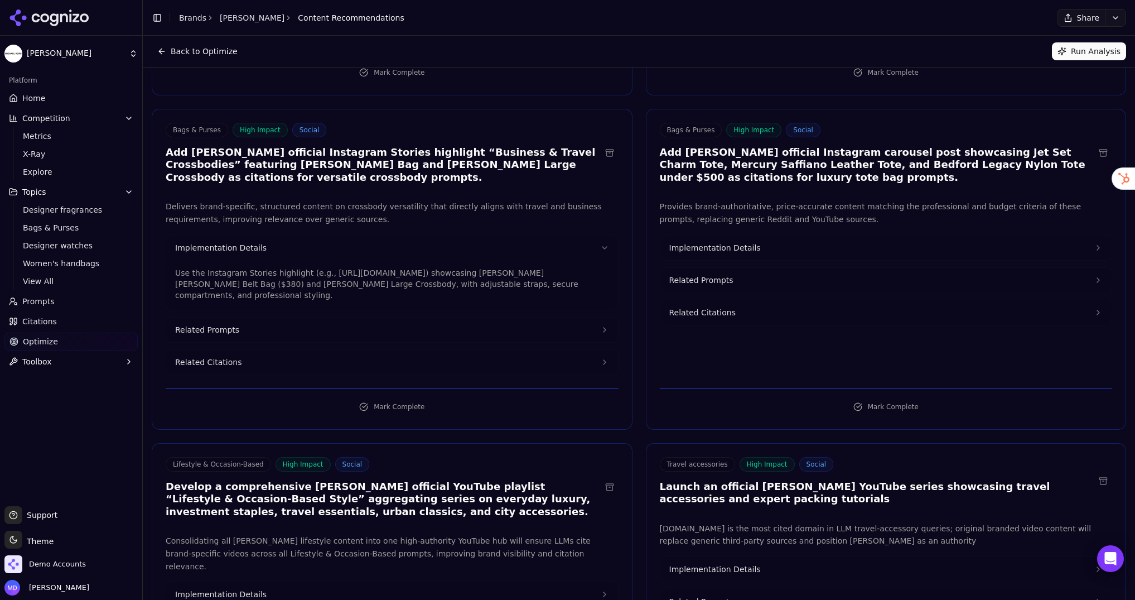
click at [744, 242] on span "Implementation Details" at bounding box center [714, 247] width 91 height 11
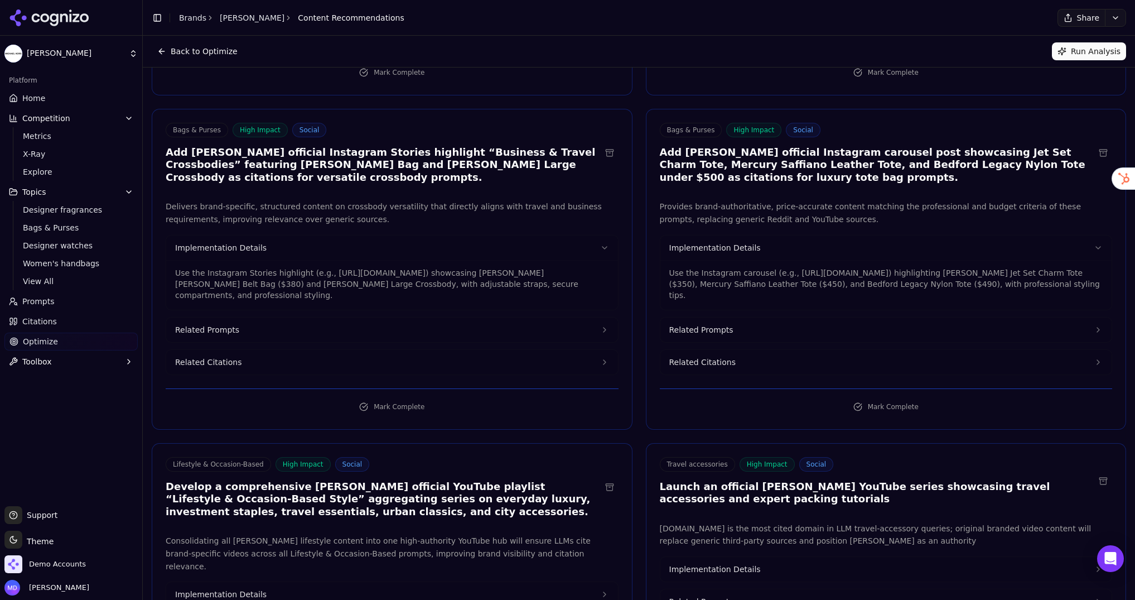
click at [735, 350] on button "Related Citations" at bounding box center [886, 362] width 452 height 25
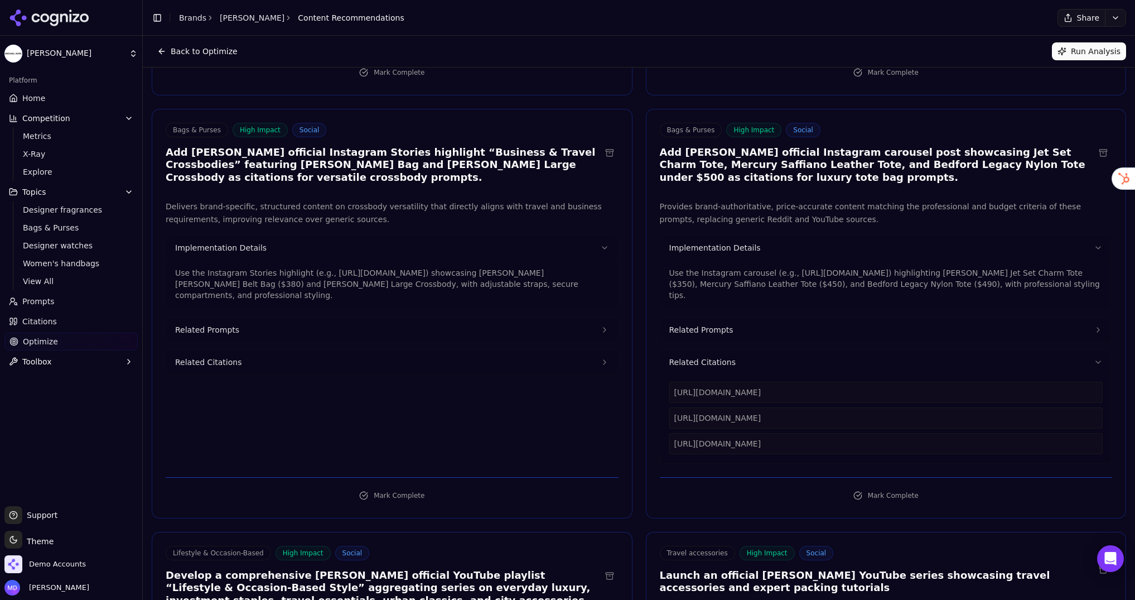
click at [737, 350] on button "Related Citations" at bounding box center [886, 362] width 452 height 25
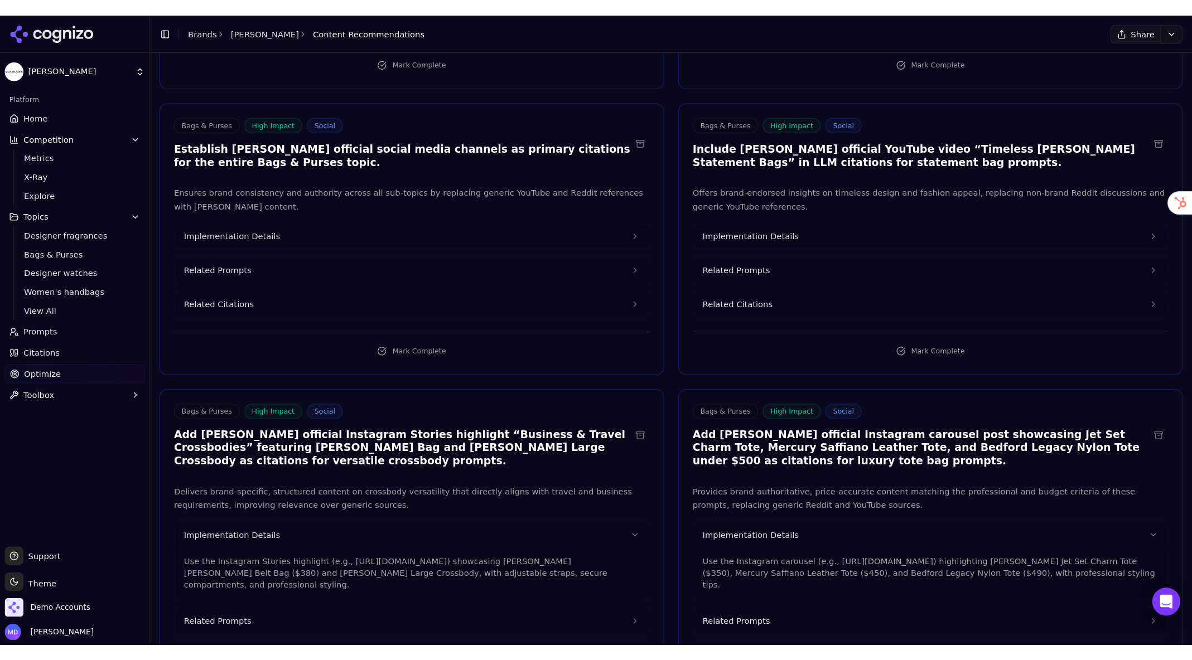
scroll to position [676, 0]
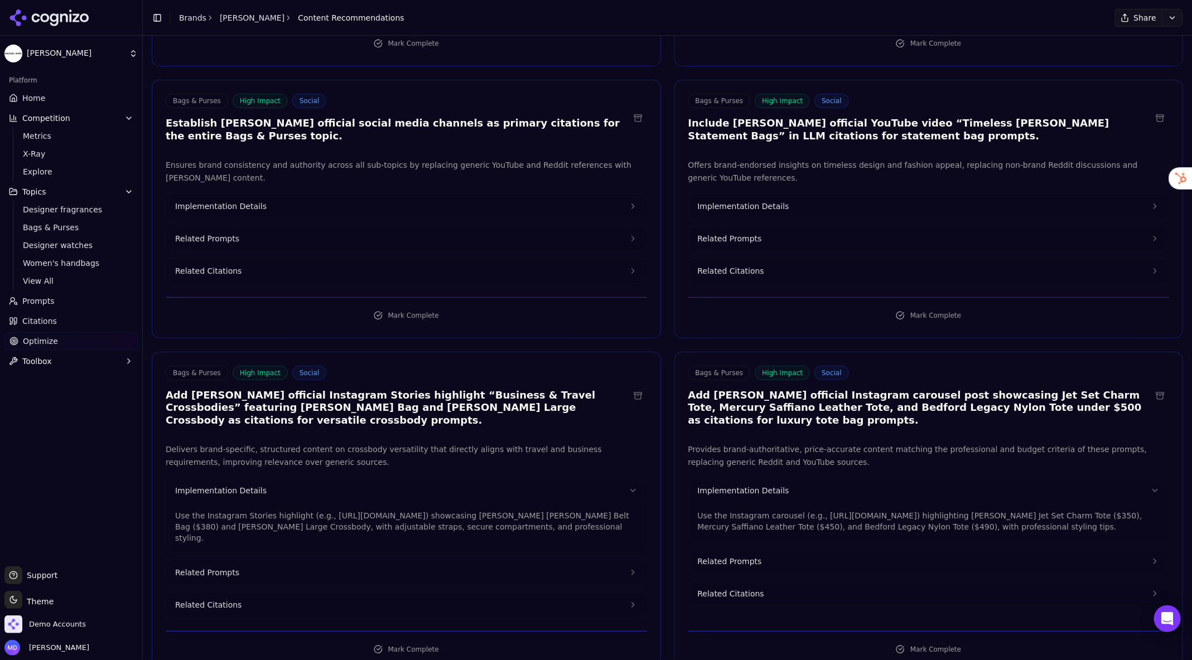
click at [75, 94] on link "Home" at bounding box center [70, 98] width 133 height 18
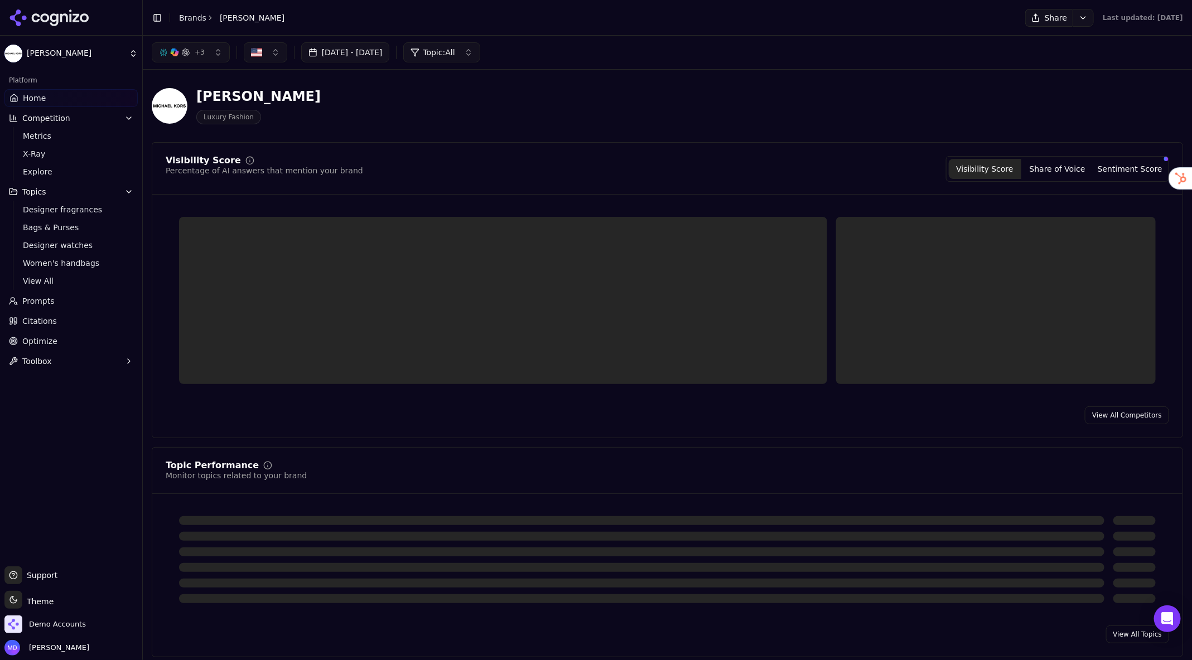
click at [209, 56] on button "+ 3" at bounding box center [191, 52] width 78 height 20
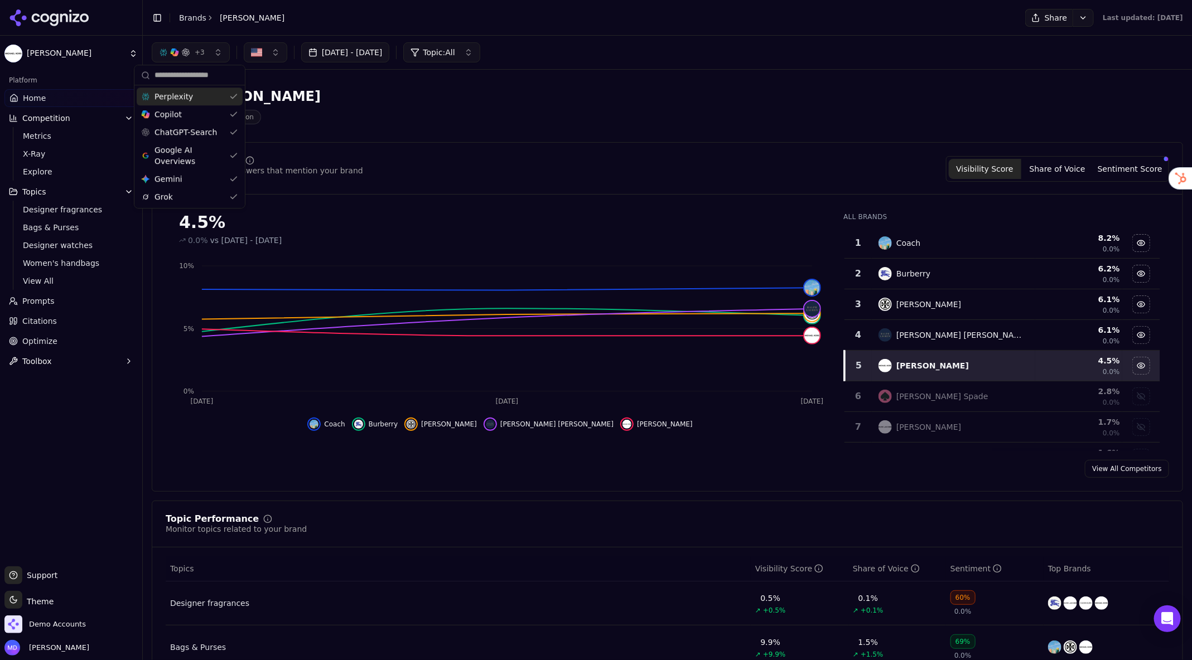
click at [40, 300] on span "Prompts" at bounding box center [38, 301] width 32 height 11
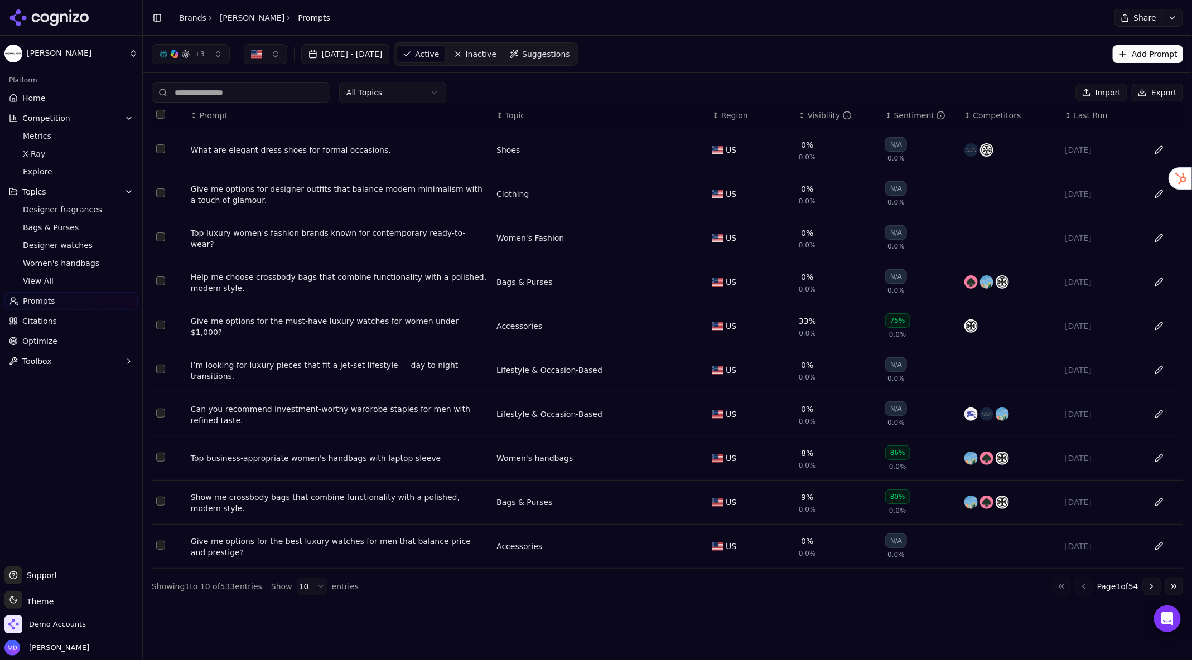
click at [247, 149] on div "What are elegant dress shoes for formal occasions." at bounding box center [339, 149] width 297 height 11
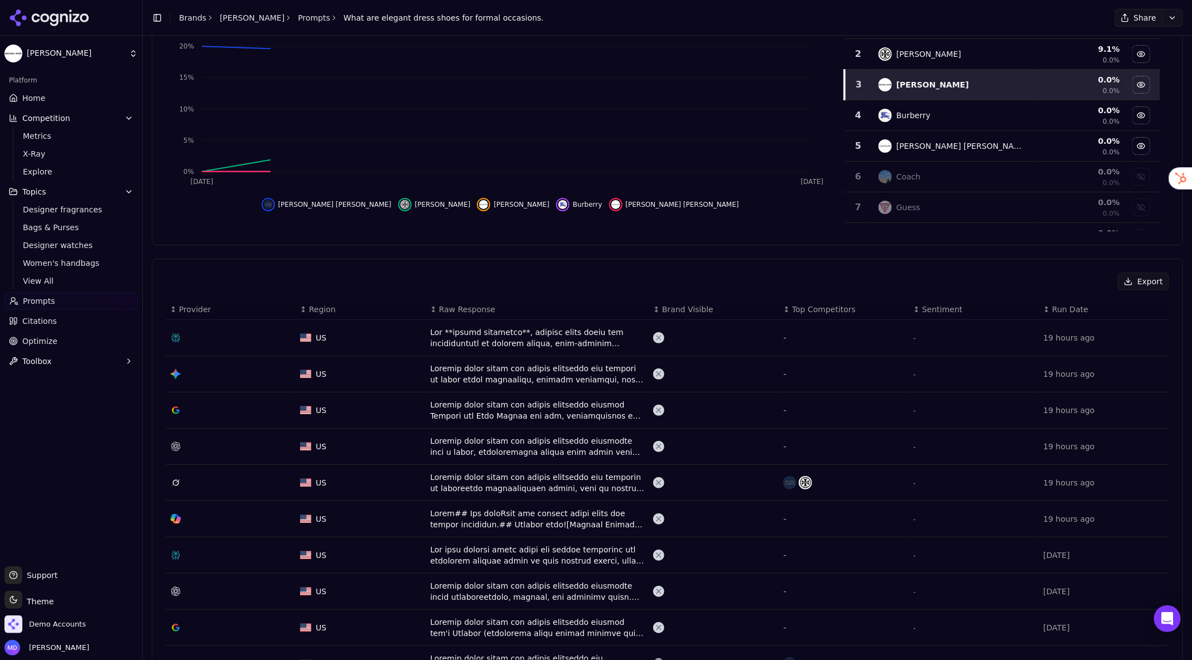
scroll to position [157, 0]
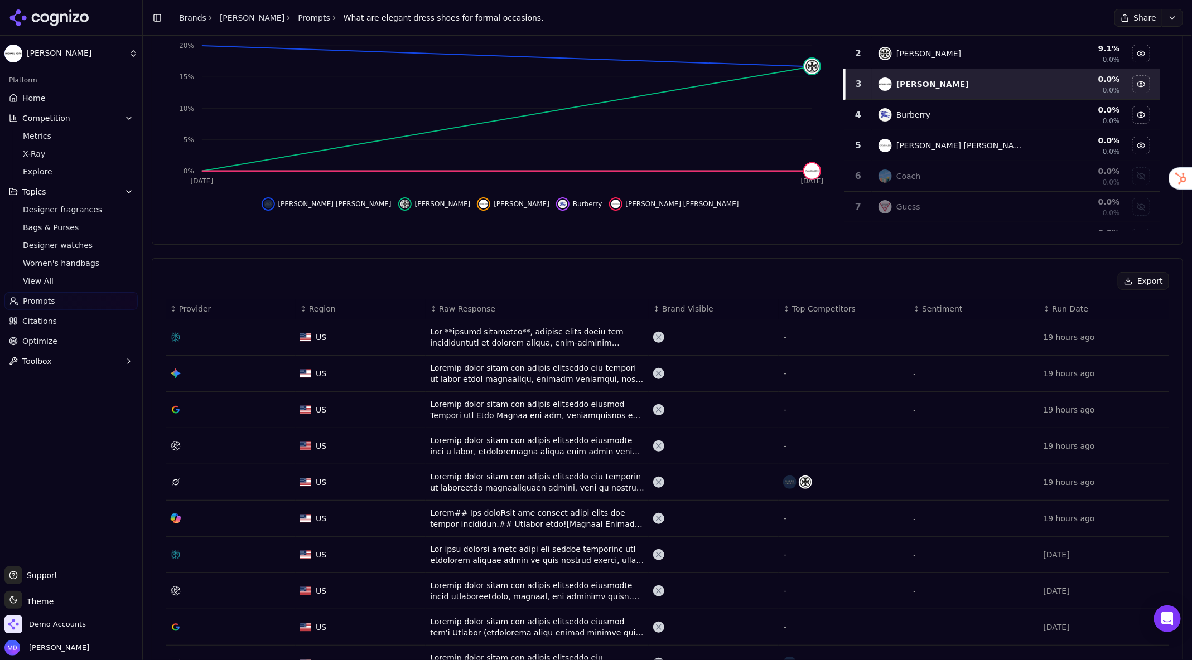
click at [175, 514] on icon "Data table" at bounding box center [174, 517] width 6 height 7
